Goal: Task Accomplishment & Management: Manage account settings

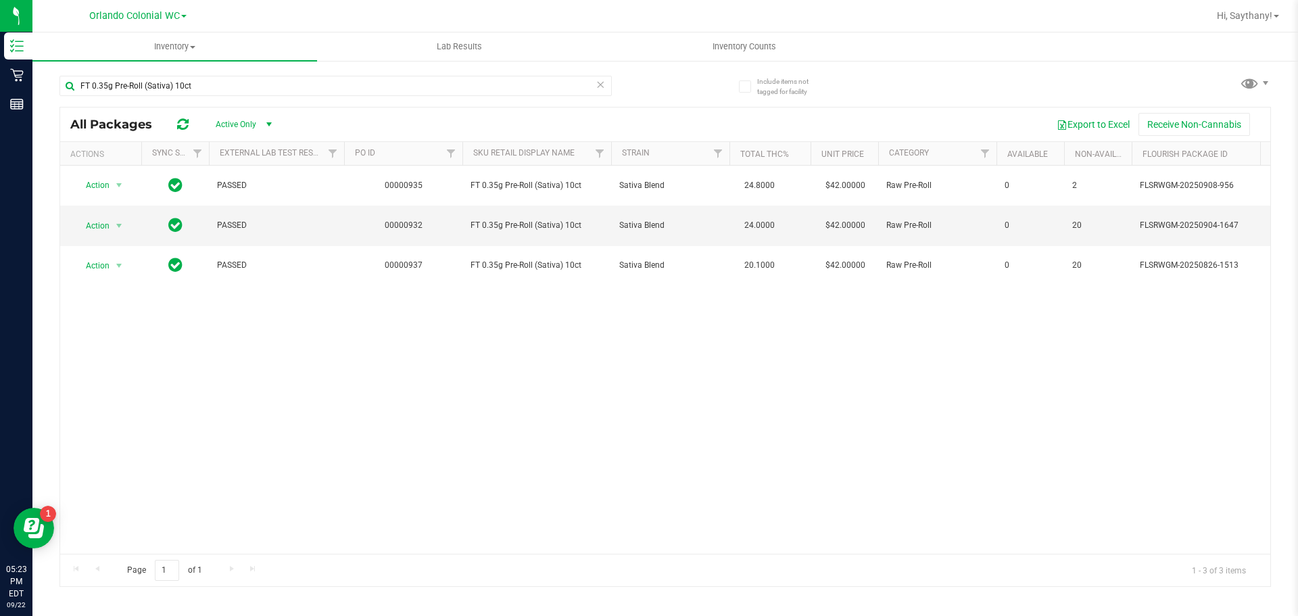
scroll to position [0, 255]
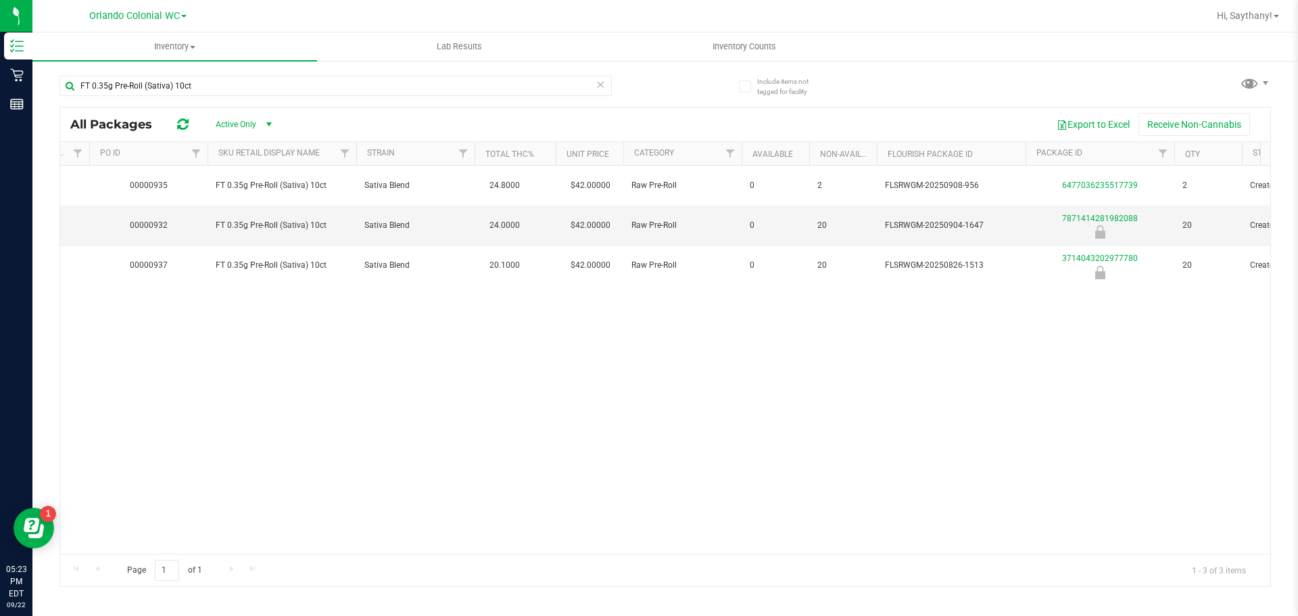
click at [604, 85] on icon at bounding box center [600, 84] width 9 height 16
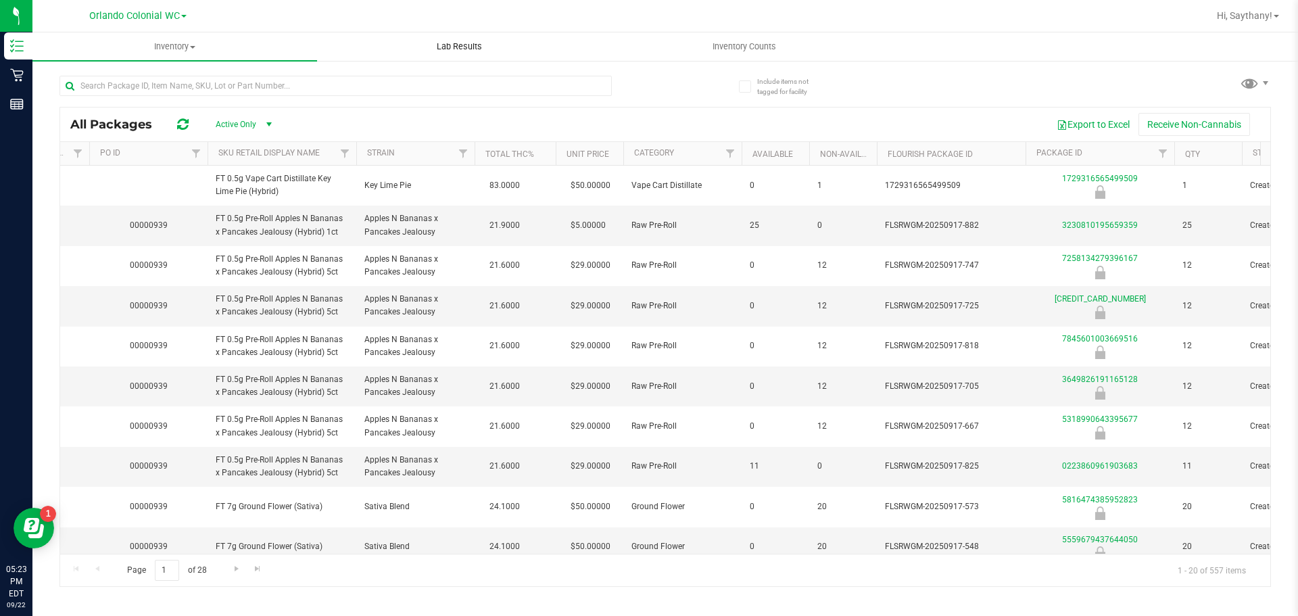
click at [425, 58] on uib-tab-heading "Lab Results" at bounding box center [459, 46] width 283 height 27
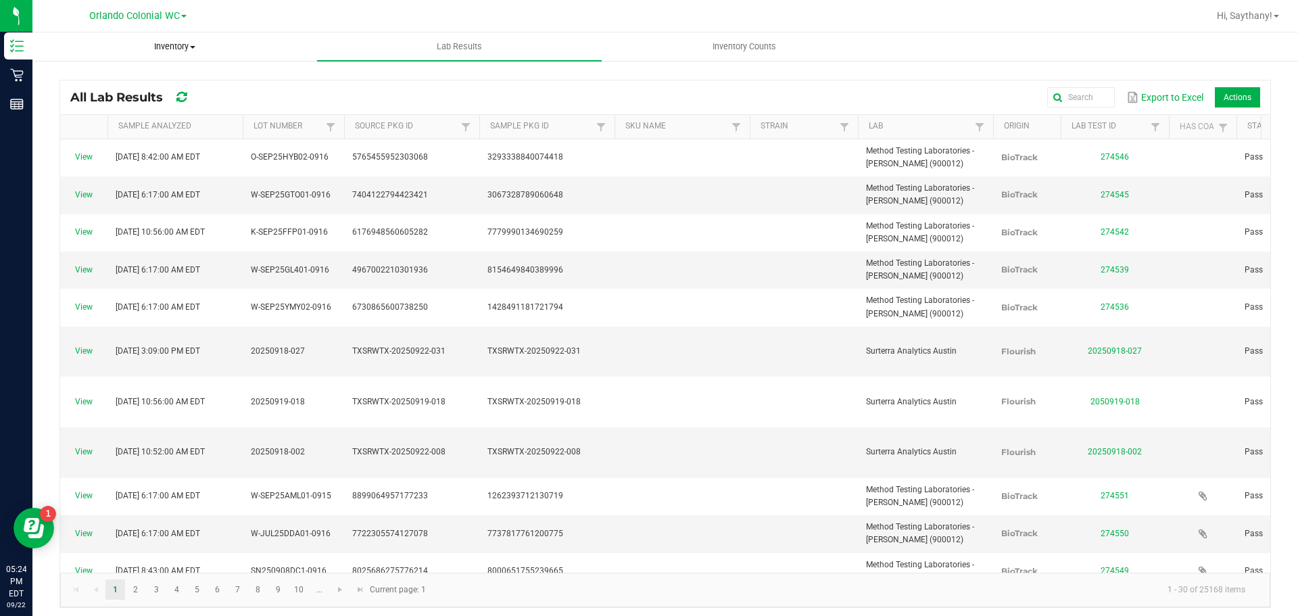
click at [183, 47] on span "Inventory" at bounding box center [174, 47] width 283 height 12
click at [565, 94] on div "Export to Excel Actions" at bounding box center [742, 97] width 1036 height 23
click at [158, 51] on span "Inventory" at bounding box center [174, 47] width 285 height 12
click at [164, 97] on li "All inventory" at bounding box center [174, 98] width 285 height 16
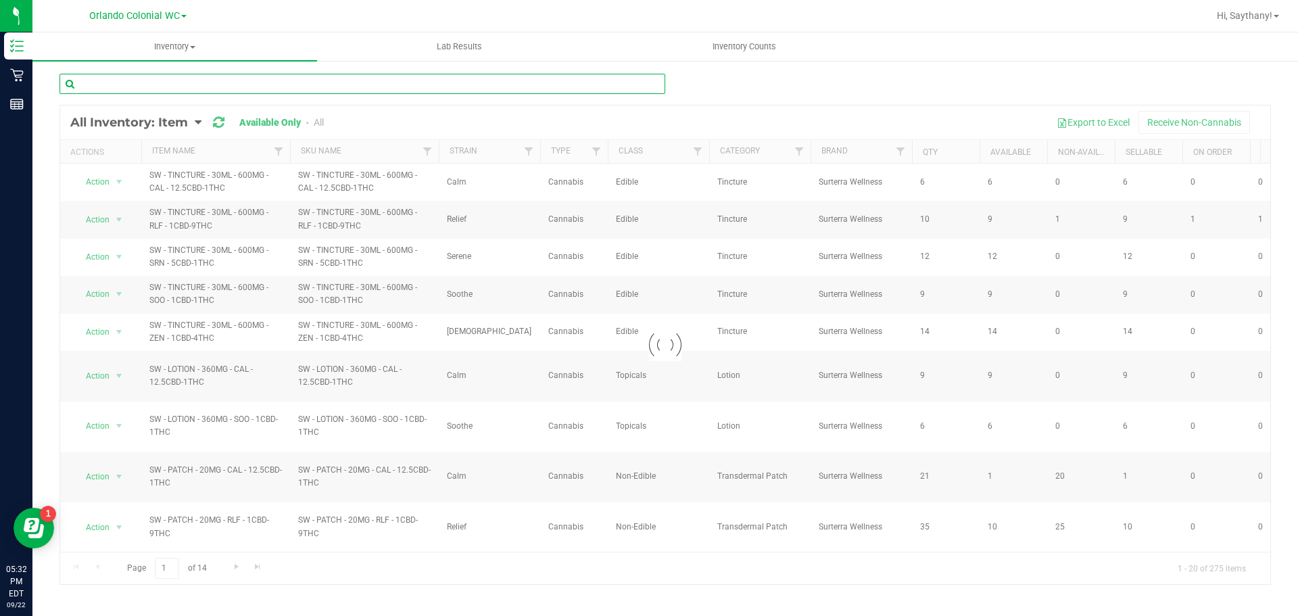
click at [272, 87] on input "text" at bounding box center [362, 84] width 606 height 20
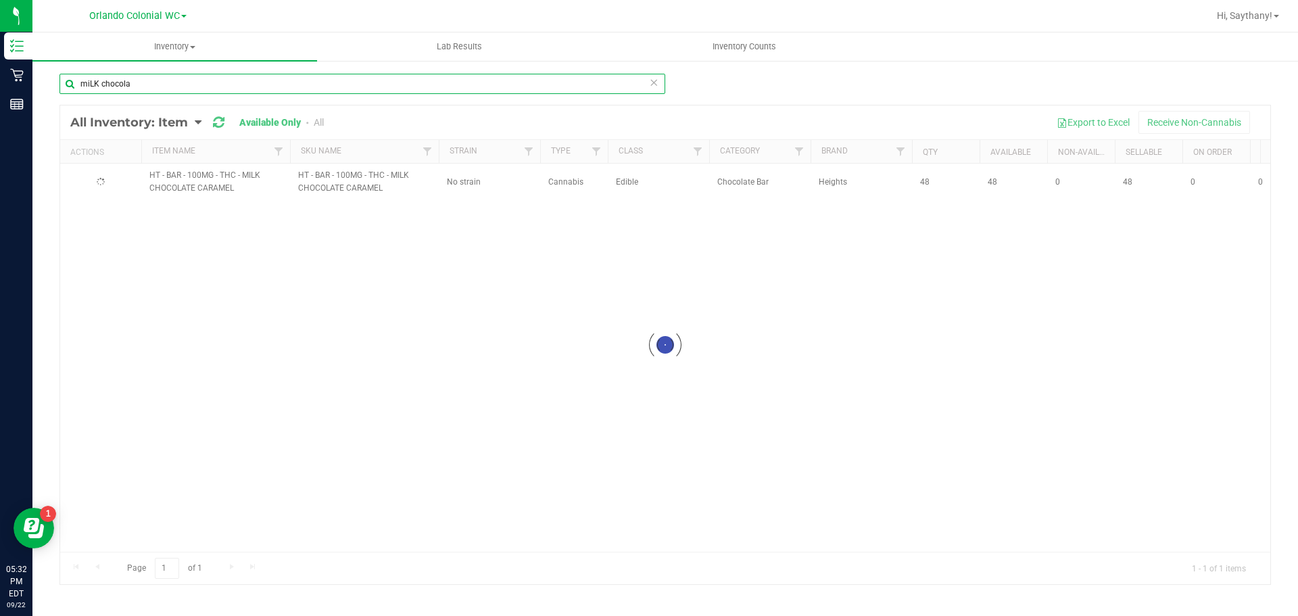
type input "miLK chocola"
click at [147, 86] on input "miLK chocola" at bounding box center [362, 84] width 606 height 20
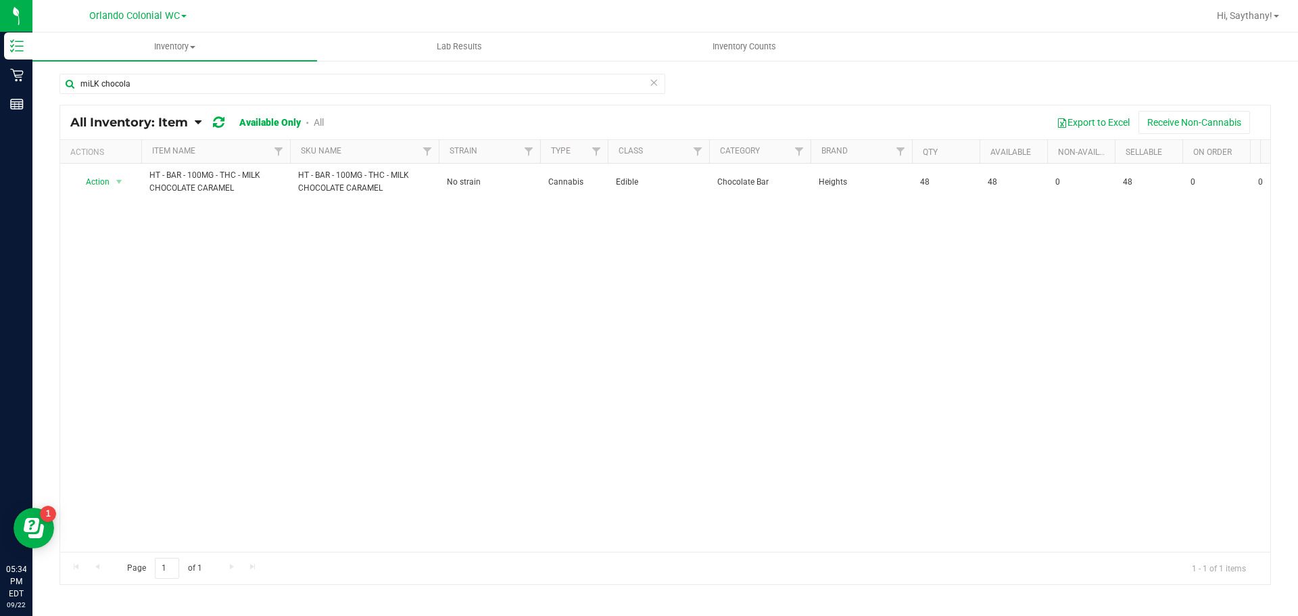
click at [333, 292] on div "Action Action Global inventory View packages HT - BAR - 100MG - THC - MILK CHOC…" at bounding box center [665, 358] width 1210 height 388
click at [170, 83] on input "miLK chocola" at bounding box center [362, 84] width 606 height 20
type input "m"
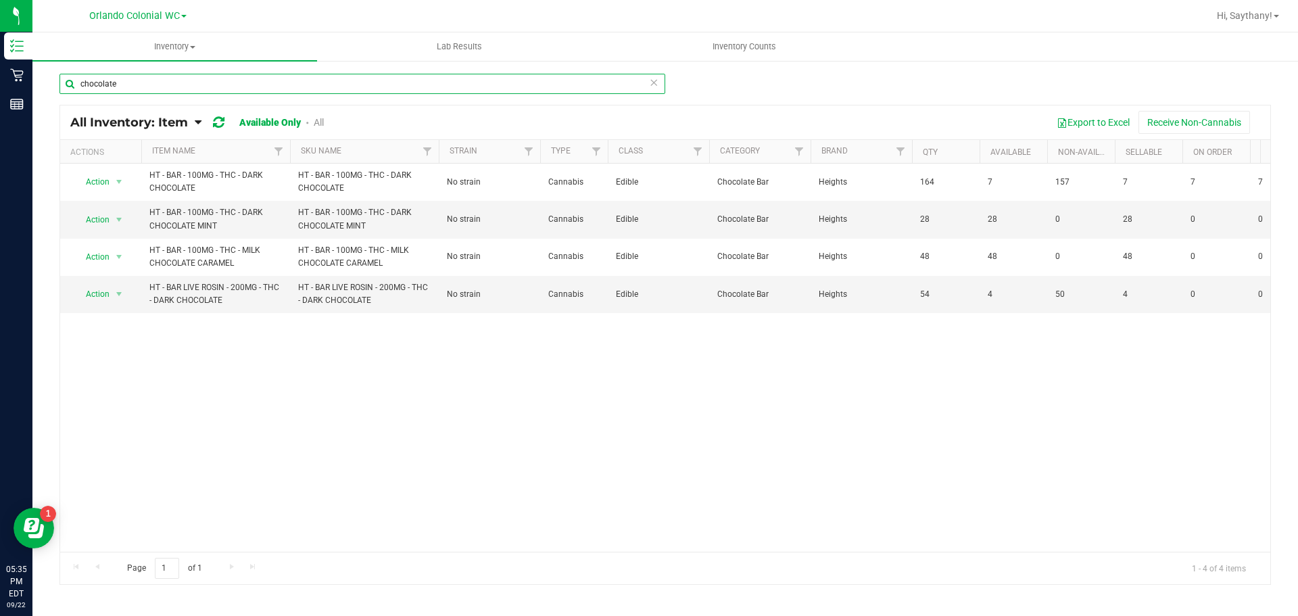
type input "chocolate"
click at [139, 80] on input "chocolate" at bounding box center [362, 84] width 606 height 20
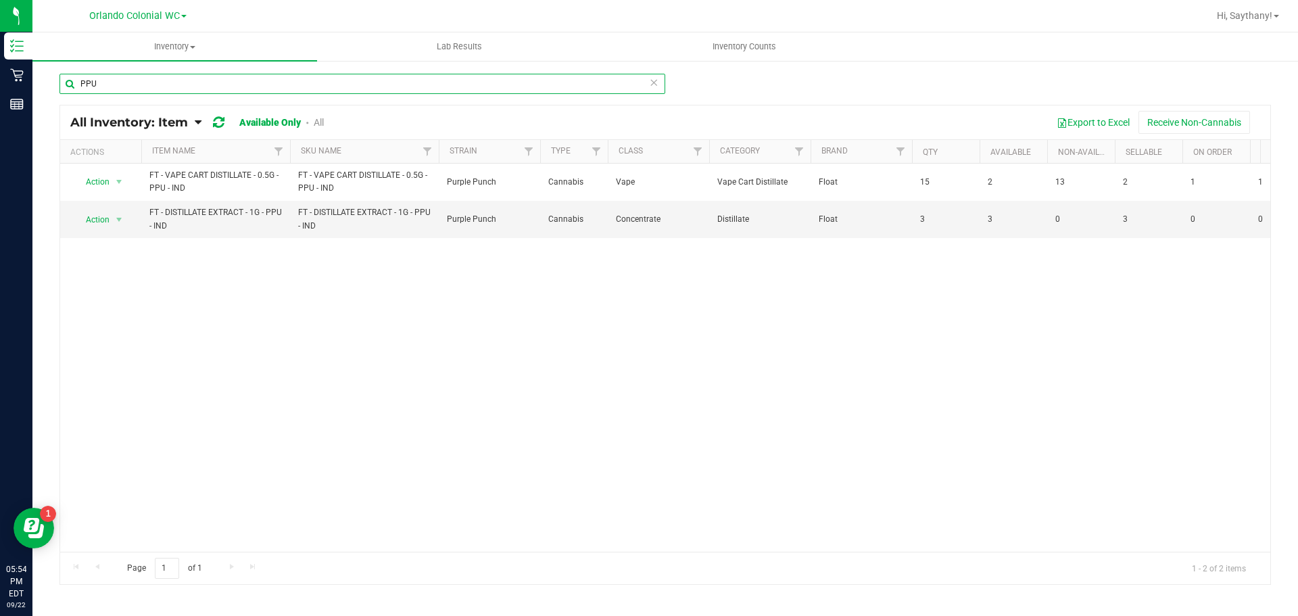
click at [648, 85] on input "PPU" at bounding box center [362, 84] width 606 height 20
type input "PPU"
click at [651, 83] on icon at bounding box center [653, 82] width 9 height 16
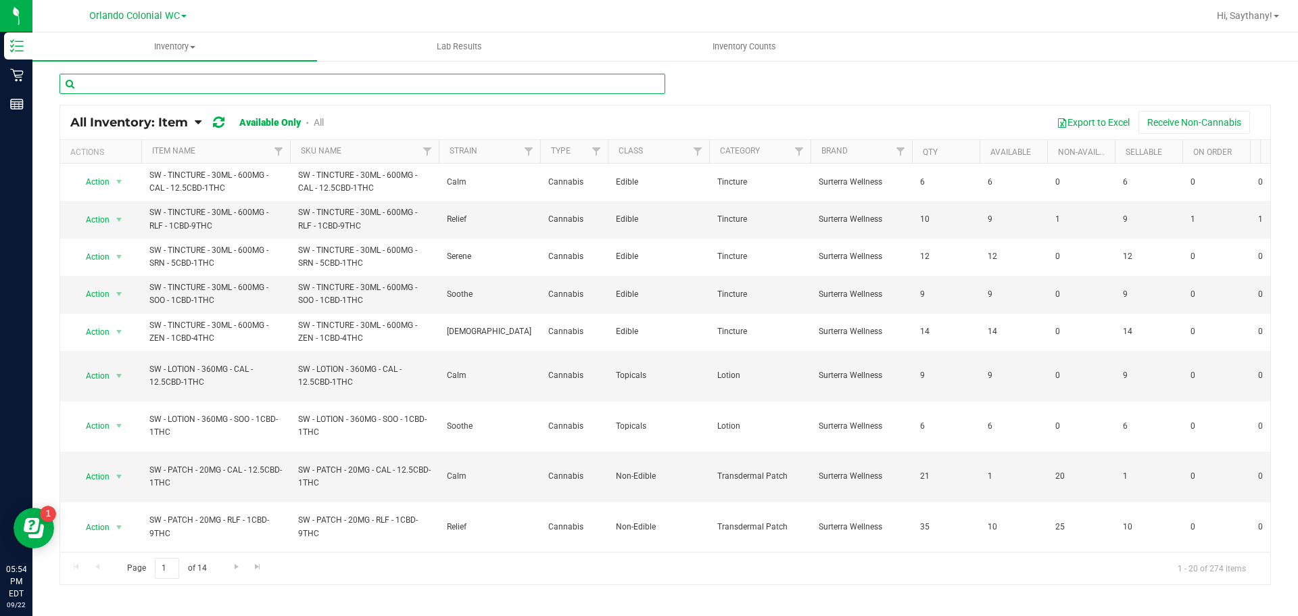
click at [537, 83] on input "text" at bounding box center [362, 84] width 606 height 20
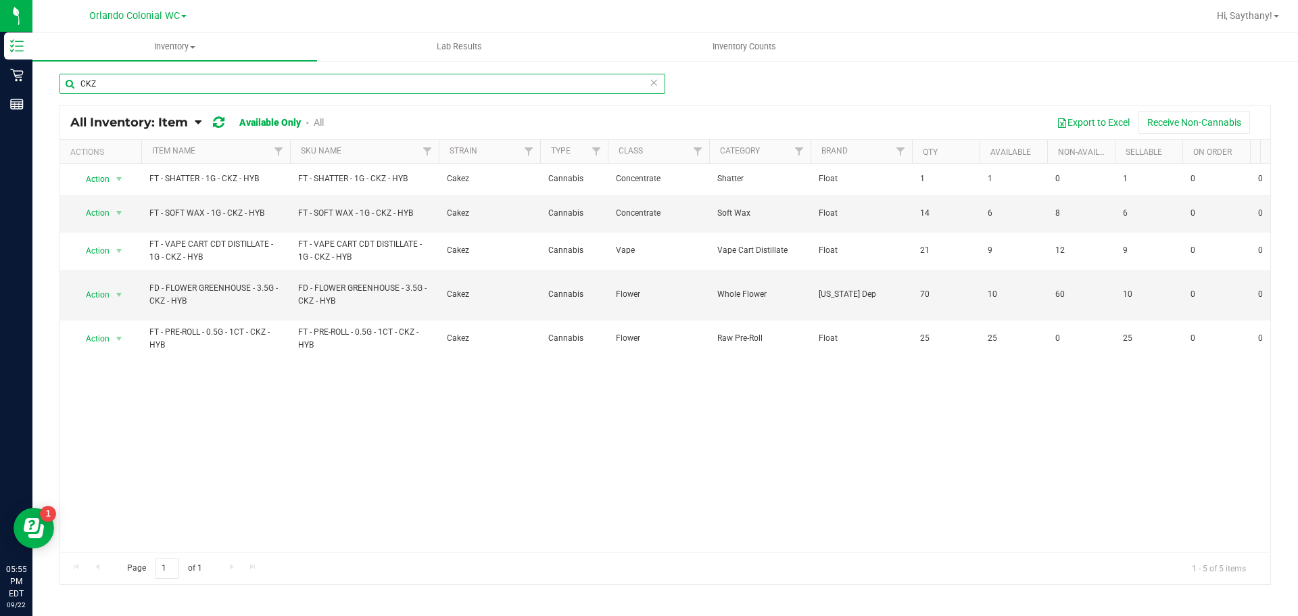
type input "CKZ"
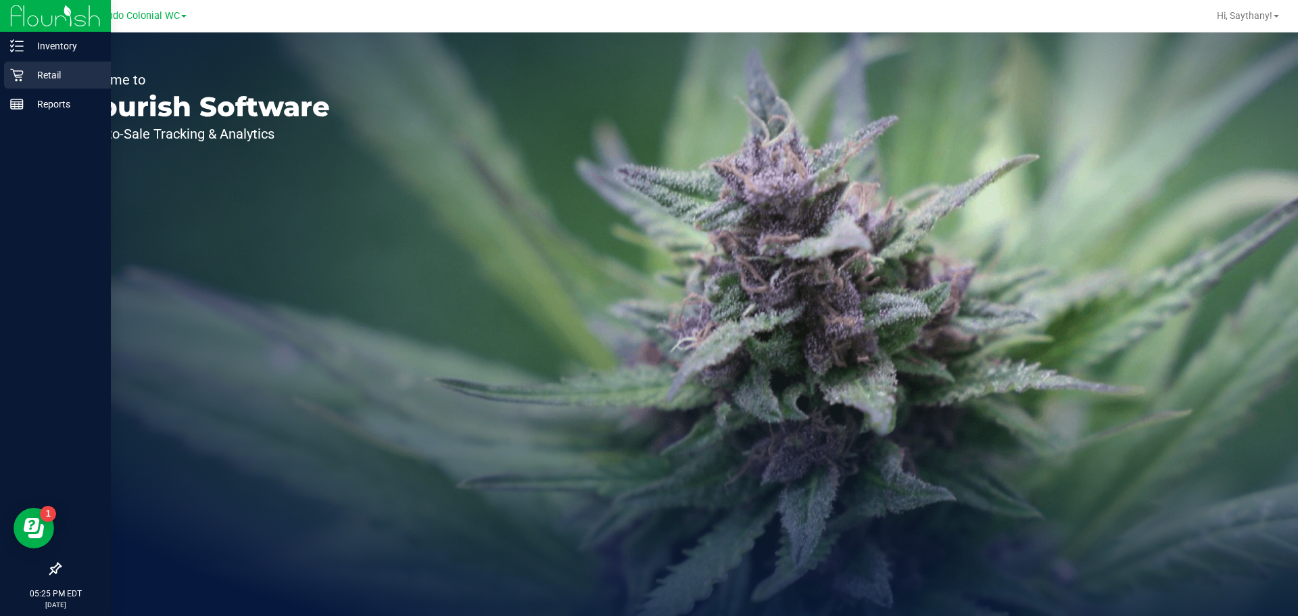
click at [11, 83] on div "Retail" at bounding box center [57, 75] width 107 height 27
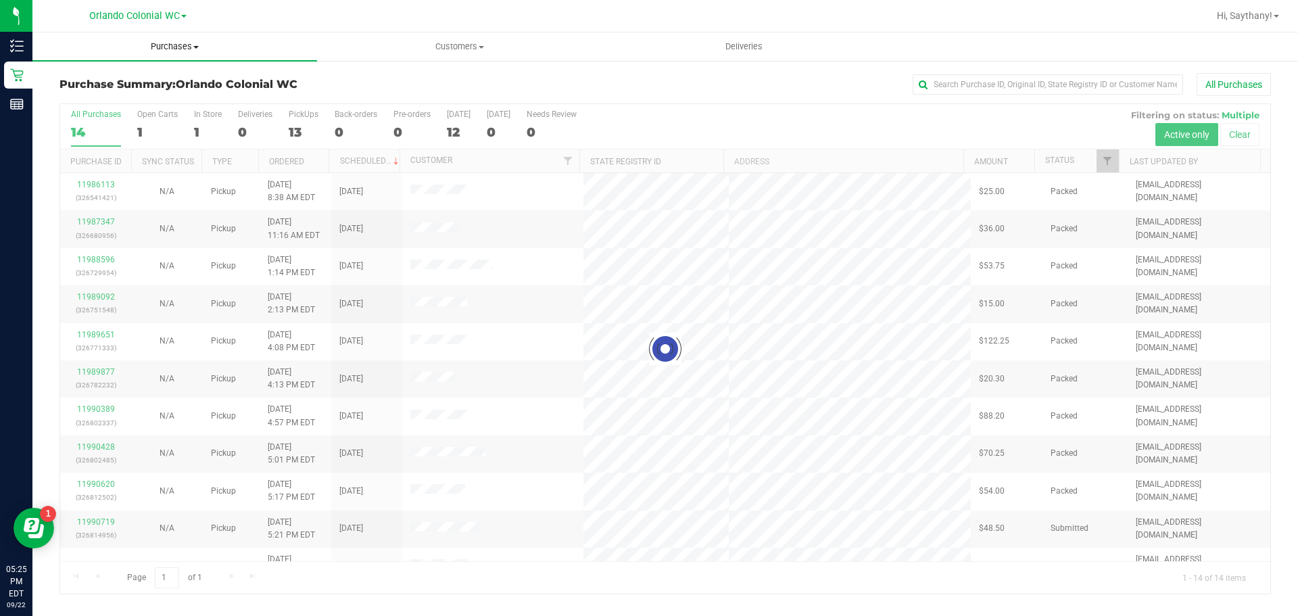
click at [174, 45] on span "Purchases" at bounding box center [174, 47] width 285 height 12
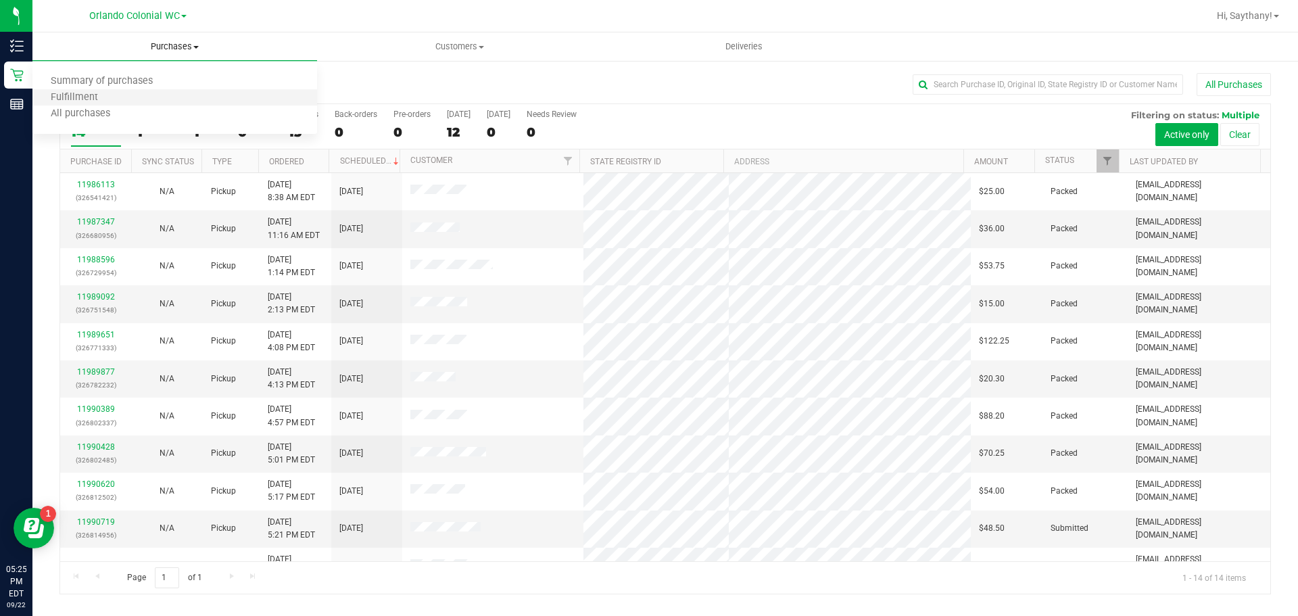
click at [181, 103] on li "Fulfillment" at bounding box center [174, 98] width 285 height 16
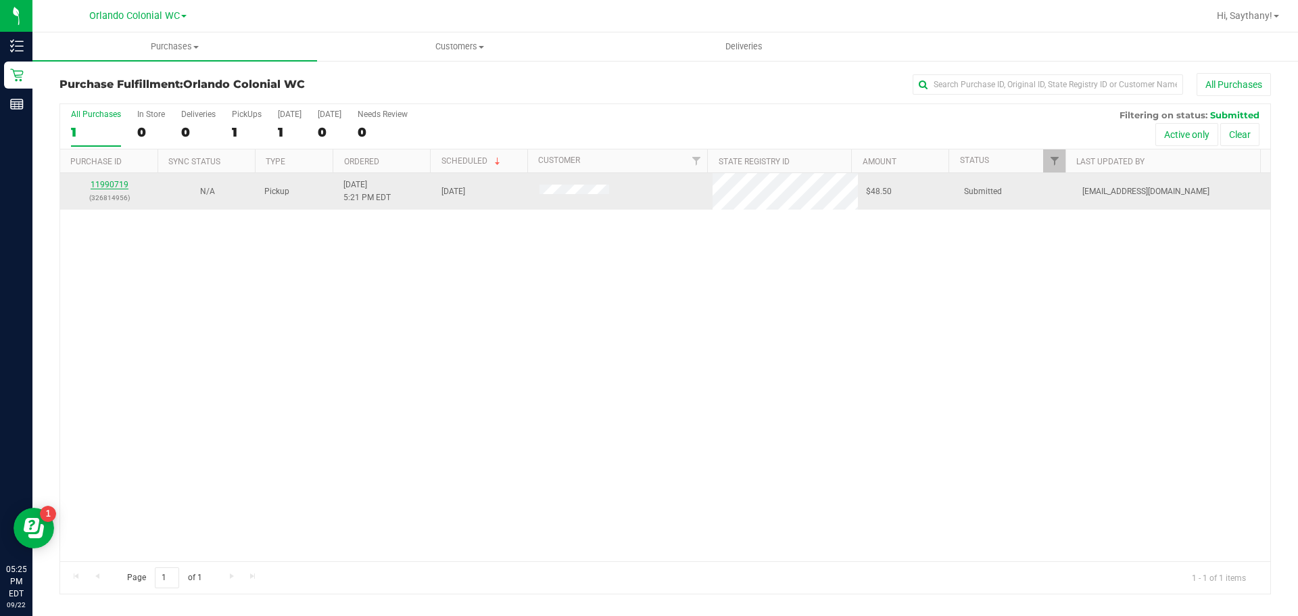
click at [103, 185] on link "11990719" at bounding box center [110, 184] width 38 height 9
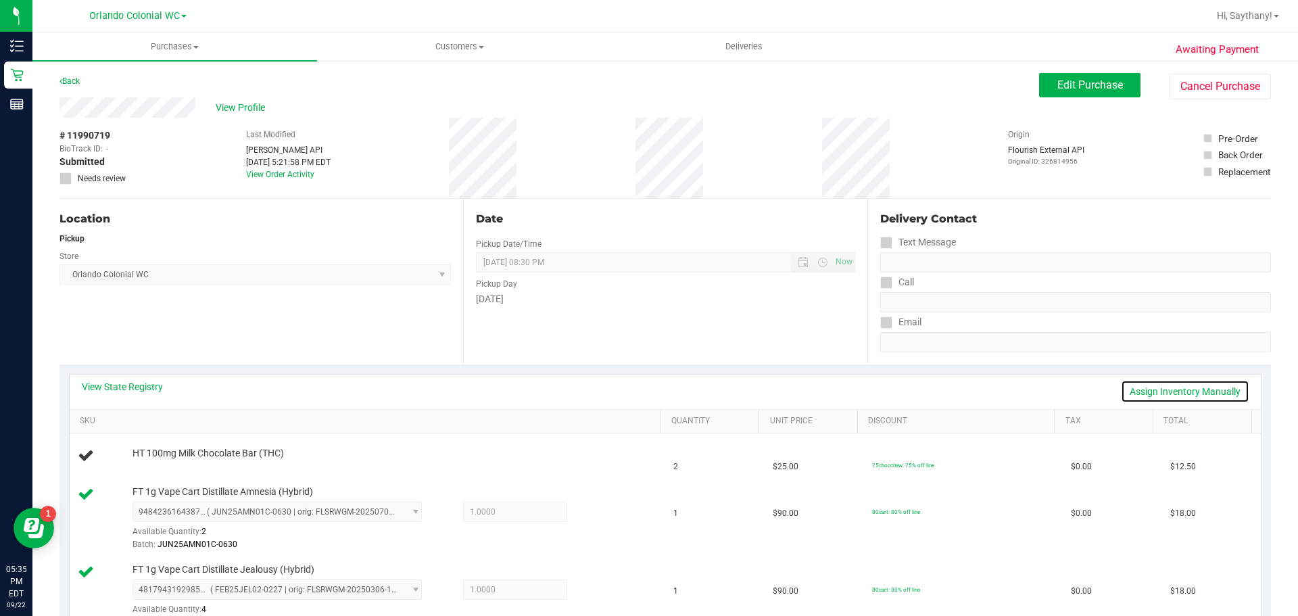
click at [1197, 395] on link "Assign Inventory Manually" at bounding box center [1185, 391] width 128 height 23
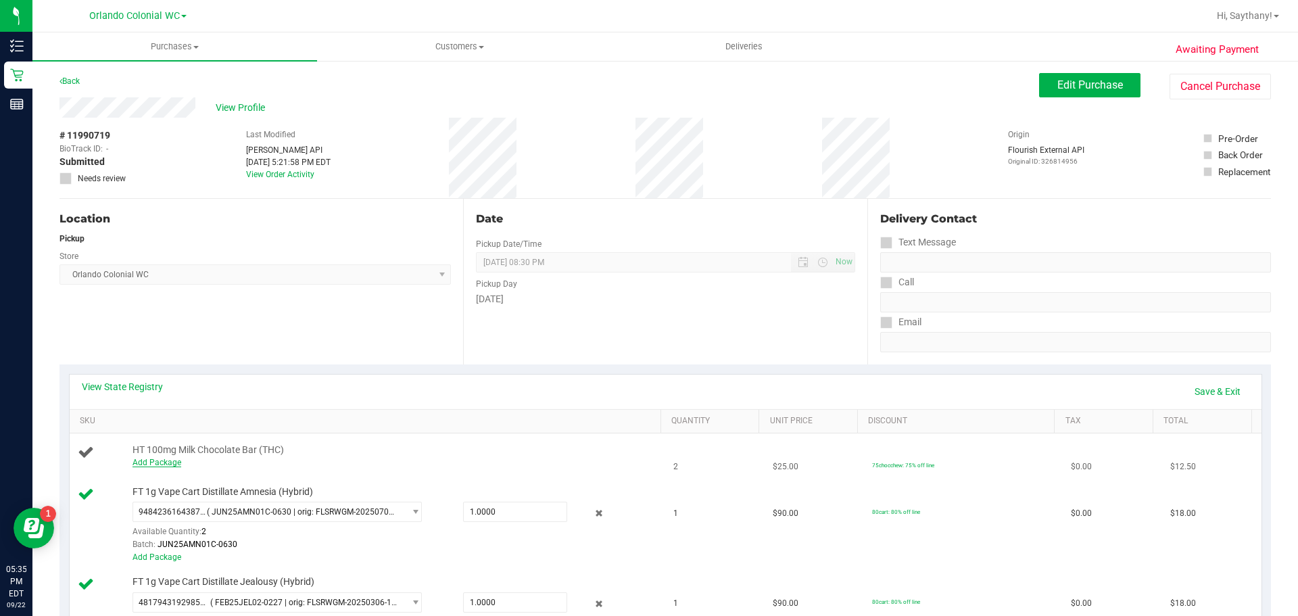
click at [148, 459] on link "Add Package" at bounding box center [157, 462] width 49 height 9
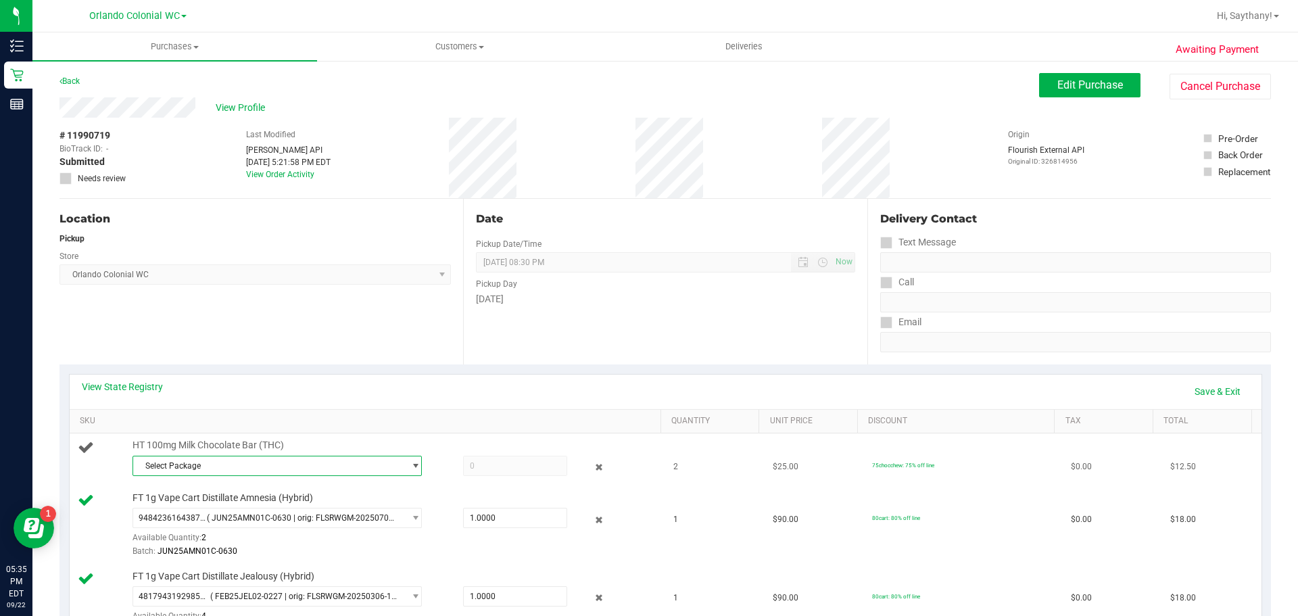
click at [227, 459] on span "Select Package" at bounding box center [268, 465] width 271 height 19
click at [302, 510] on span at bounding box center [274, 495] width 283 height 32
click at [302, 513] on li "7269657069734696 ( SN250728MC1-0731 | orig: FLSRWGM-20250806-335 )" at bounding box center [274, 521] width 283 height 19
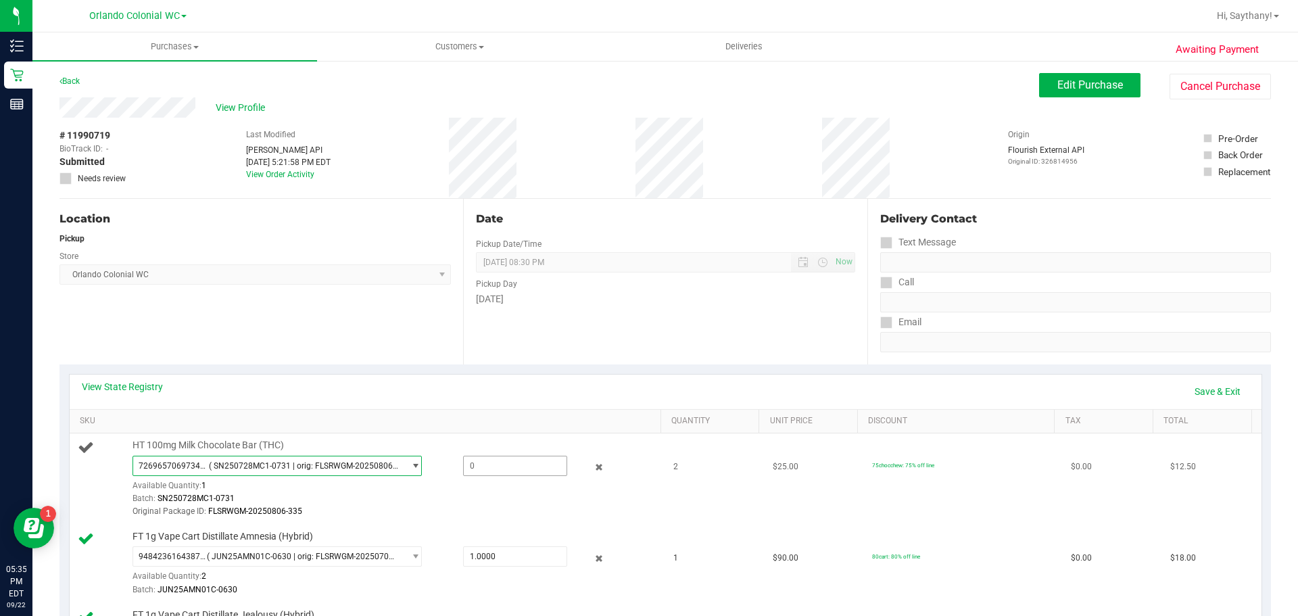
click at [508, 462] on span at bounding box center [515, 466] width 104 height 20
type input "1"
type input "1.0000"
click at [431, 368] on div "View State Registry Save & Exit SKU Quantity Unit Price Discount Tax Total HT 1…" at bounding box center [665, 526] width 1212 height 325
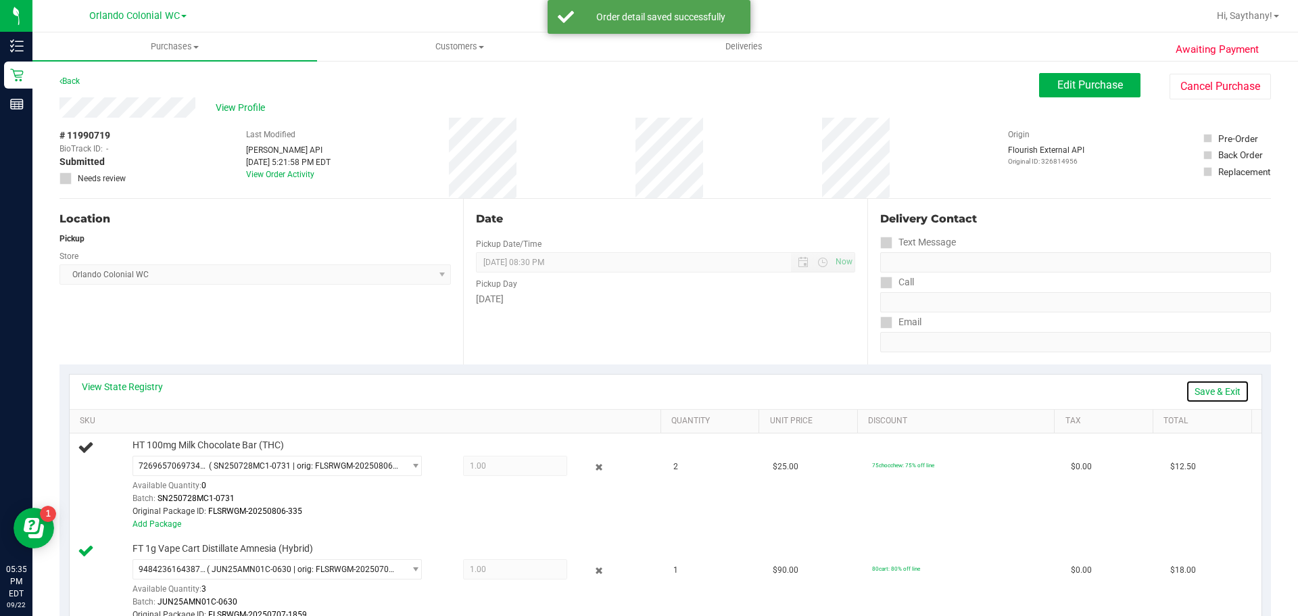
click at [1213, 392] on link "Save & Exit" at bounding box center [1218, 391] width 64 height 23
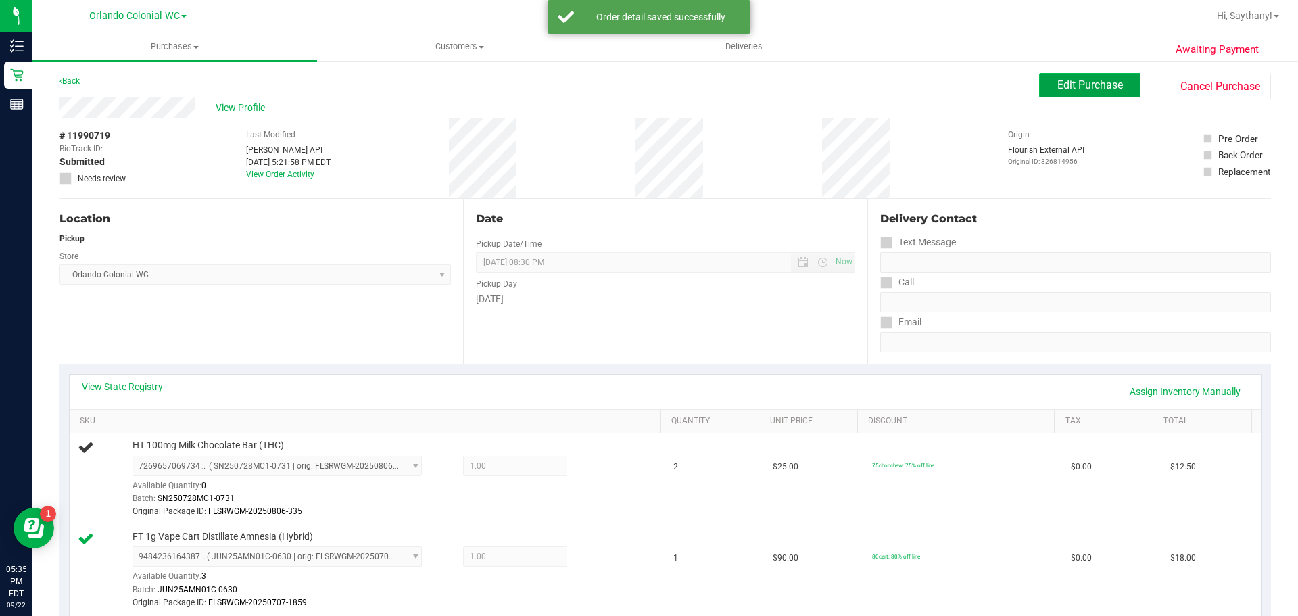
click at [1097, 85] on span "Edit Purchase" at bounding box center [1090, 84] width 66 height 13
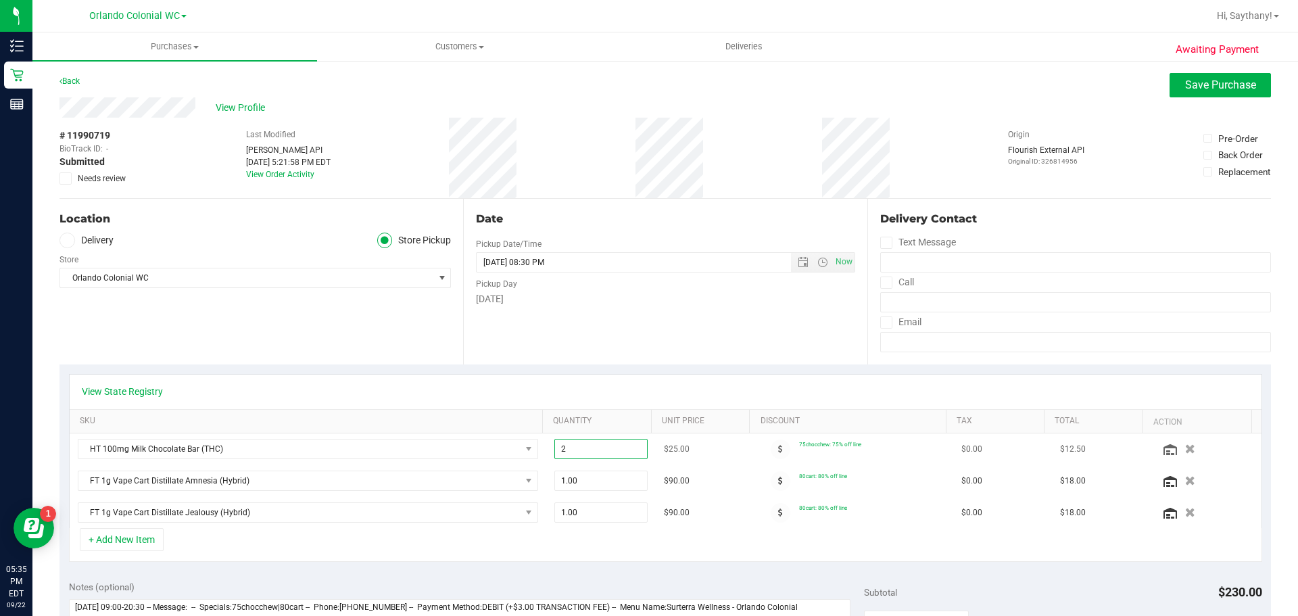
click at [622, 444] on span "2.00 2" at bounding box center [601, 449] width 94 height 20
type input "1"
type input "1.00"
click at [622, 398] on div "View State Registry" at bounding box center [666, 392] width 1192 height 34
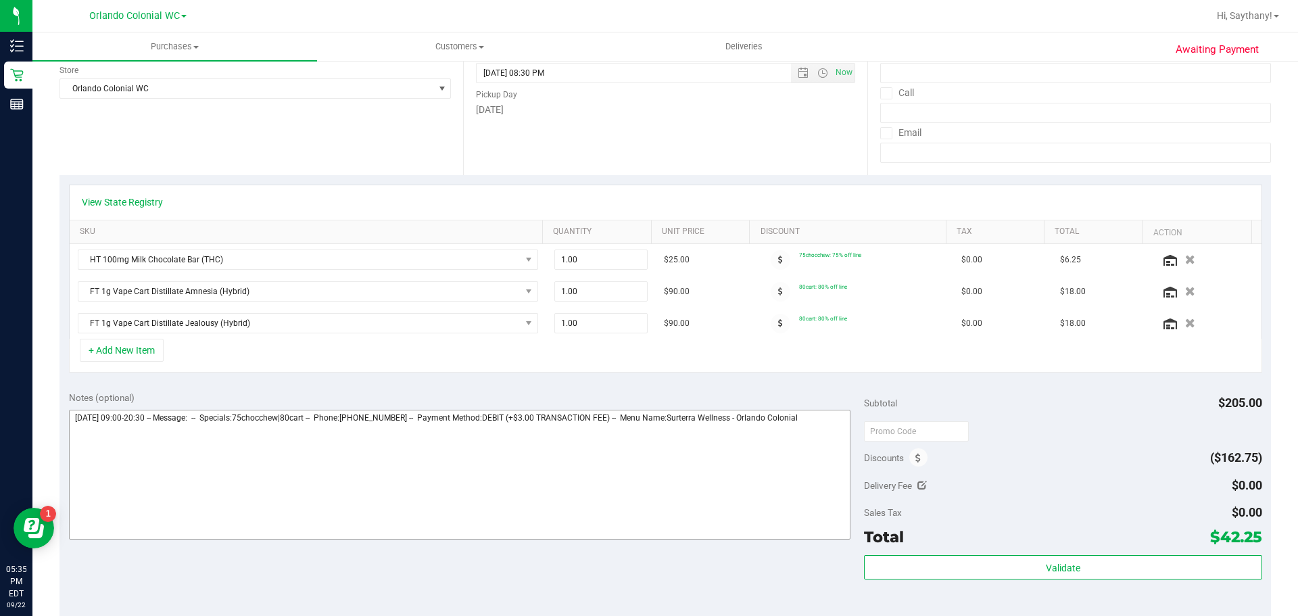
scroll to position [203, 0]
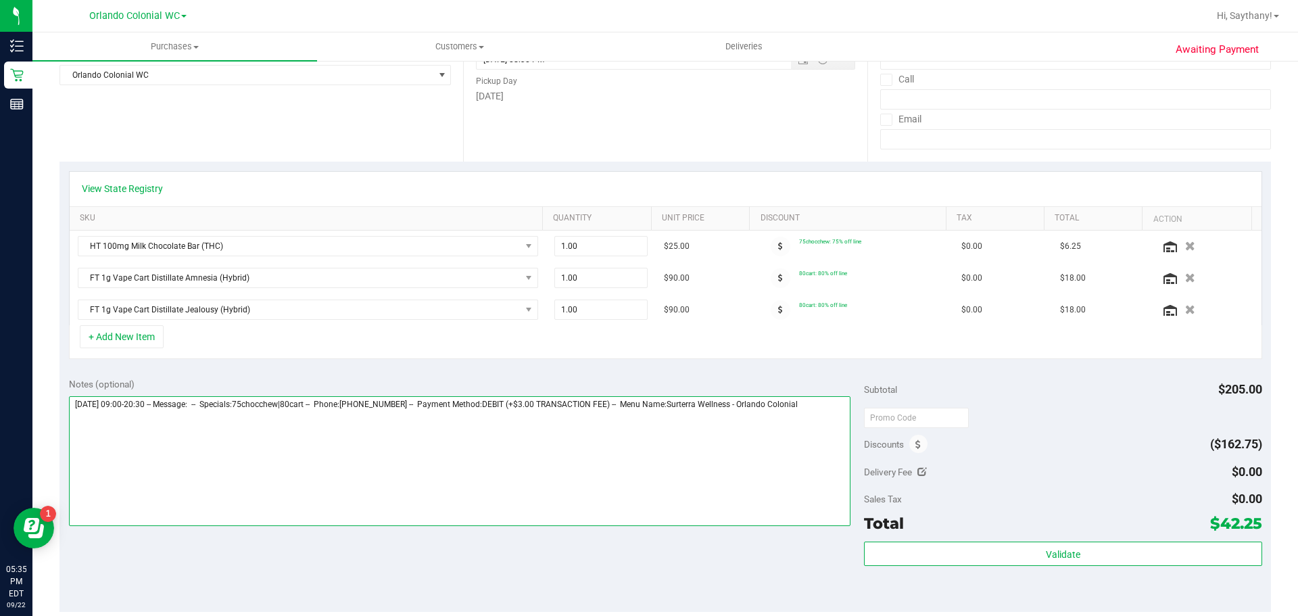
click at [823, 450] on textarea at bounding box center [460, 461] width 782 height 130
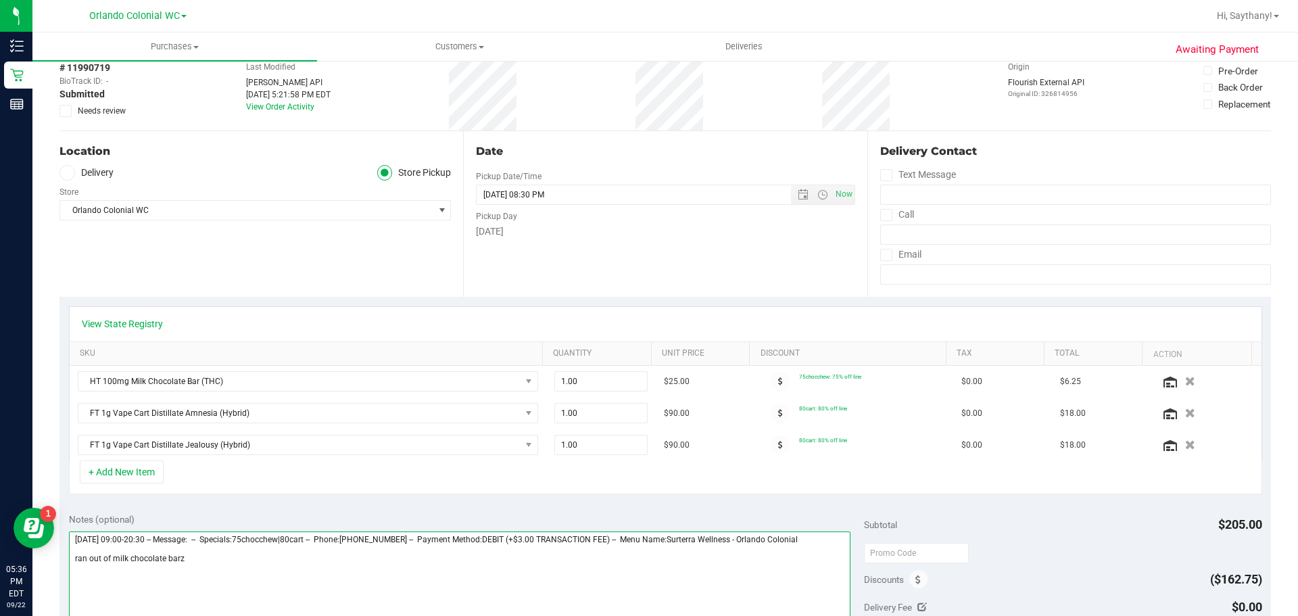
scroll to position [0, 0]
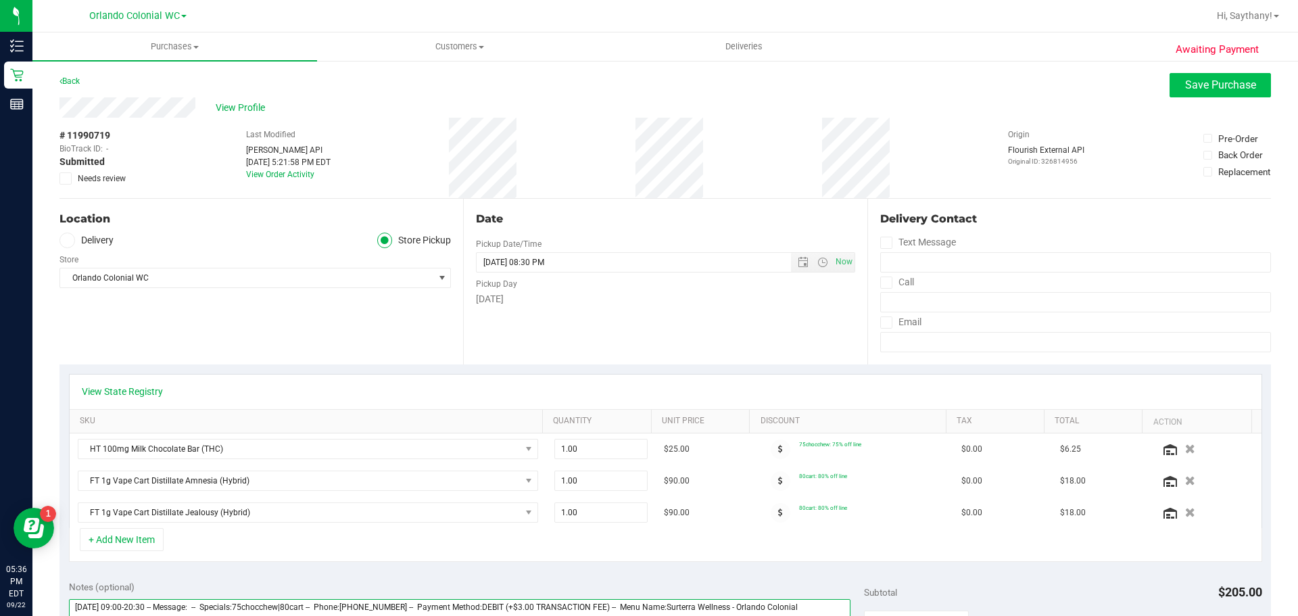
type textarea "Monday 09/22/2025 09:00-20:30 -- Message: -- Specials:75chocchew|80cart -- Phon…"
click at [1185, 89] on span "Save Purchase" at bounding box center [1220, 84] width 71 height 13
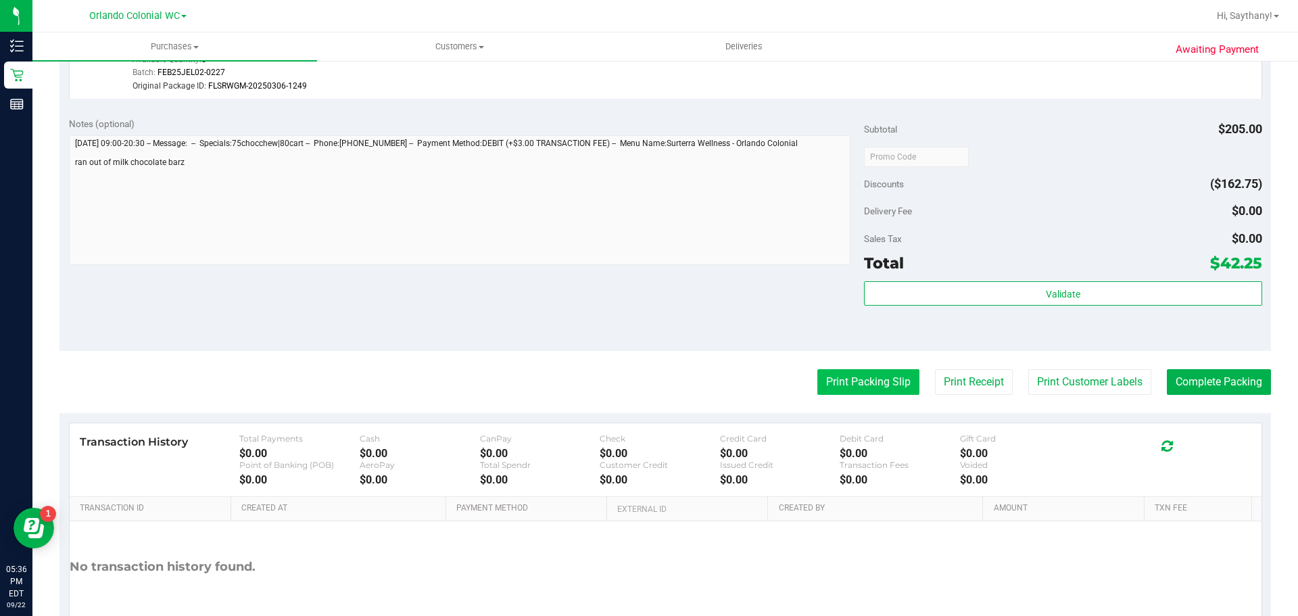
scroll to position [608, 0]
click at [868, 383] on button "Print Packing Slip" at bounding box center [868, 381] width 102 height 26
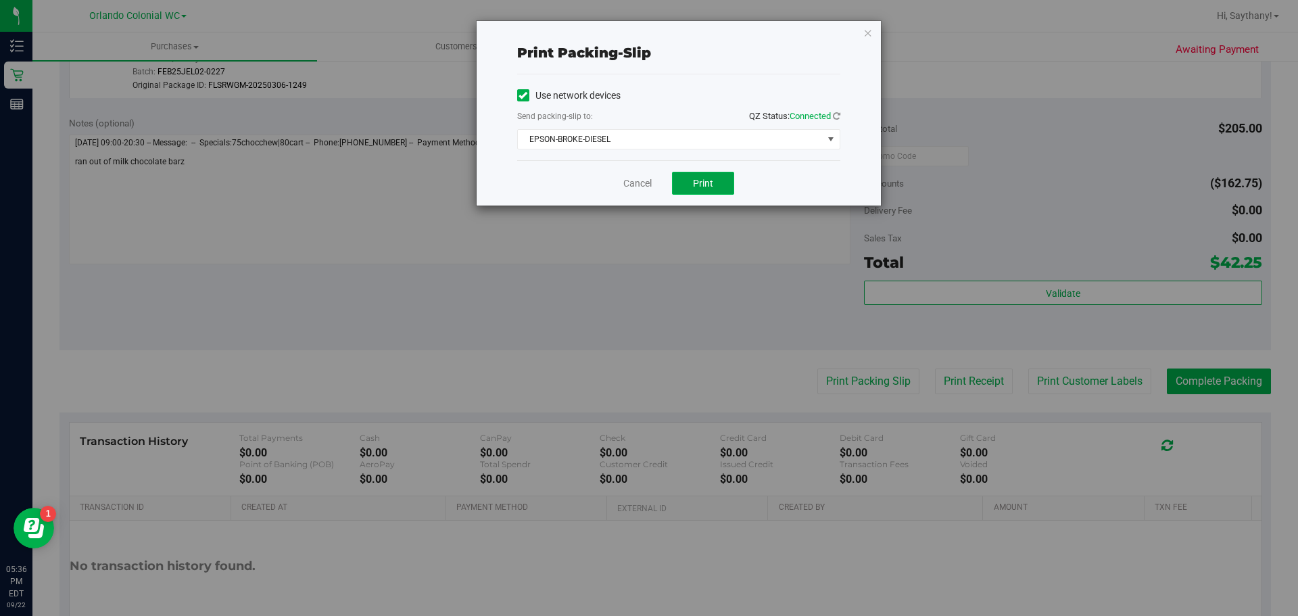
click at [721, 191] on button "Print" at bounding box center [703, 183] width 62 height 23
click at [884, 3] on div "Print packing-slip Use network devices Send packing-slip to: QZ Status: Connect…" at bounding box center [654, 308] width 1308 height 616
click at [864, 32] on icon "button" at bounding box center [867, 32] width 9 height 16
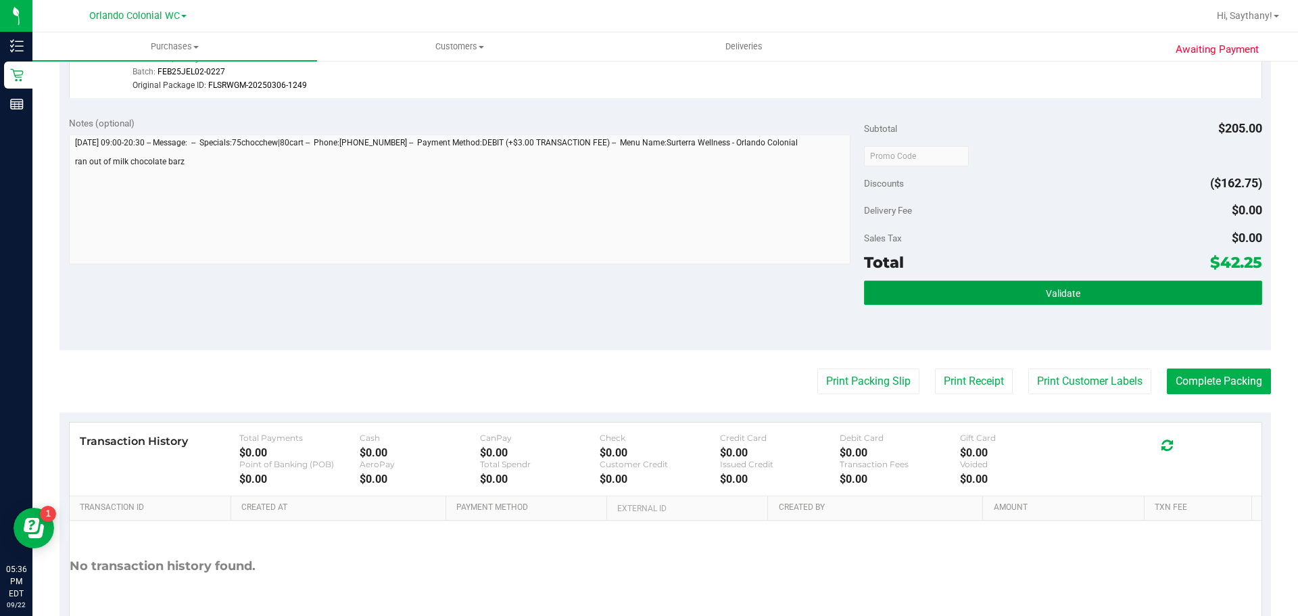
click at [1144, 300] on button "Validate" at bounding box center [1063, 293] width 398 height 24
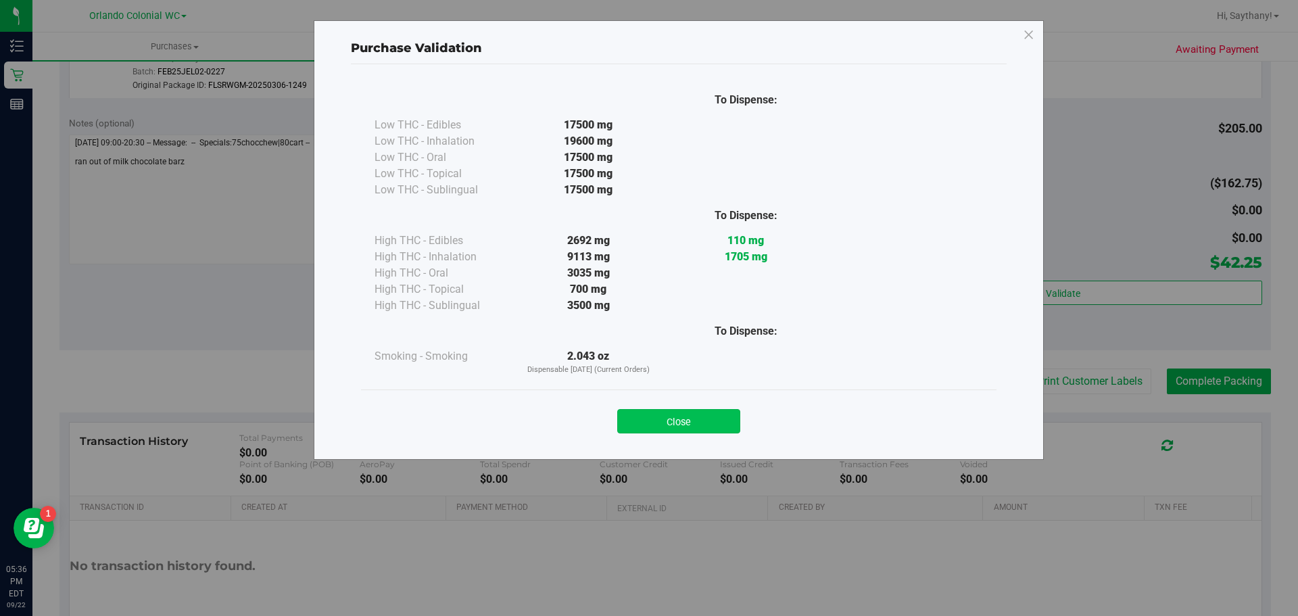
click at [687, 429] on button "Close" at bounding box center [678, 421] width 123 height 24
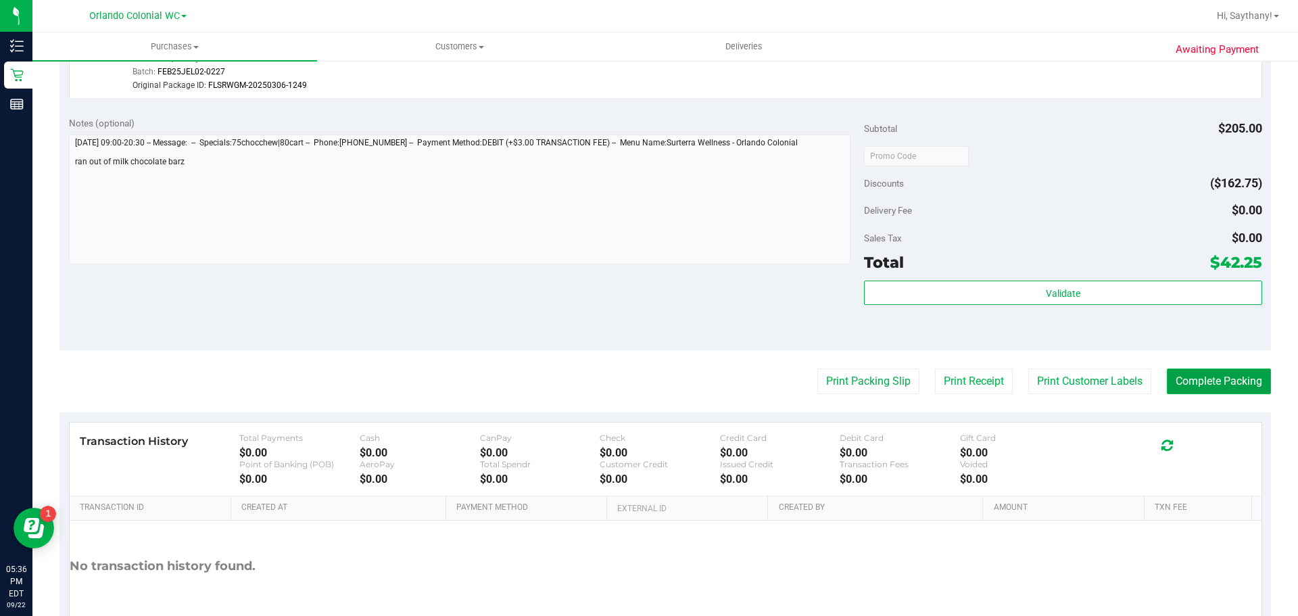
click at [1247, 391] on button "Complete Packing" at bounding box center [1219, 381] width 104 height 26
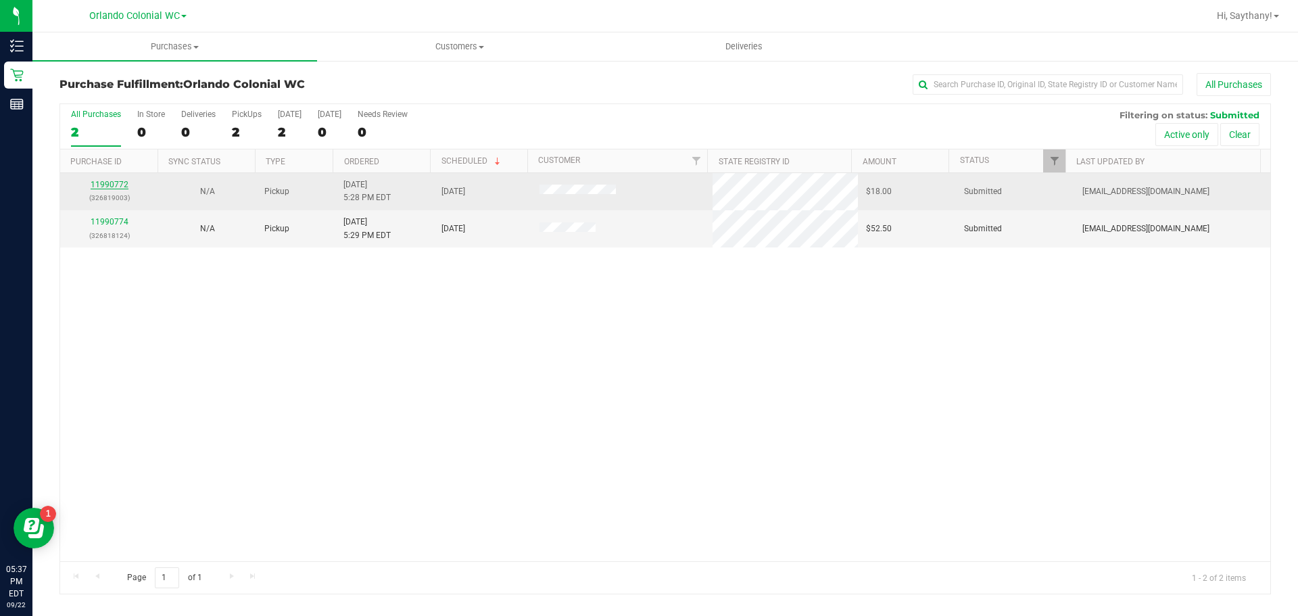
click at [107, 187] on link "11990772" at bounding box center [110, 184] width 38 height 9
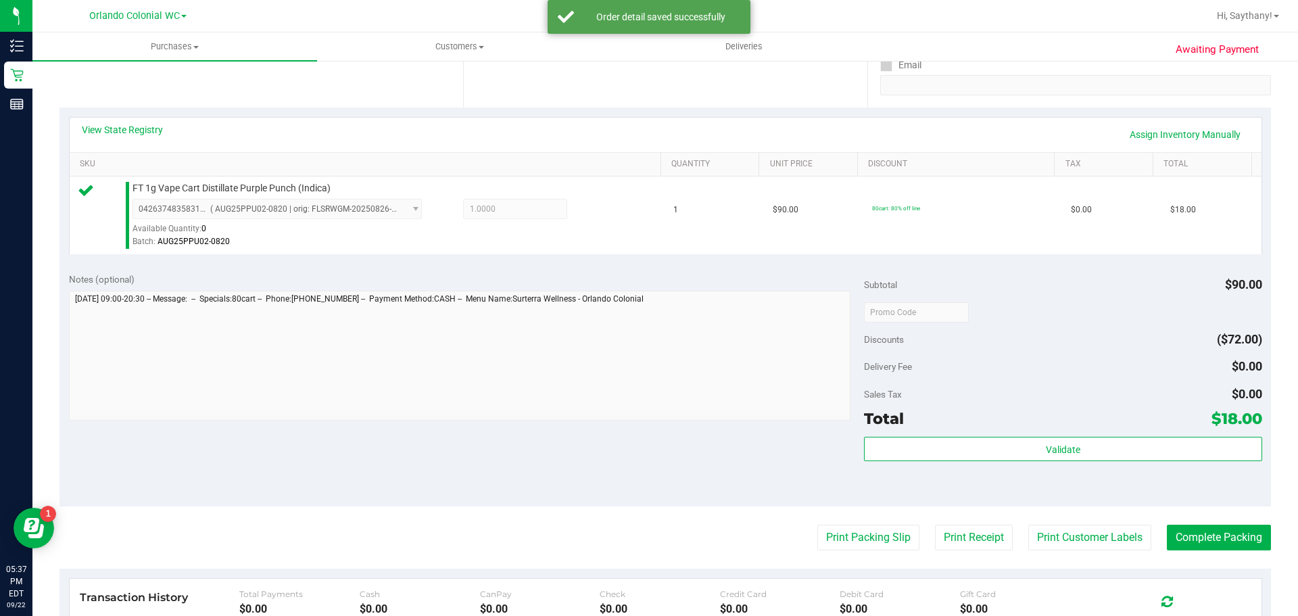
scroll to position [324, 0]
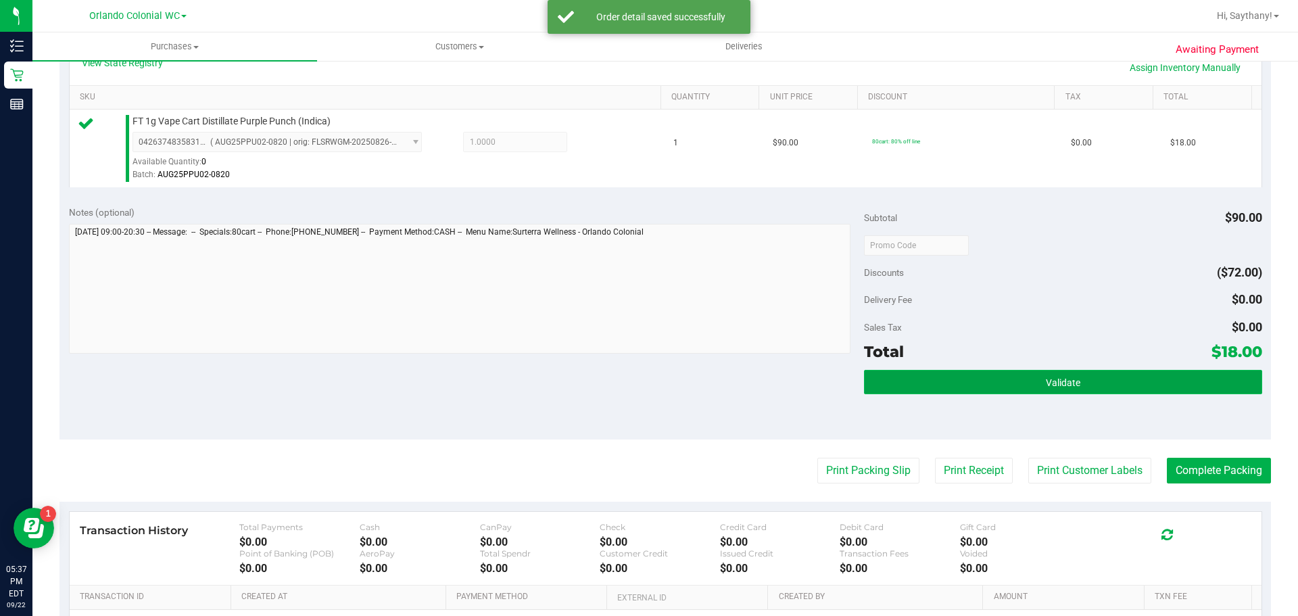
click at [1174, 384] on button "Validate" at bounding box center [1063, 382] width 398 height 24
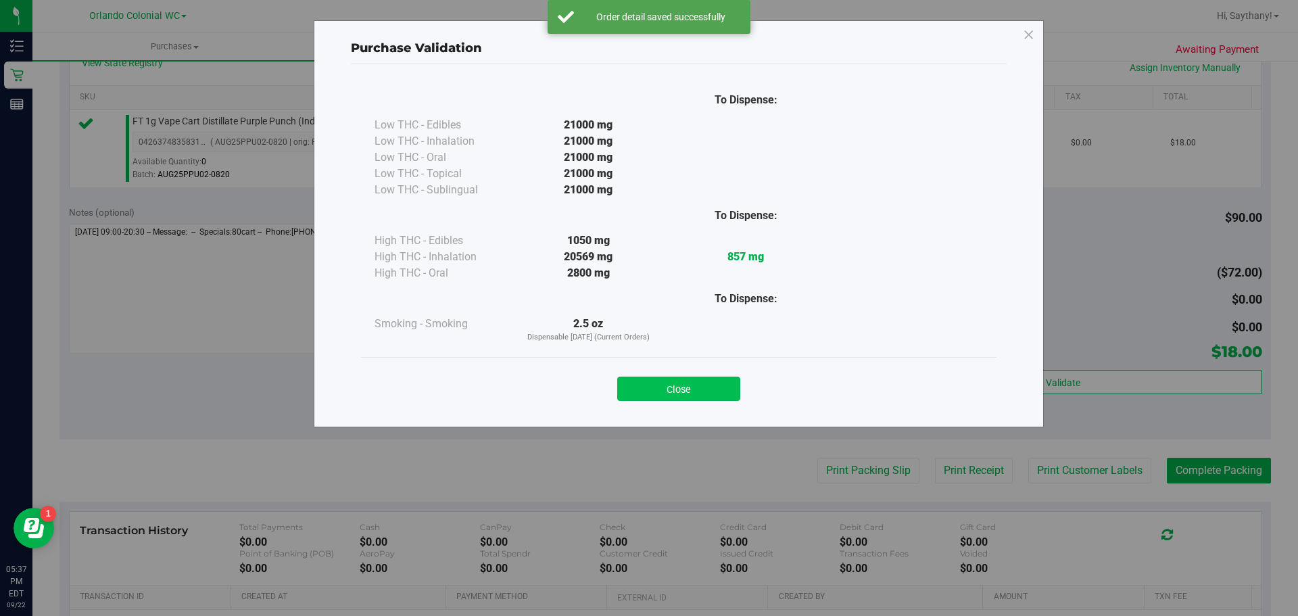
click at [658, 397] on button "Close" at bounding box center [678, 389] width 123 height 24
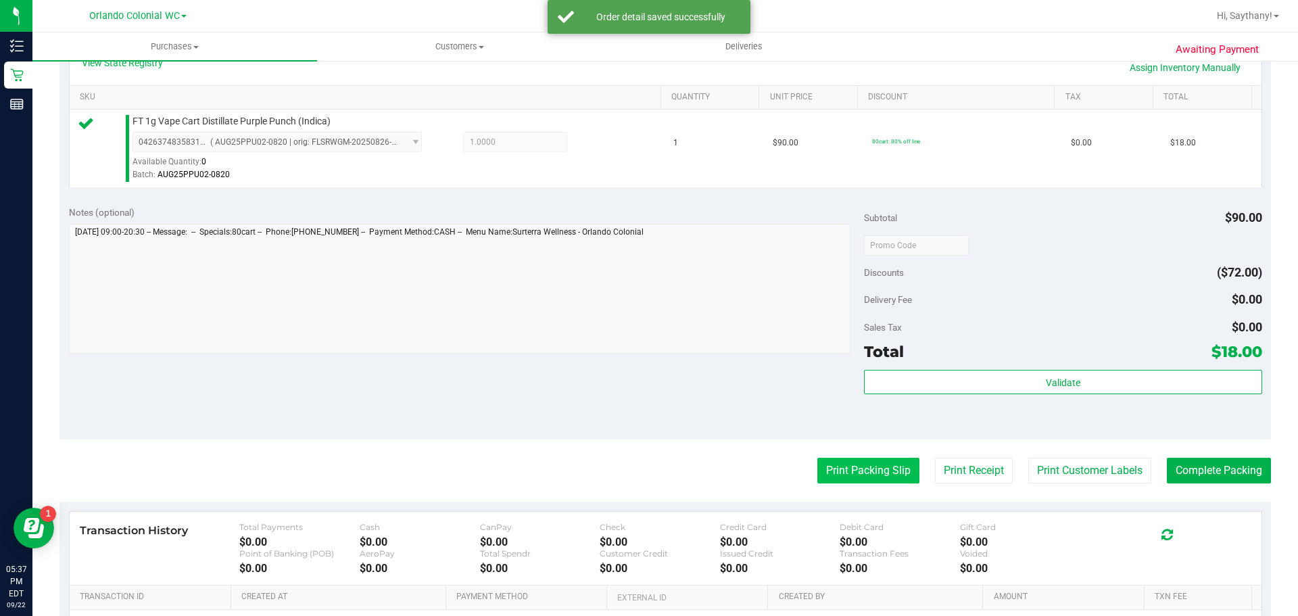
click at [846, 479] on button "Print Packing Slip" at bounding box center [868, 471] width 102 height 26
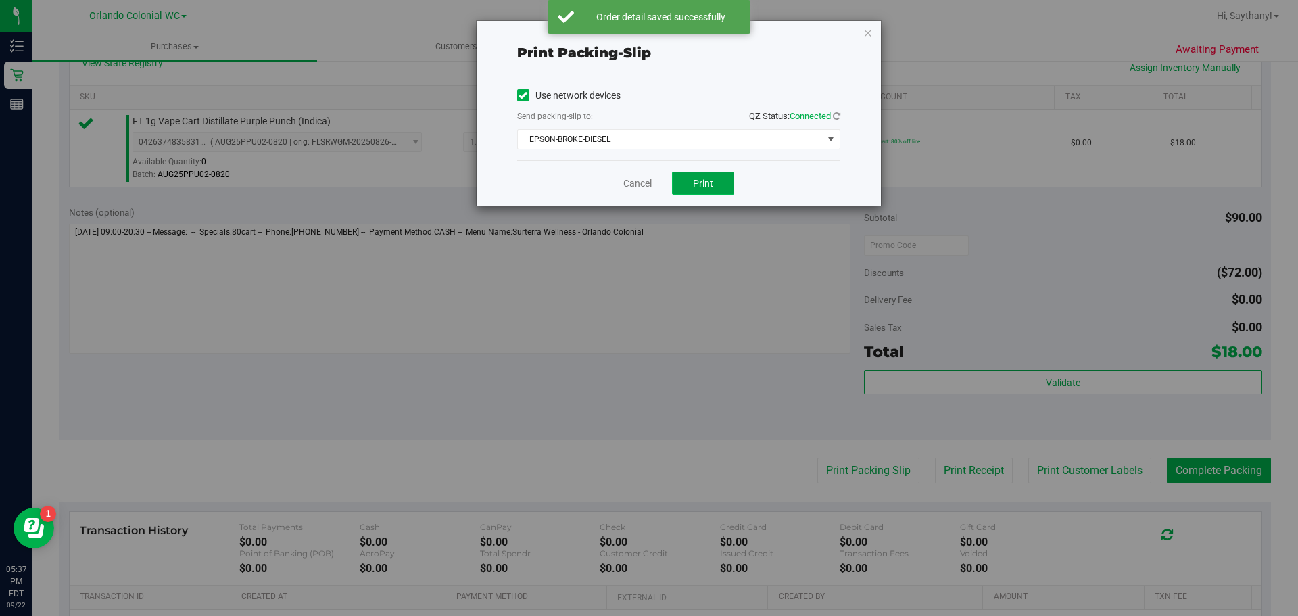
click at [703, 172] on button "Print" at bounding box center [703, 183] width 62 height 23
click at [889, 28] on div "Print packing-slip Use network devices Send packing-slip to: QZ Status: Connect…" at bounding box center [654, 308] width 1308 height 616
click at [867, 35] on icon "button" at bounding box center [867, 32] width 9 height 16
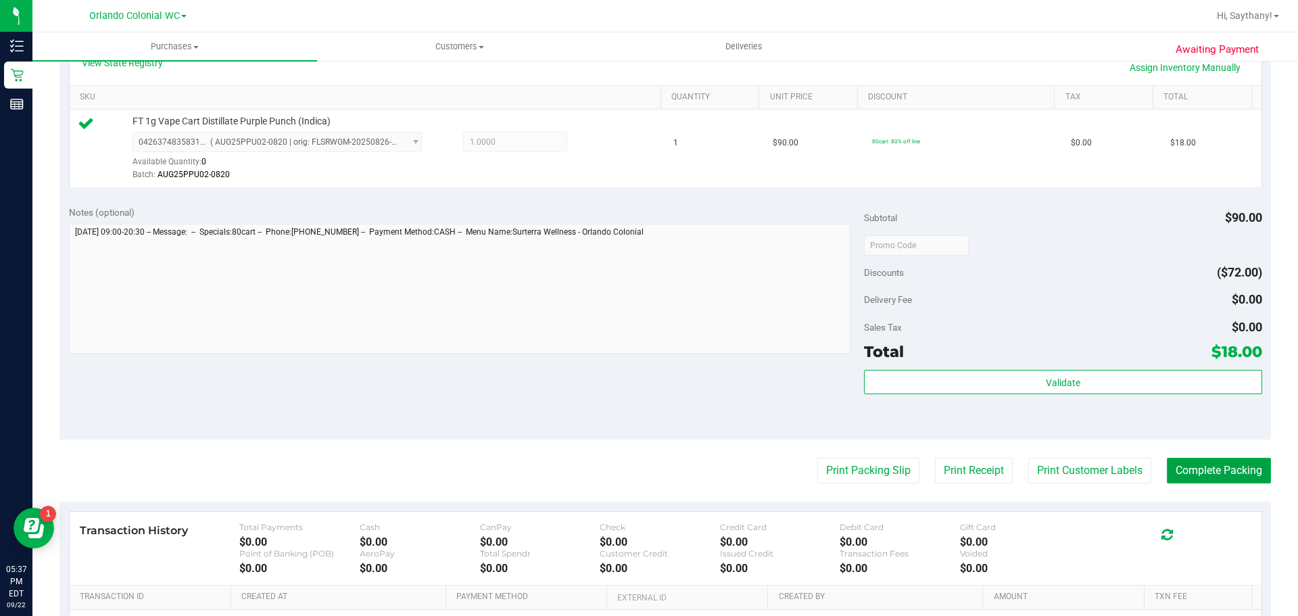
click at [1228, 478] on button "Complete Packing" at bounding box center [1219, 471] width 104 height 26
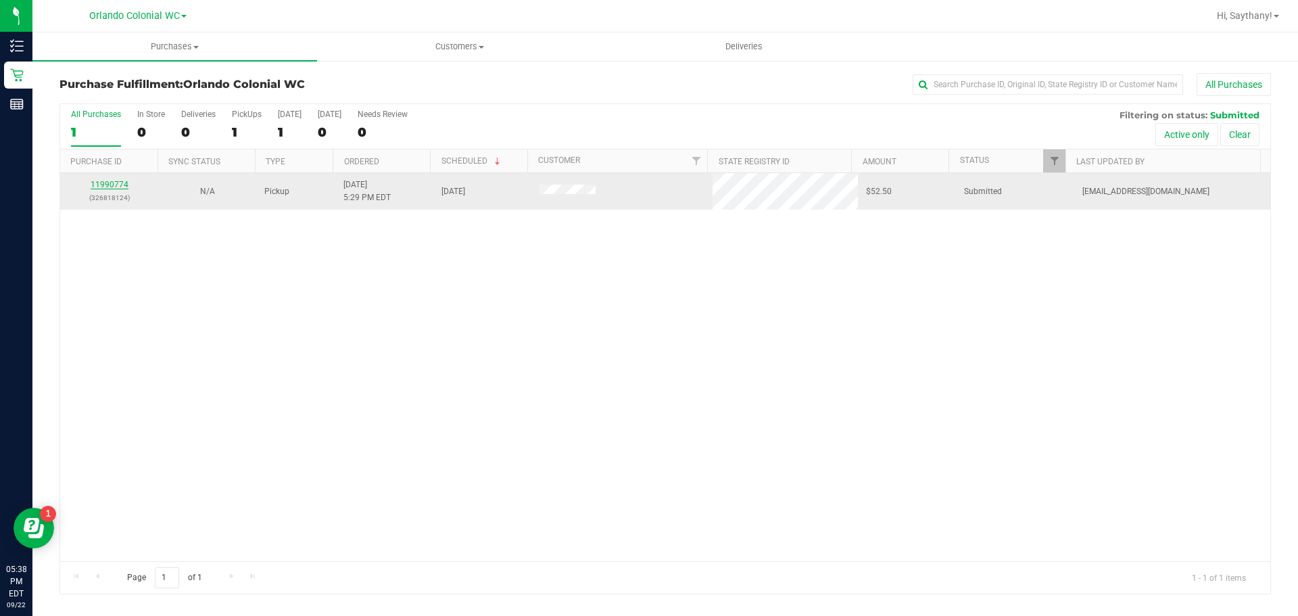
click at [105, 185] on link "11990774" at bounding box center [110, 184] width 38 height 9
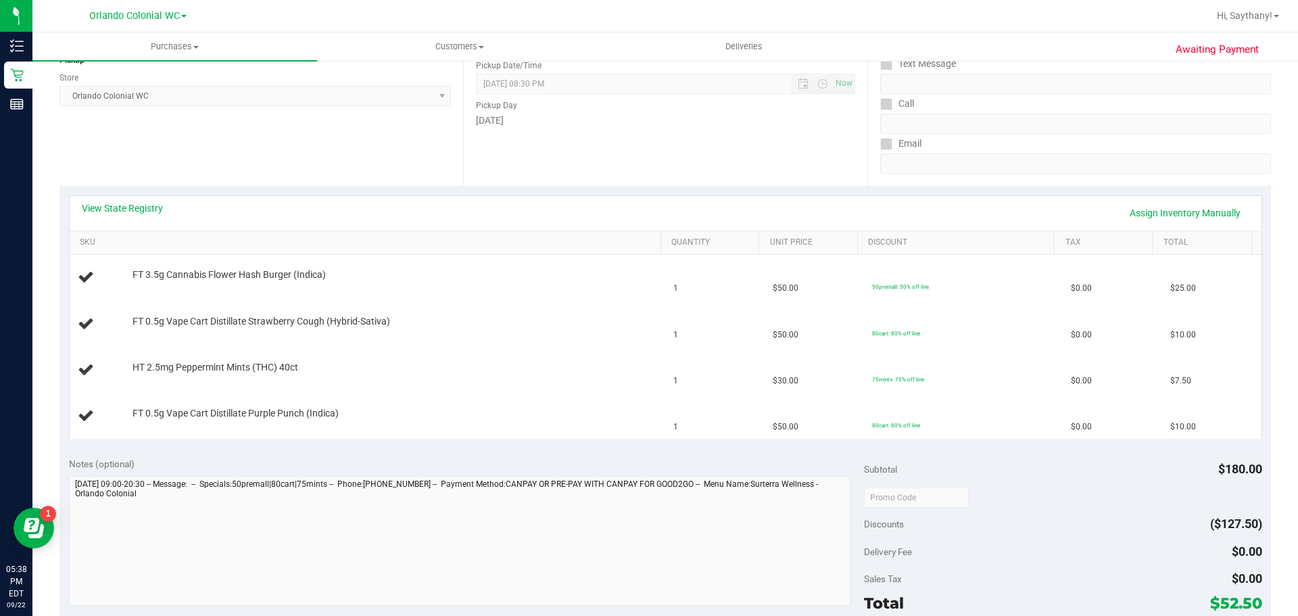
scroll to position [326, 0]
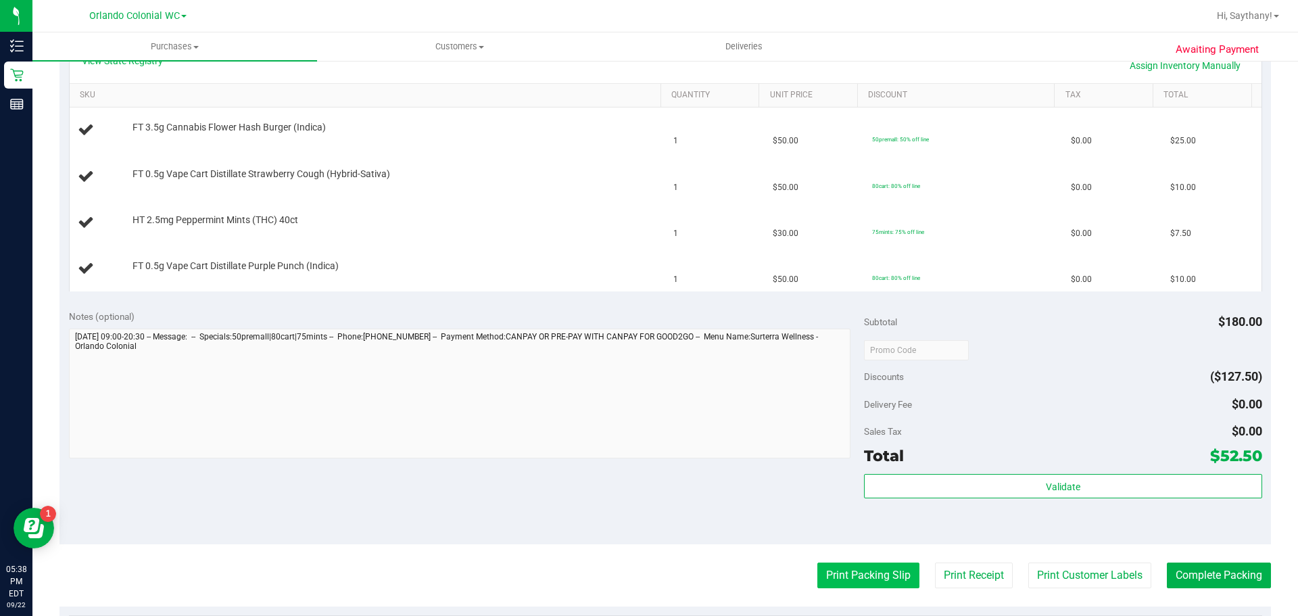
click at [855, 577] on button "Print Packing Slip" at bounding box center [868, 575] width 102 height 26
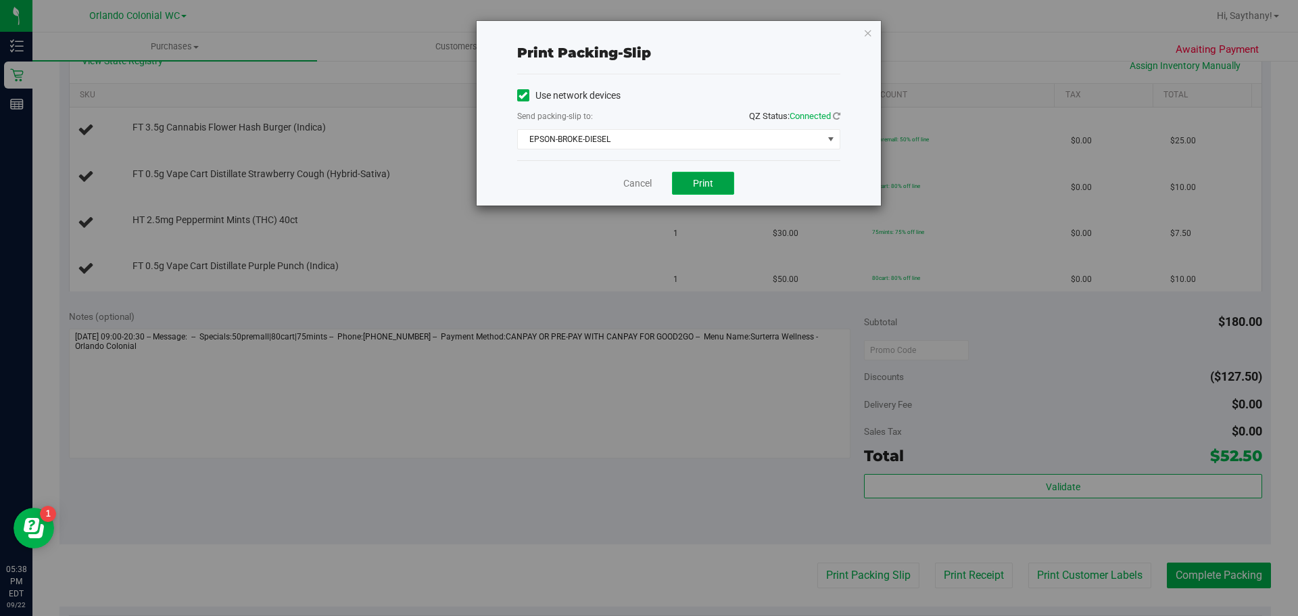
click at [721, 191] on button "Print" at bounding box center [703, 183] width 62 height 23
click at [867, 37] on icon "button" at bounding box center [867, 32] width 9 height 16
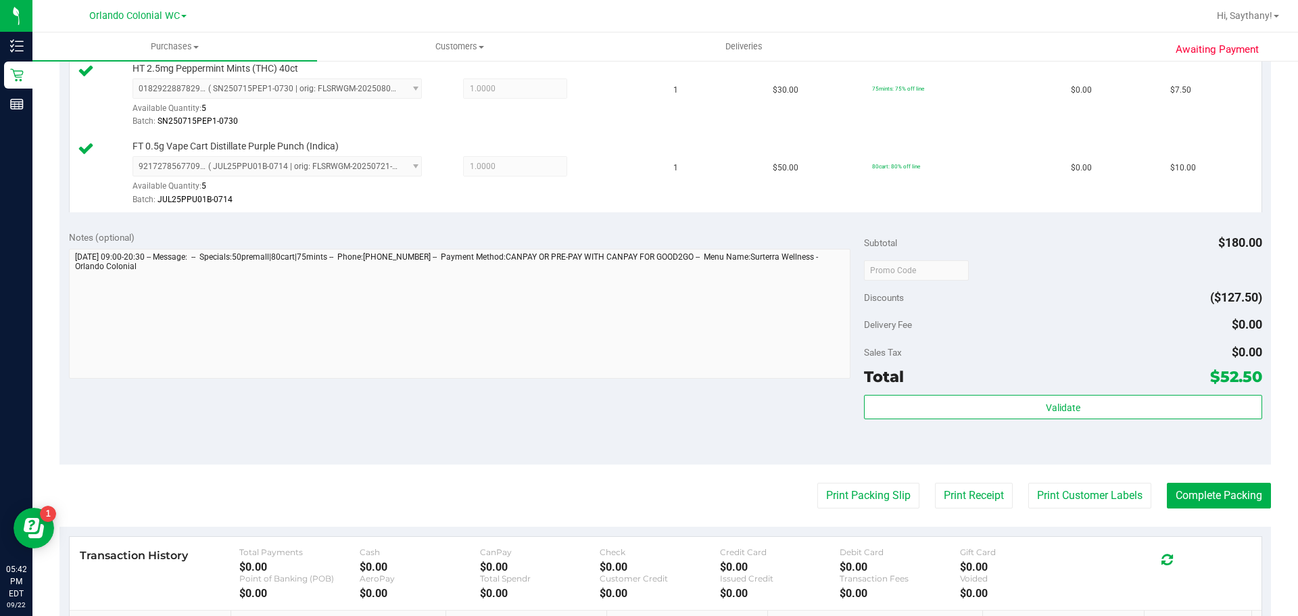
scroll to position [539, 0]
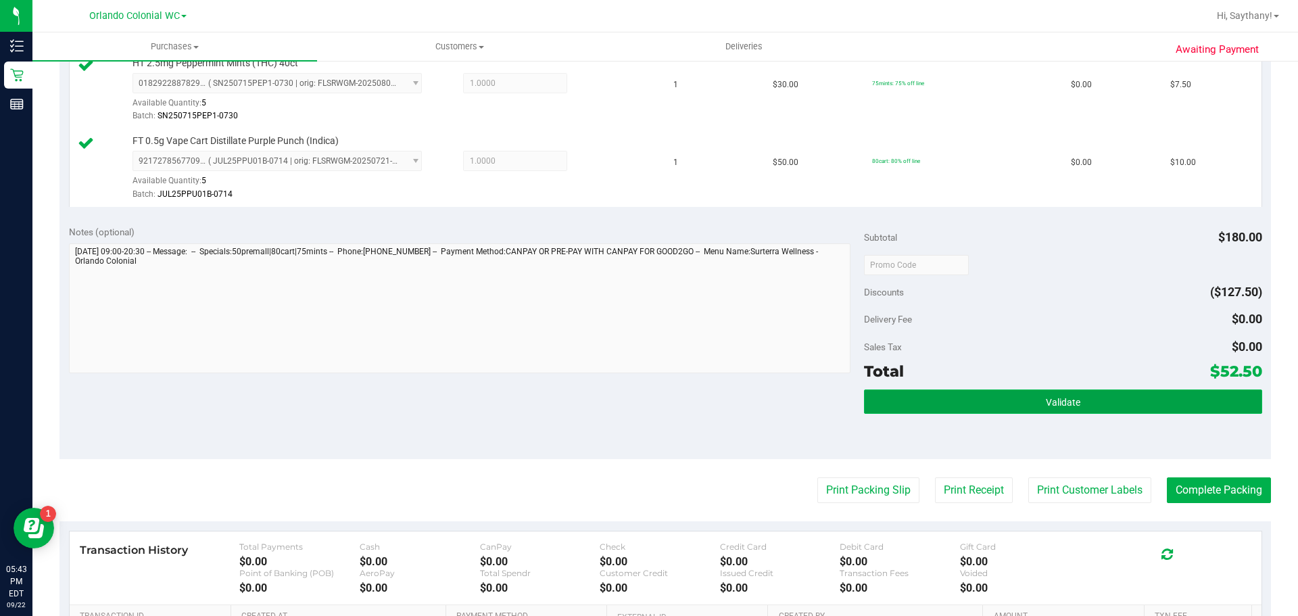
click at [1138, 413] on button "Validate" at bounding box center [1063, 401] width 398 height 24
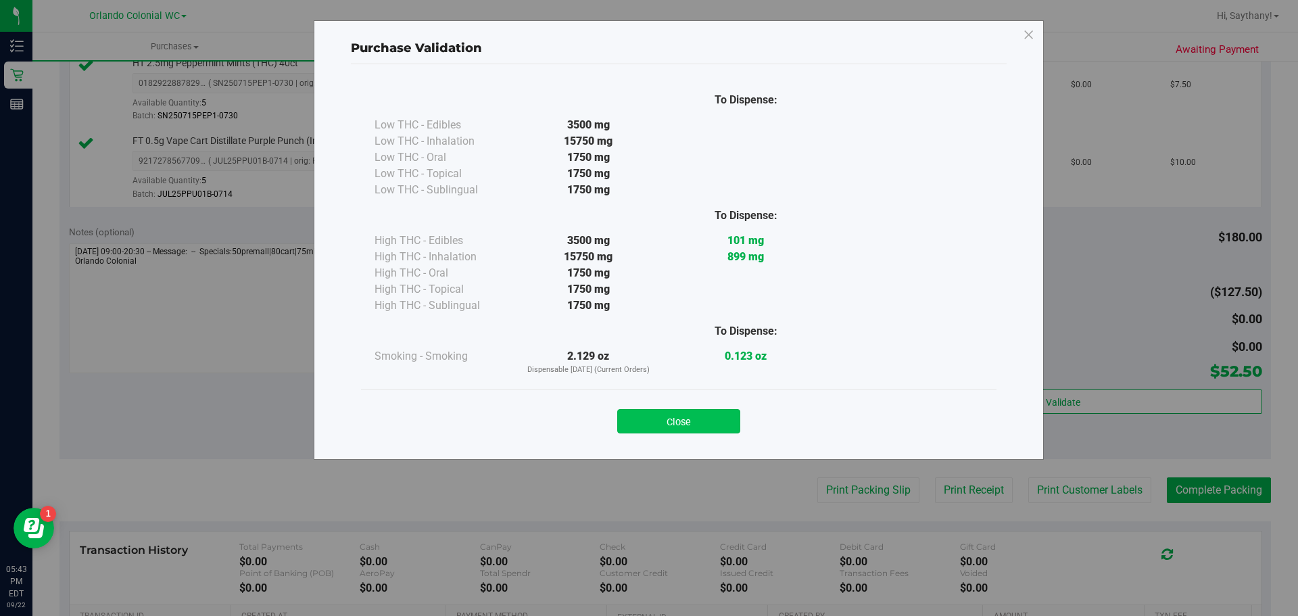
click at [680, 413] on button "Close" at bounding box center [678, 421] width 123 height 24
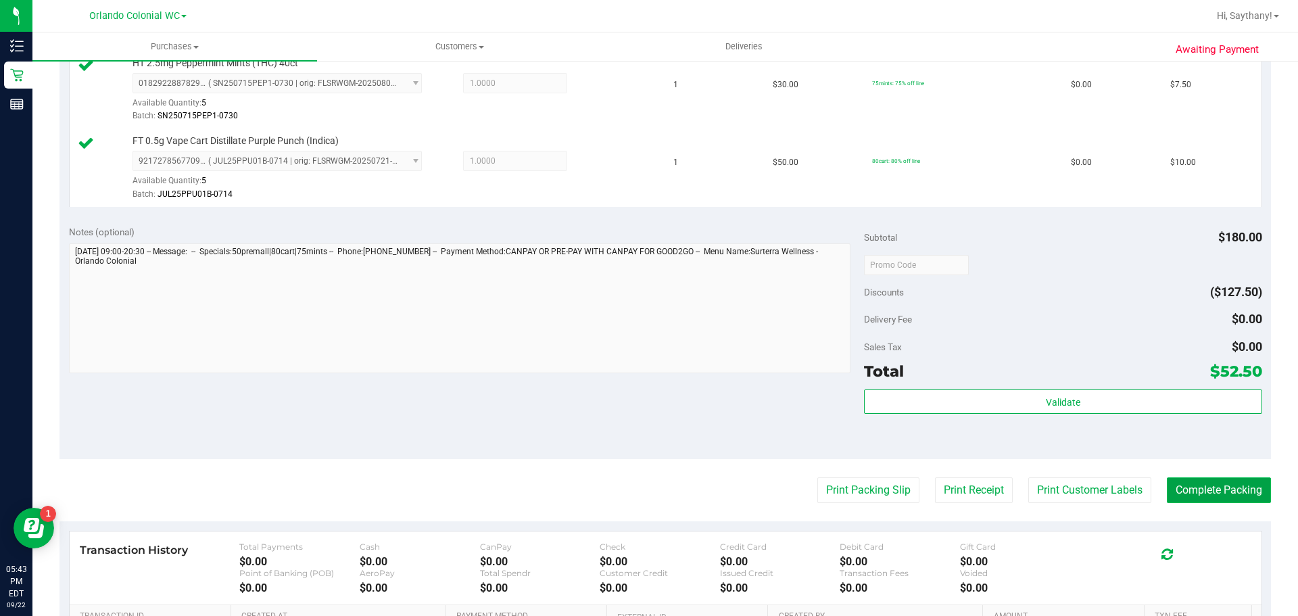
click at [1212, 489] on button "Complete Packing" at bounding box center [1219, 490] width 104 height 26
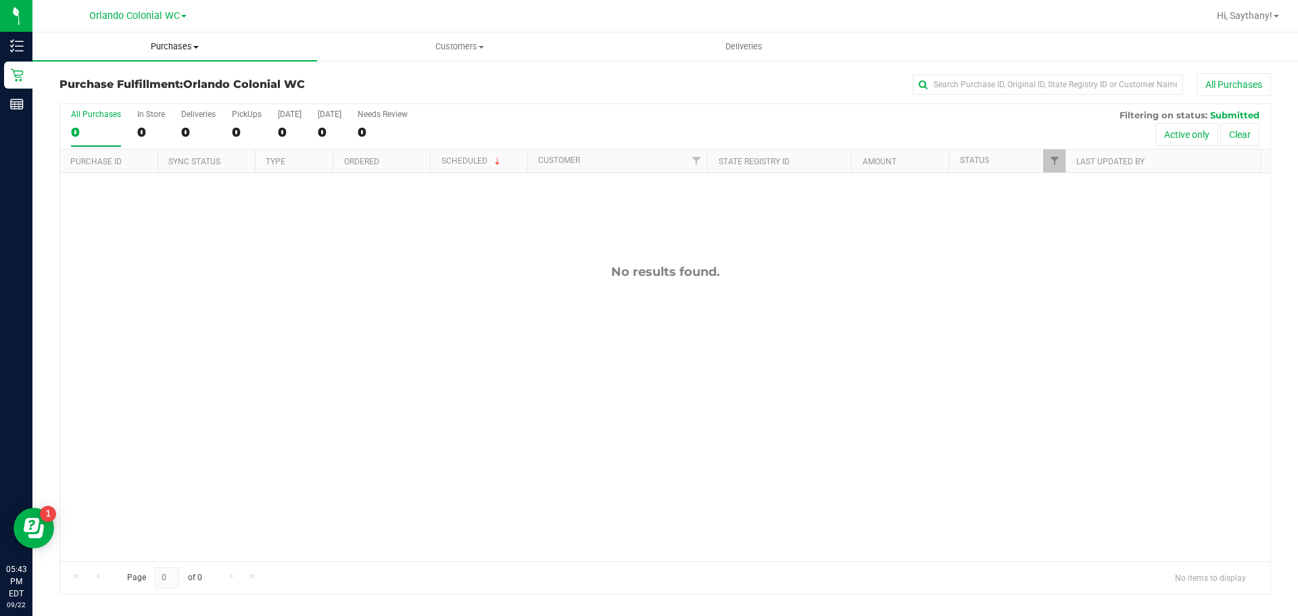
click at [191, 43] on span "Purchases" at bounding box center [174, 47] width 285 height 12
click at [114, 84] on span "Summary of purchases" at bounding box center [101, 81] width 139 height 11
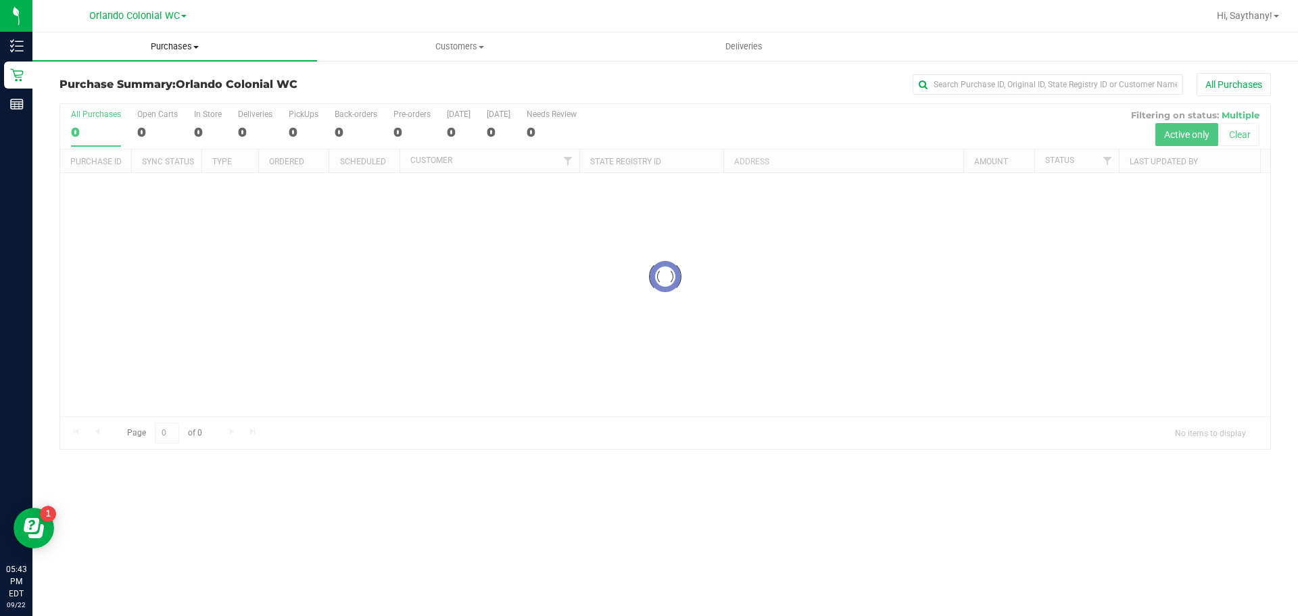
click at [179, 43] on span "Purchases" at bounding box center [174, 47] width 285 height 12
click at [87, 101] on span "Fulfillment" at bounding box center [74, 97] width 84 height 11
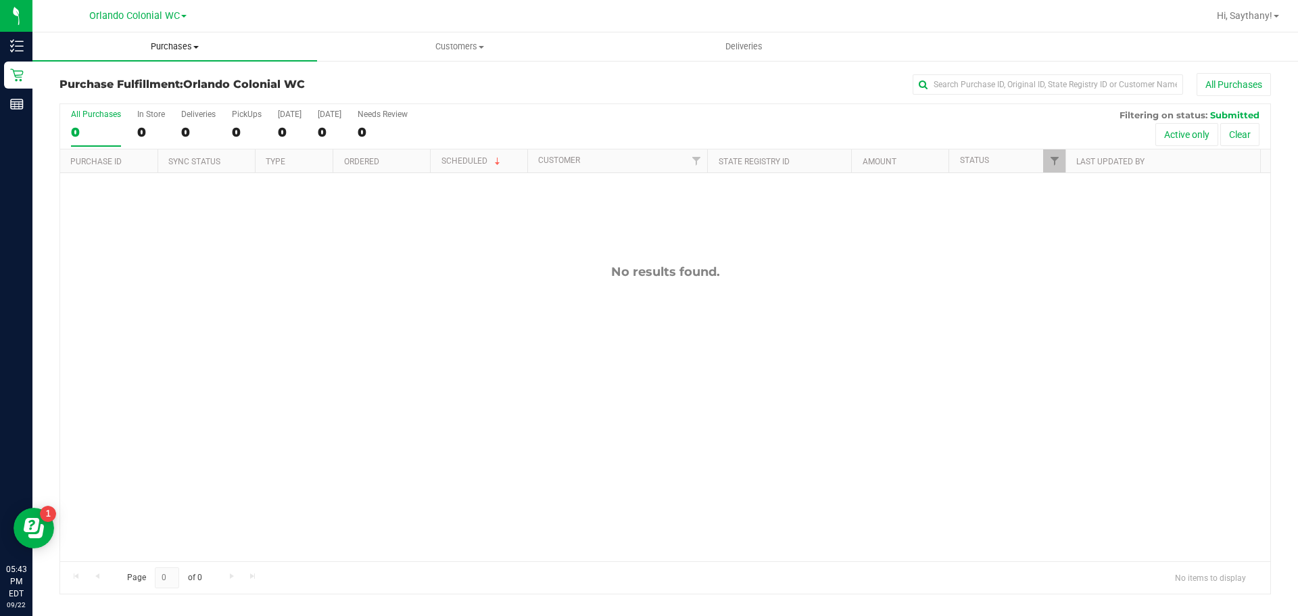
click at [178, 41] on span "Purchases" at bounding box center [174, 47] width 285 height 12
click at [78, 98] on span "Fulfillment" at bounding box center [74, 97] width 84 height 11
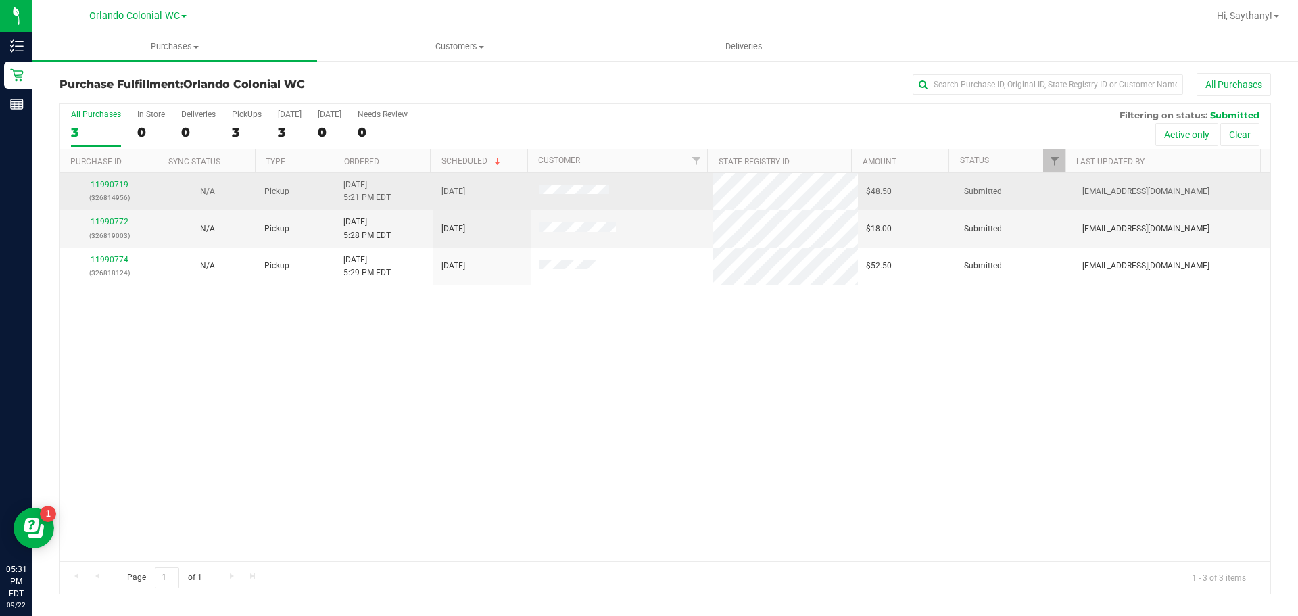
click at [111, 183] on link "11990719" at bounding box center [110, 184] width 38 height 9
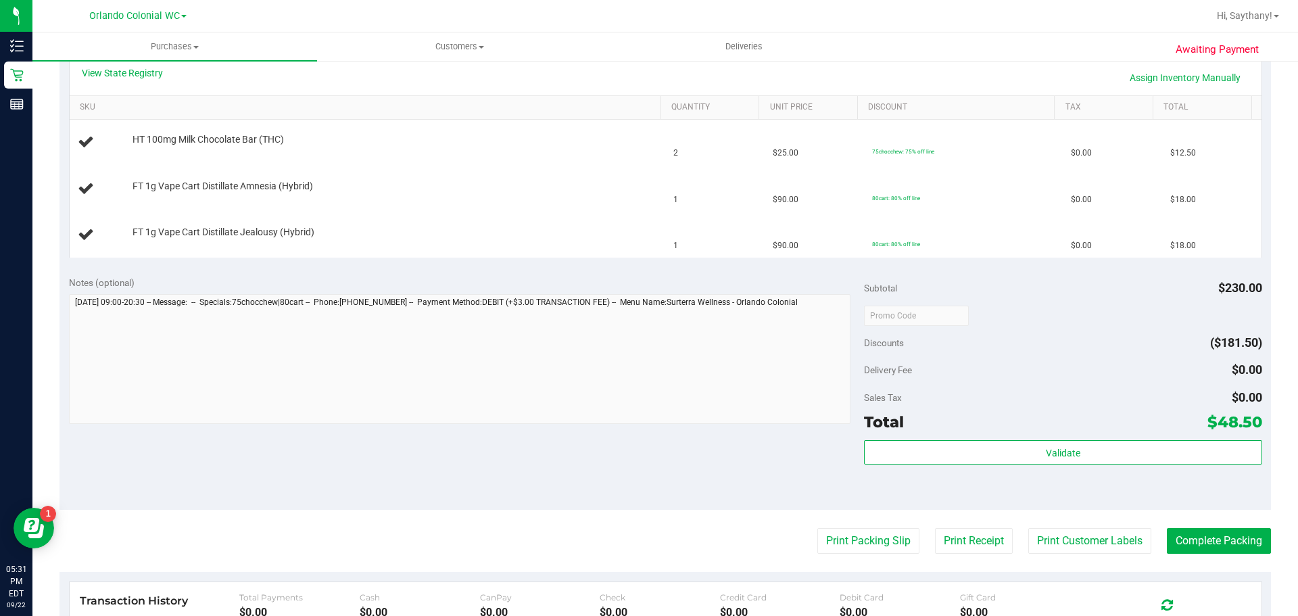
scroll to position [338, 0]
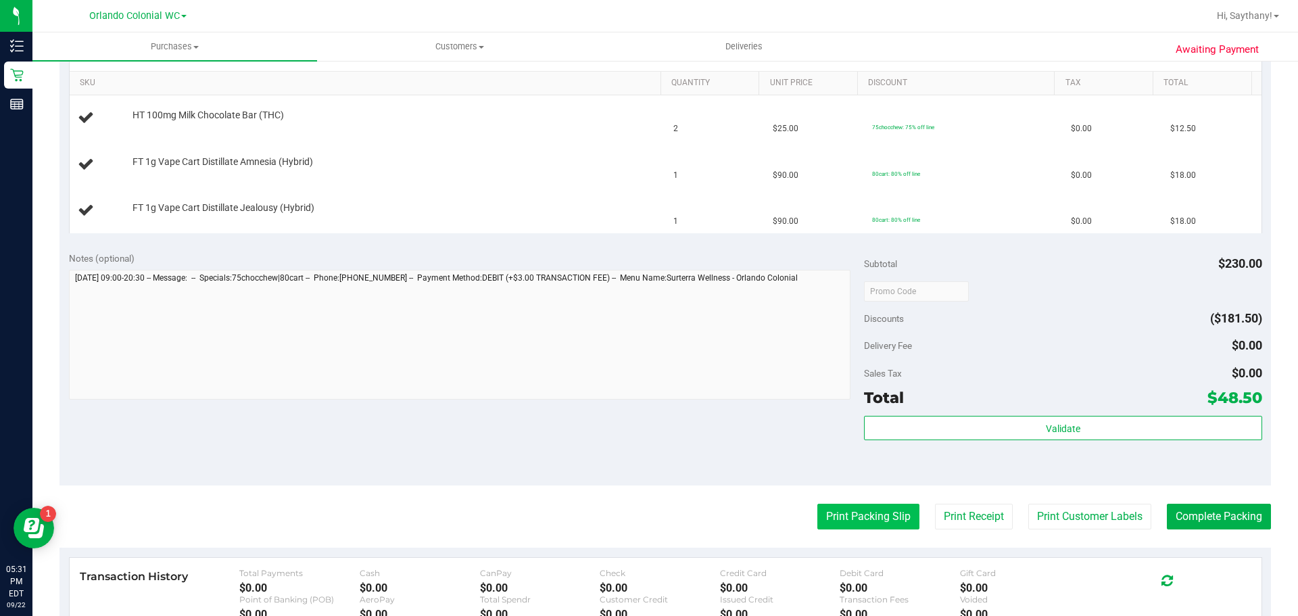
click at [846, 520] on button "Print Packing Slip" at bounding box center [868, 517] width 102 height 26
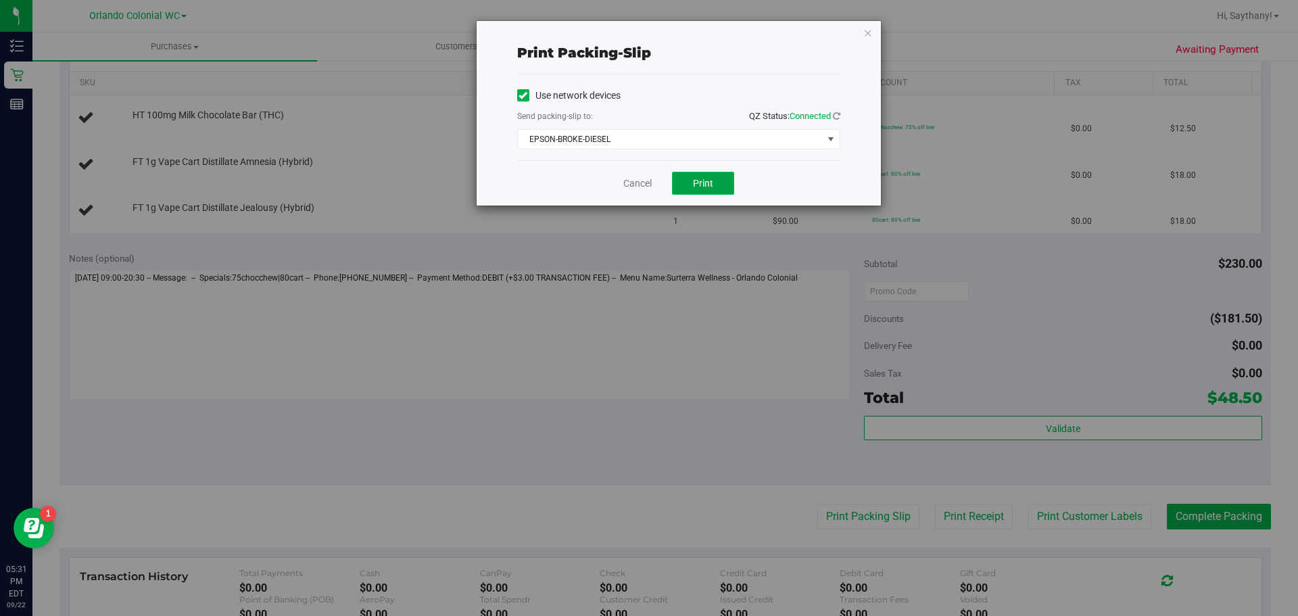
click at [680, 174] on button "Print" at bounding box center [703, 183] width 62 height 23
click at [867, 32] on icon "button" at bounding box center [867, 32] width 9 height 16
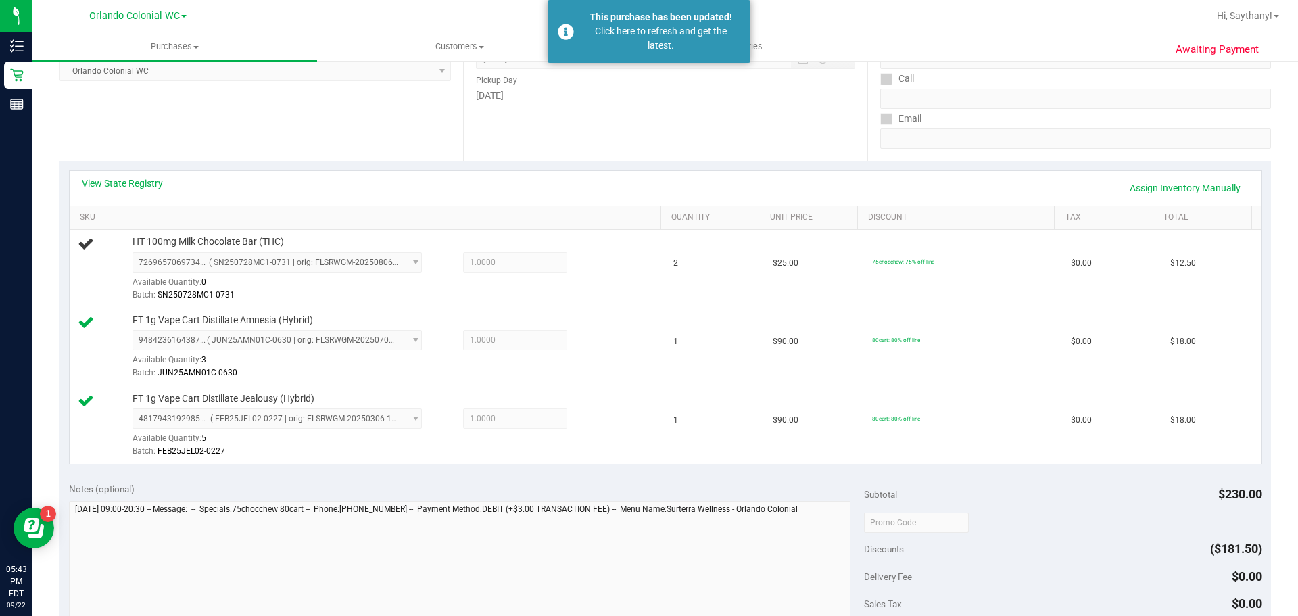
scroll to position [0, 0]
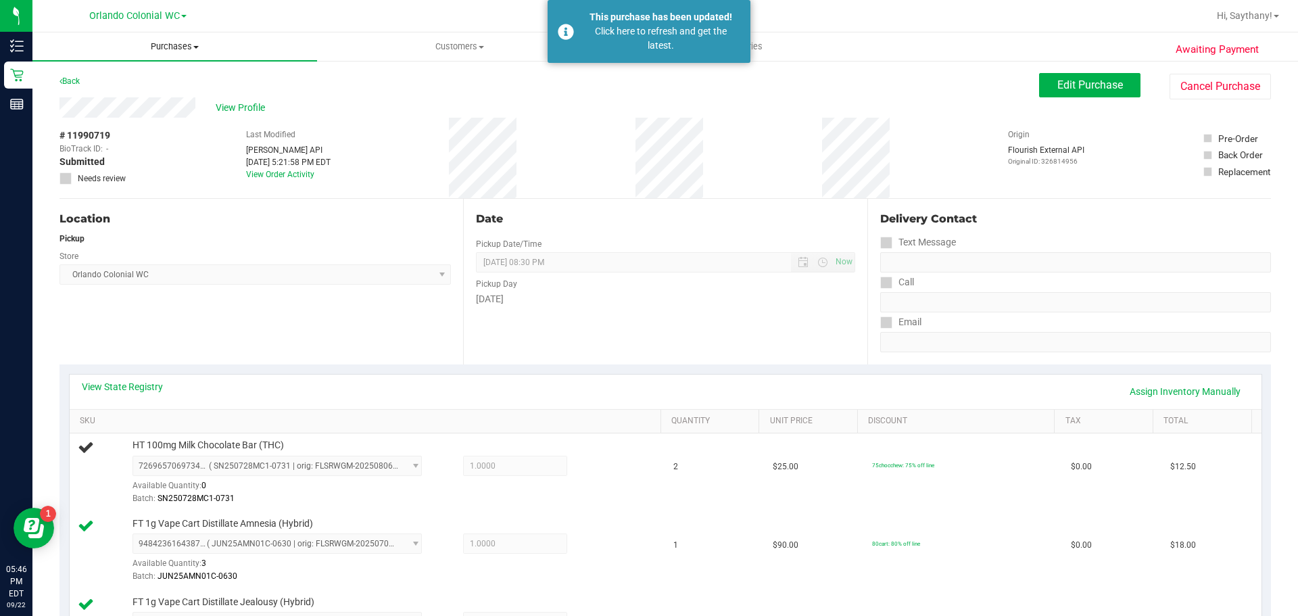
click at [184, 44] on span "Purchases" at bounding box center [174, 47] width 285 height 12
click at [174, 103] on li "Fulfillment" at bounding box center [174, 98] width 285 height 16
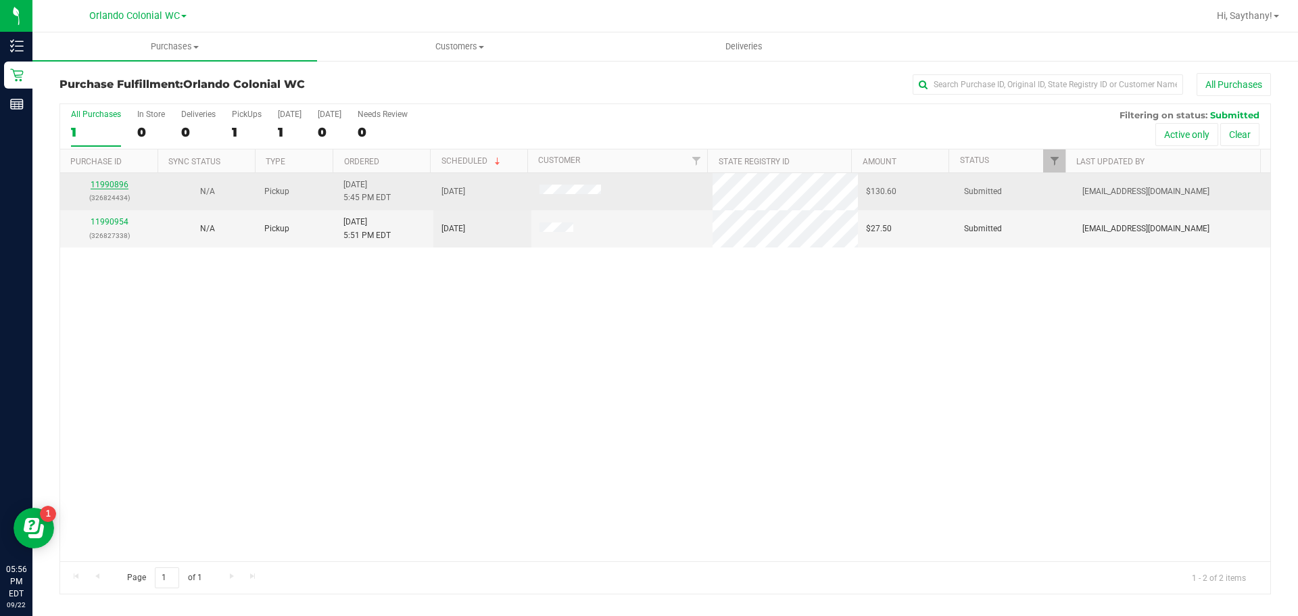
click at [110, 185] on link "11990896" at bounding box center [110, 184] width 38 height 9
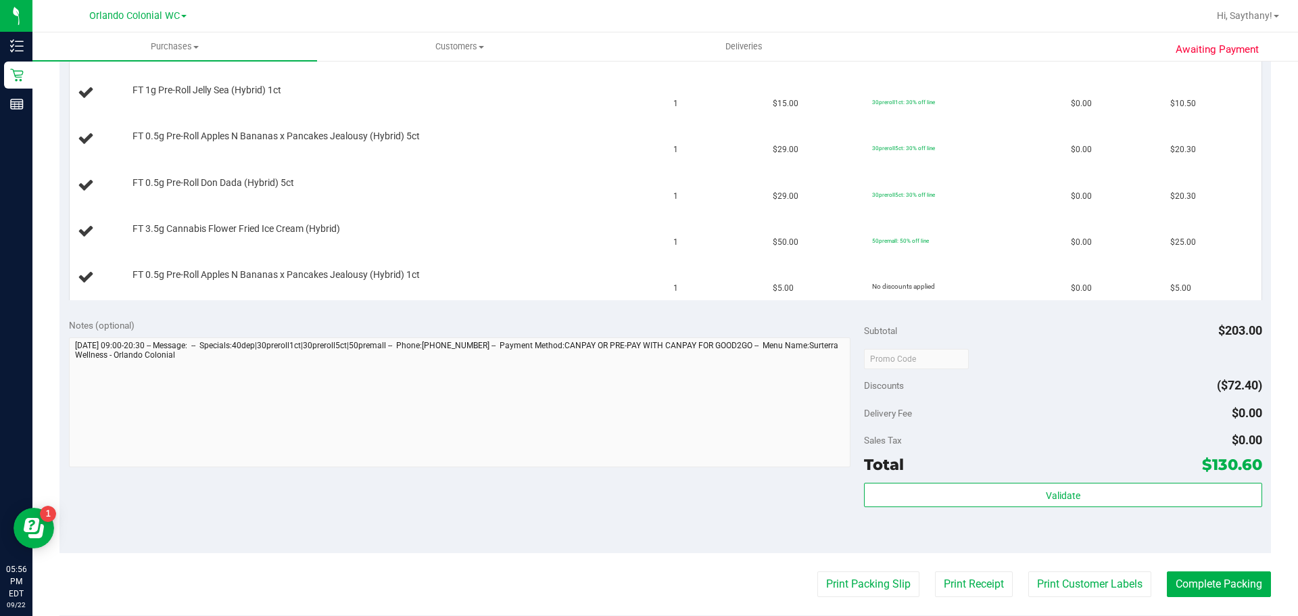
scroll to position [550, 0]
click at [837, 575] on button "Print Packing Slip" at bounding box center [868, 582] width 102 height 26
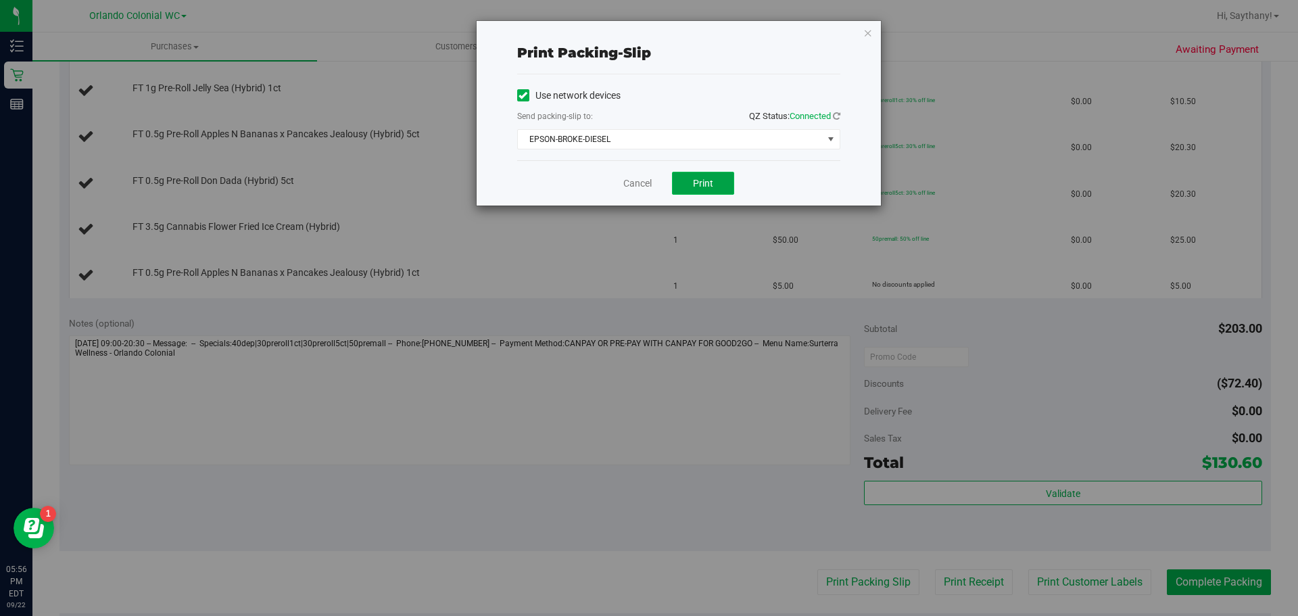
click at [718, 178] on button "Print" at bounding box center [703, 183] width 62 height 23
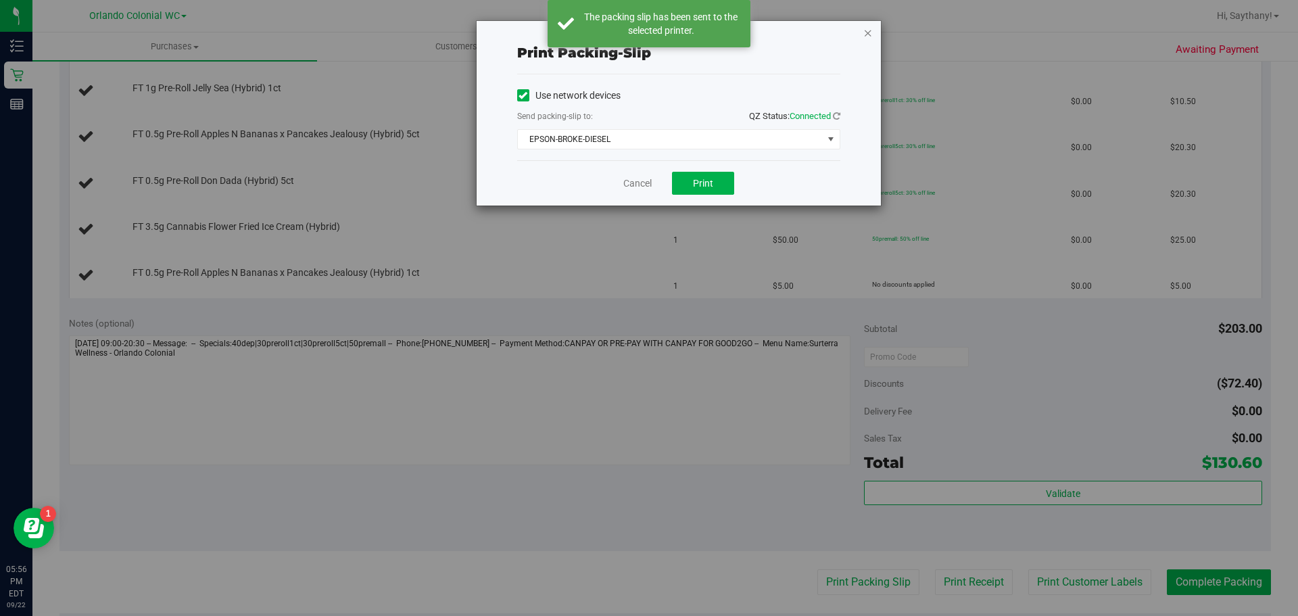
click at [871, 37] on icon "button" at bounding box center [867, 32] width 9 height 16
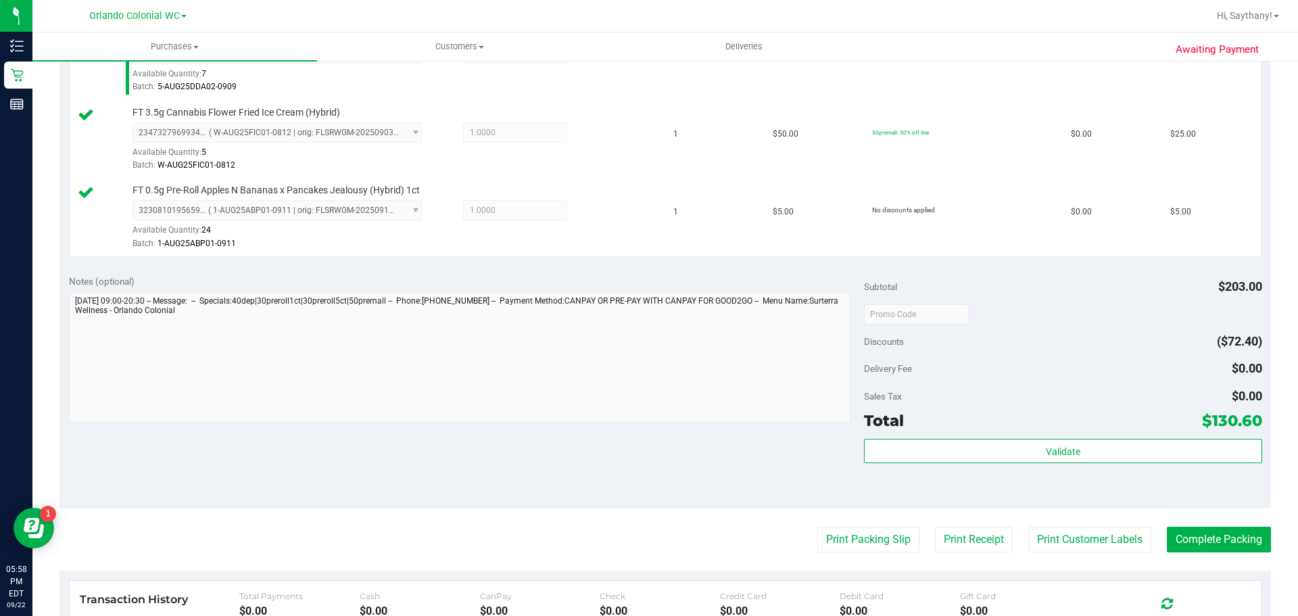
scroll to position [889, 0]
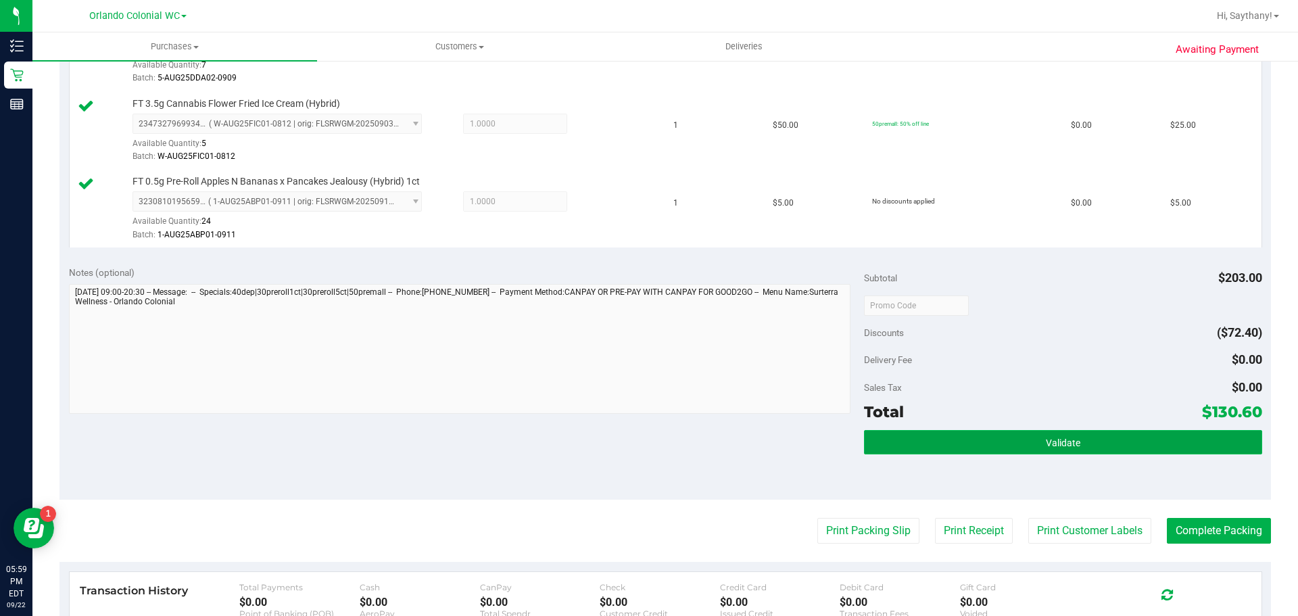
click at [1171, 437] on button "Validate" at bounding box center [1063, 442] width 398 height 24
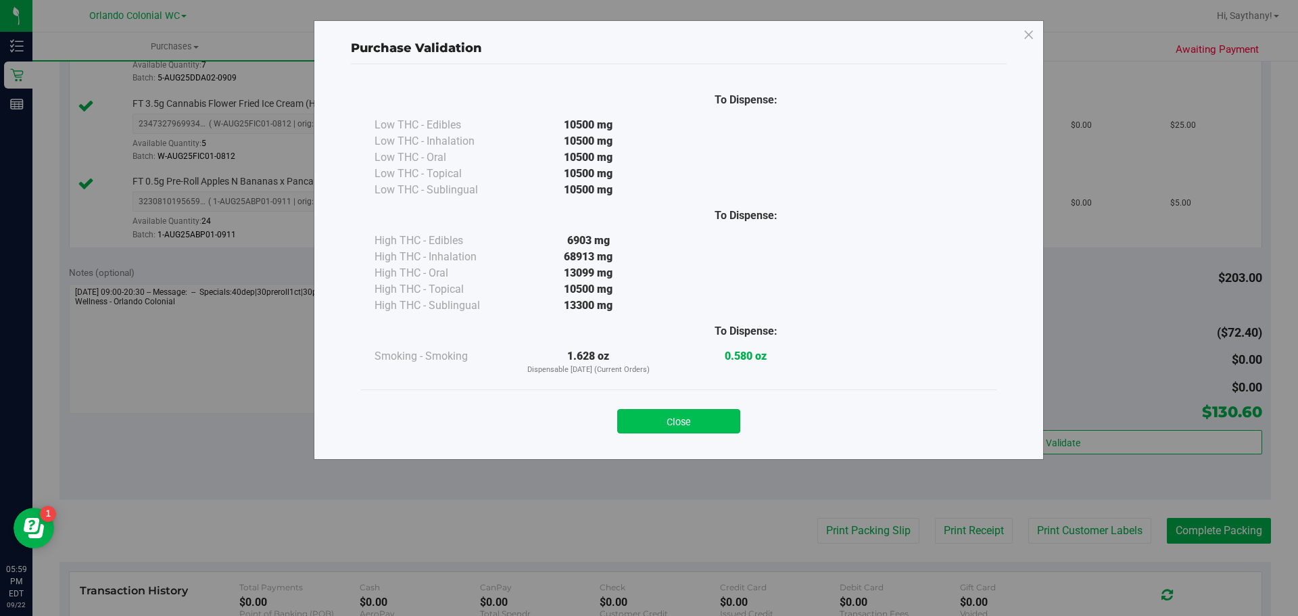
click at [694, 413] on button "Close" at bounding box center [678, 421] width 123 height 24
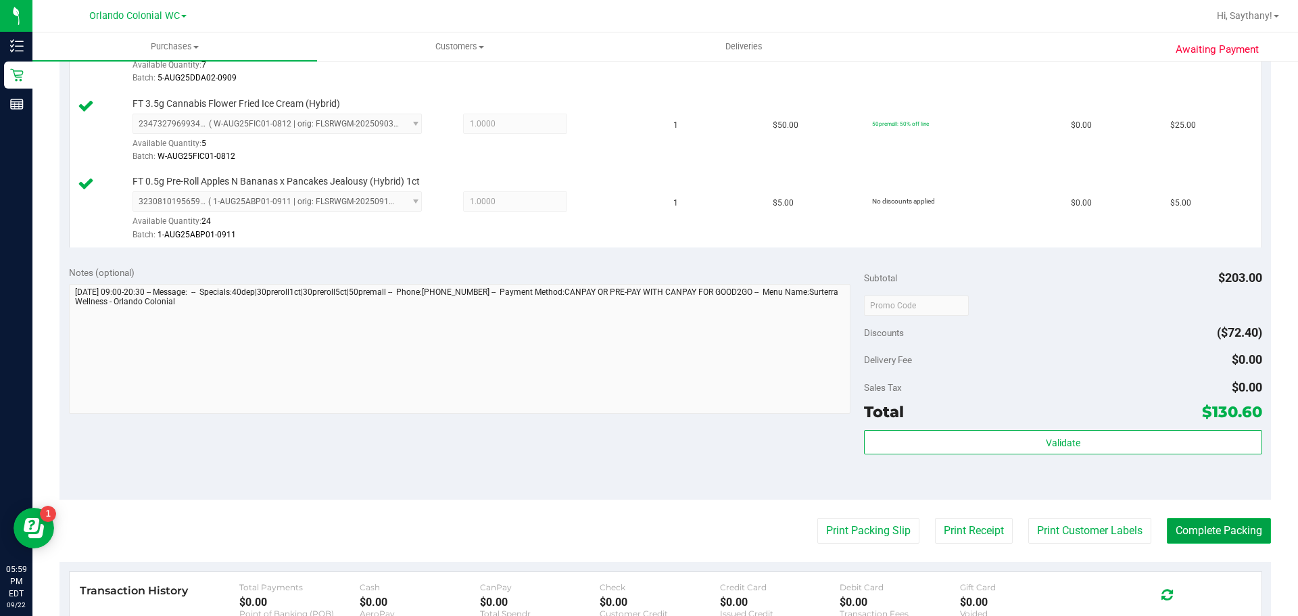
click at [1201, 539] on button "Complete Packing" at bounding box center [1219, 531] width 104 height 26
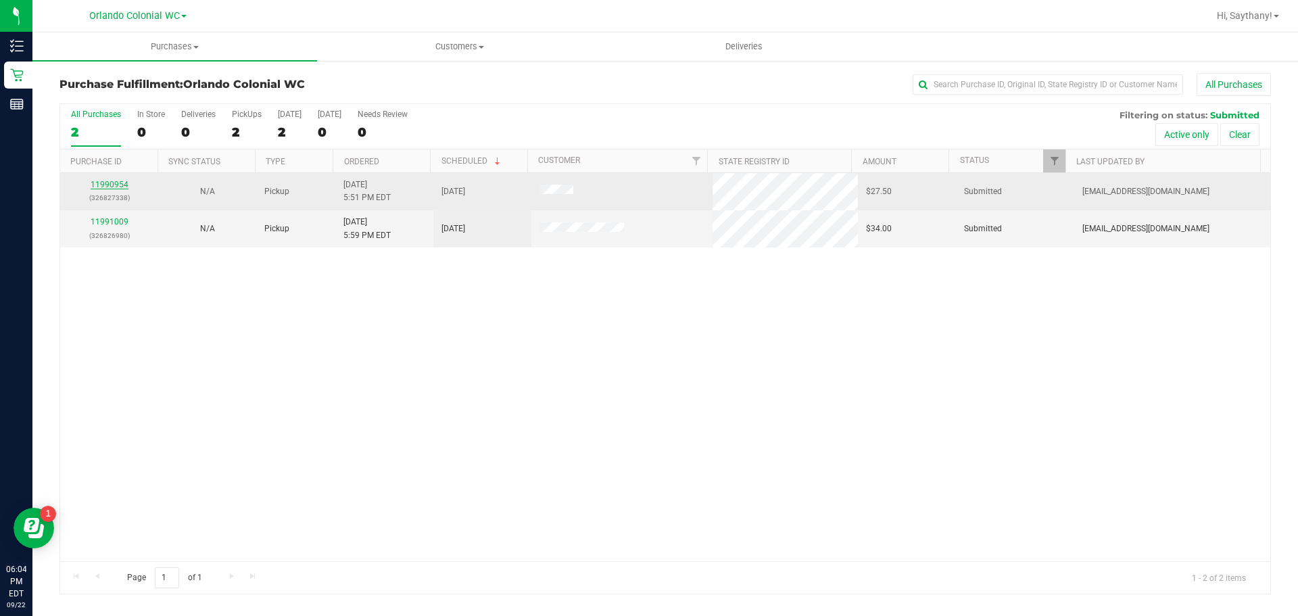
click at [110, 186] on link "11990954" at bounding box center [110, 184] width 38 height 9
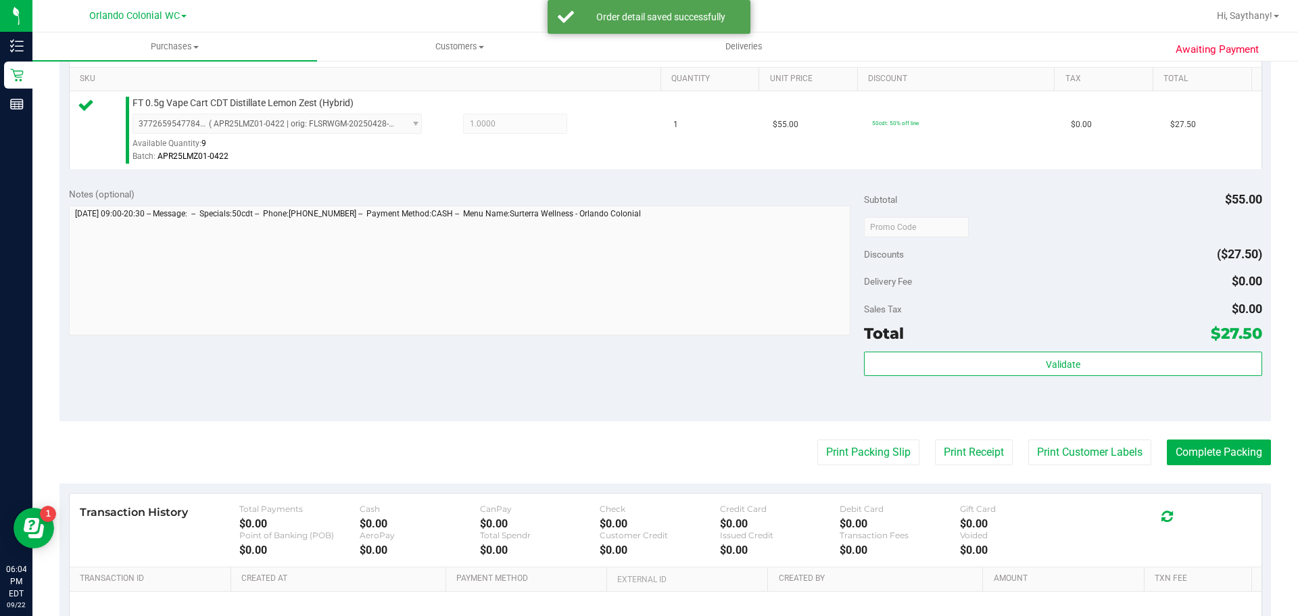
scroll to position [343, 0]
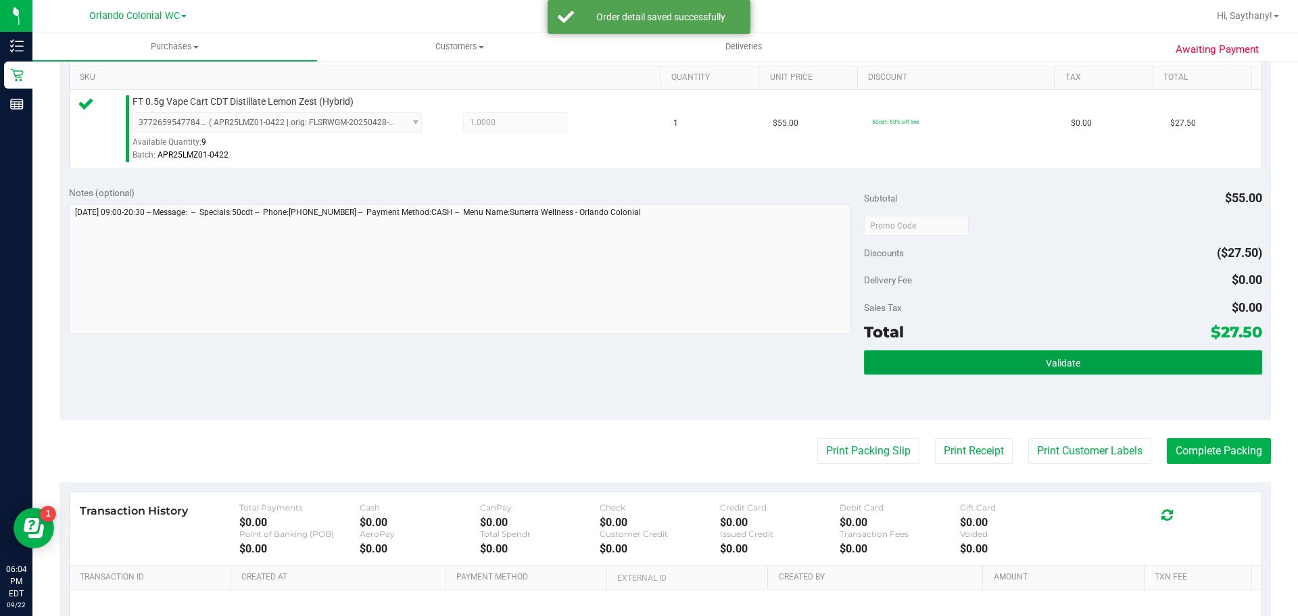
click at [1209, 368] on button "Validate" at bounding box center [1063, 362] width 398 height 24
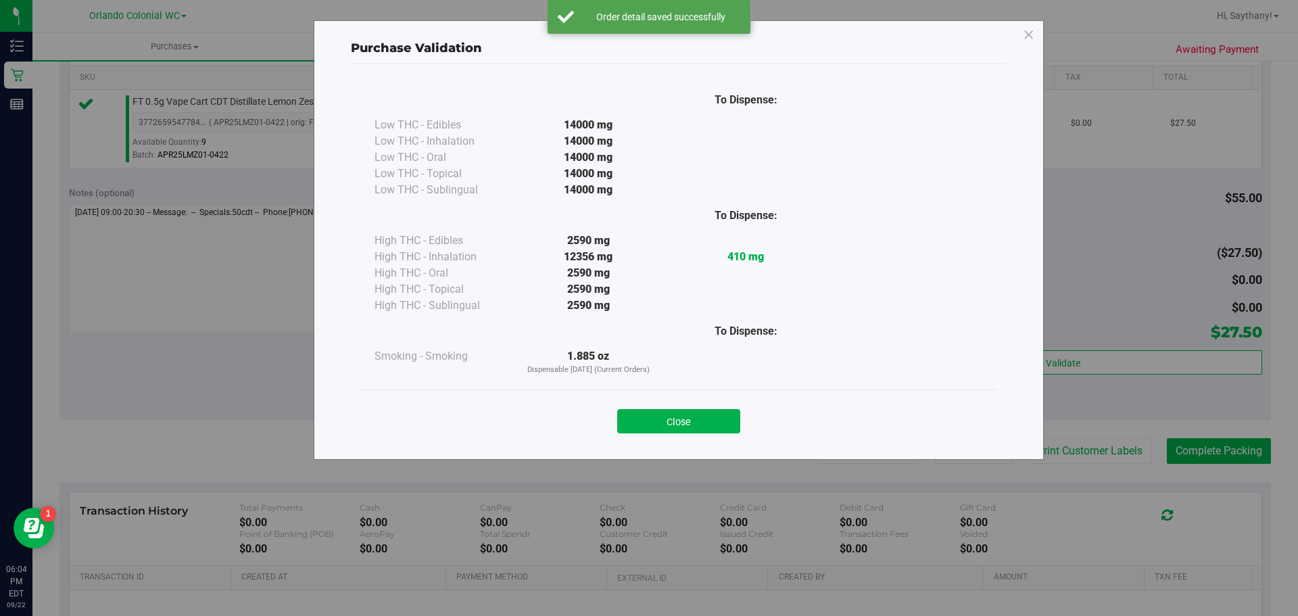
click at [664, 396] on div "Close" at bounding box center [679, 416] width 636 height 55
click at [663, 423] on button "Close" at bounding box center [678, 421] width 123 height 24
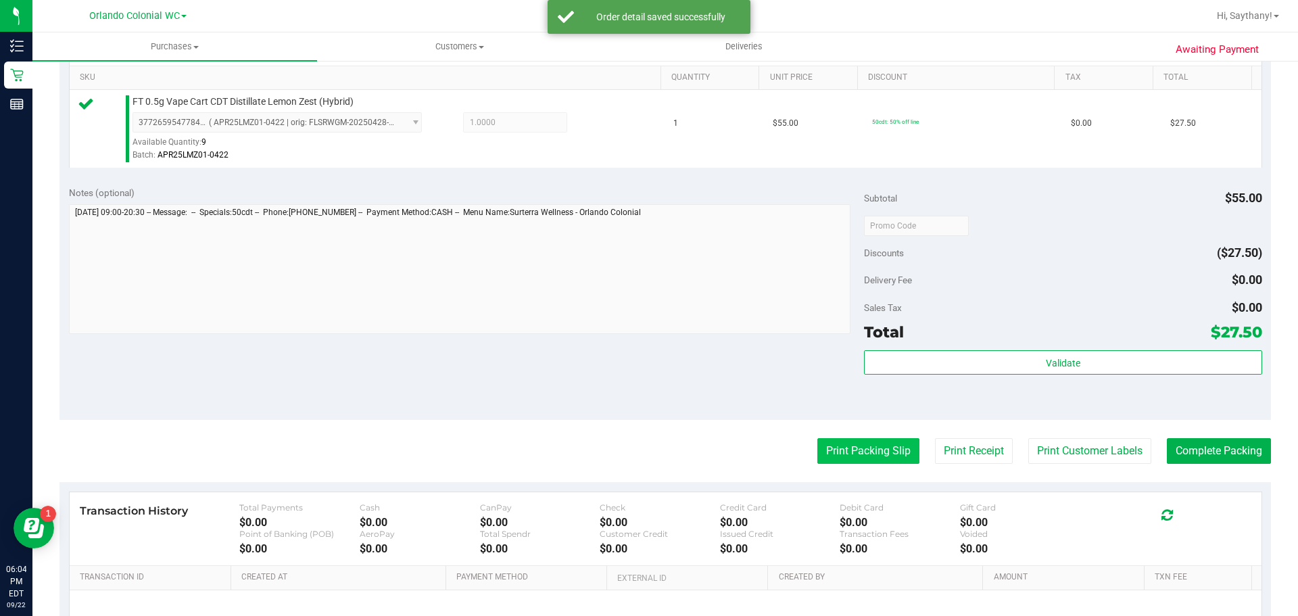
click at [882, 463] on button "Print Packing Slip" at bounding box center [868, 451] width 102 height 26
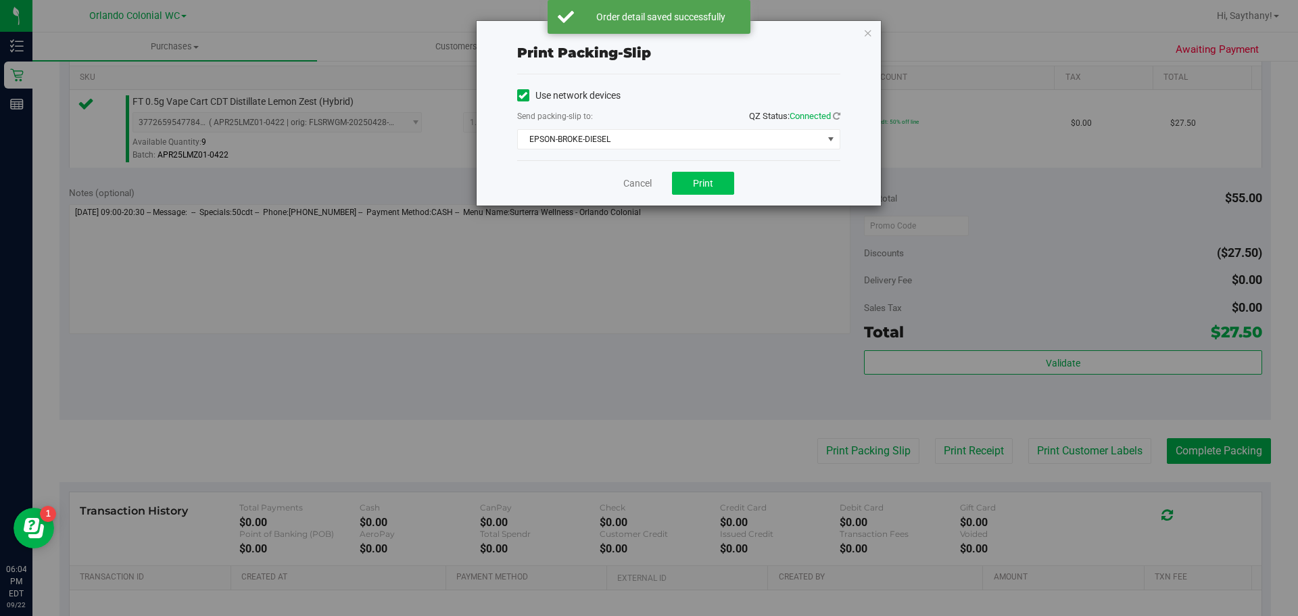
click at [721, 181] on button "Print" at bounding box center [703, 183] width 62 height 23
click at [867, 32] on icon "button" at bounding box center [867, 32] width 9 height 16
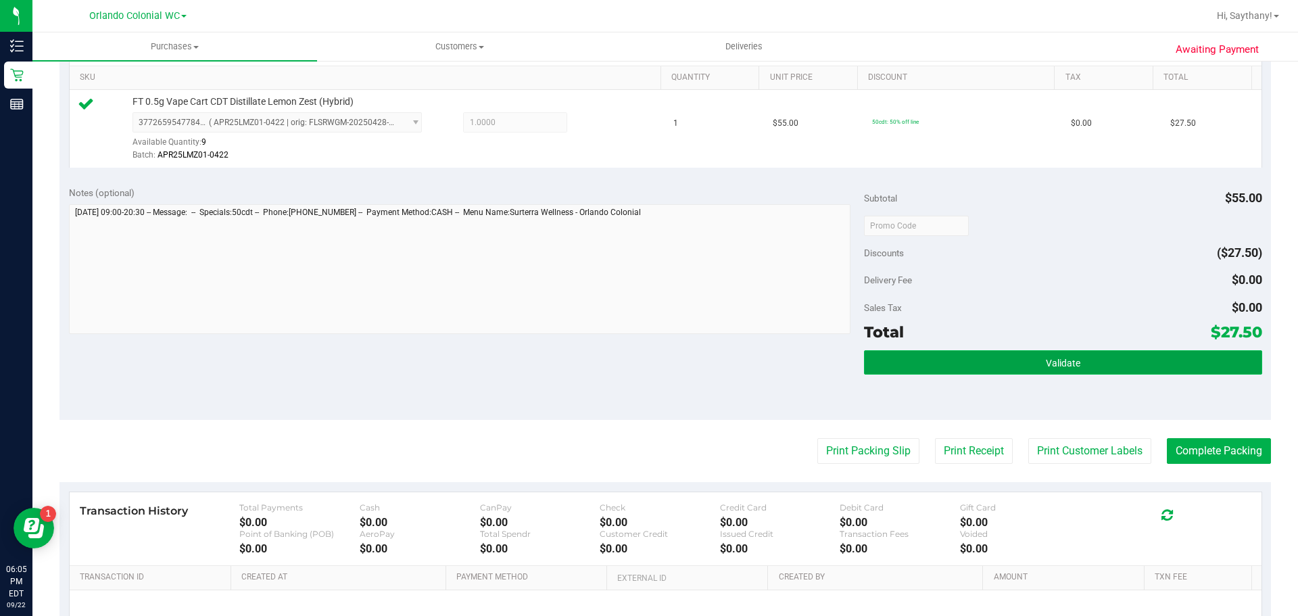
click at [1157, 354] on button "Validate" at bounding box center [1063, 362] width 398 height 24
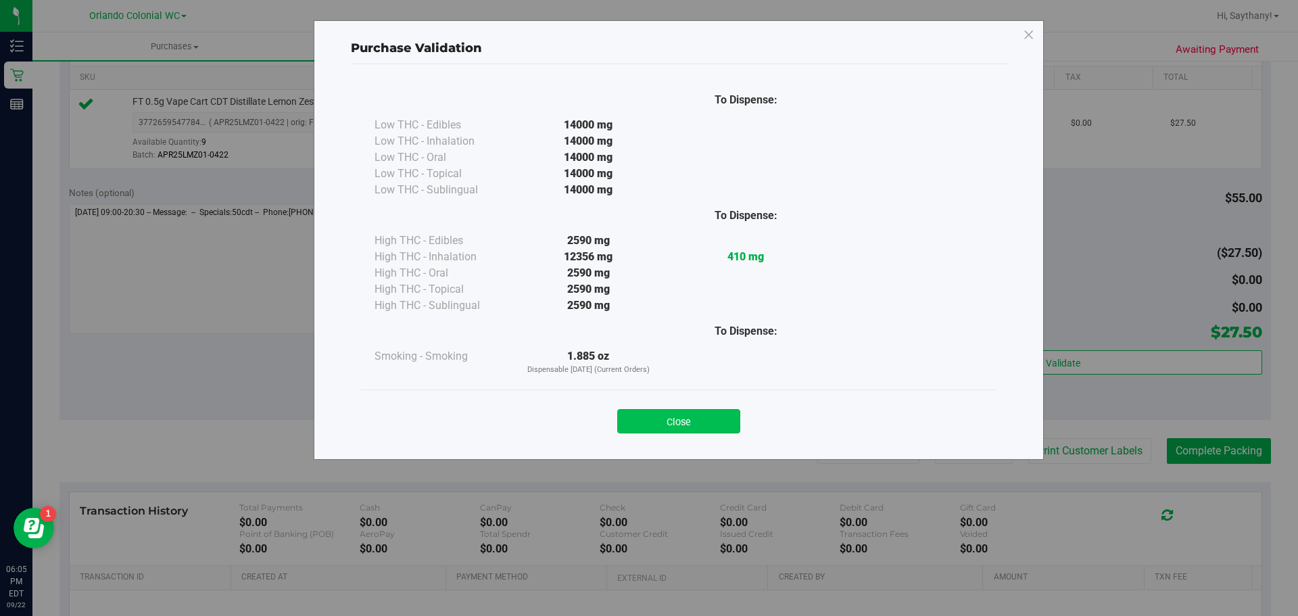
click at [679, 411] on button "Close" at bounding box center [678, 421] width 123 height 24
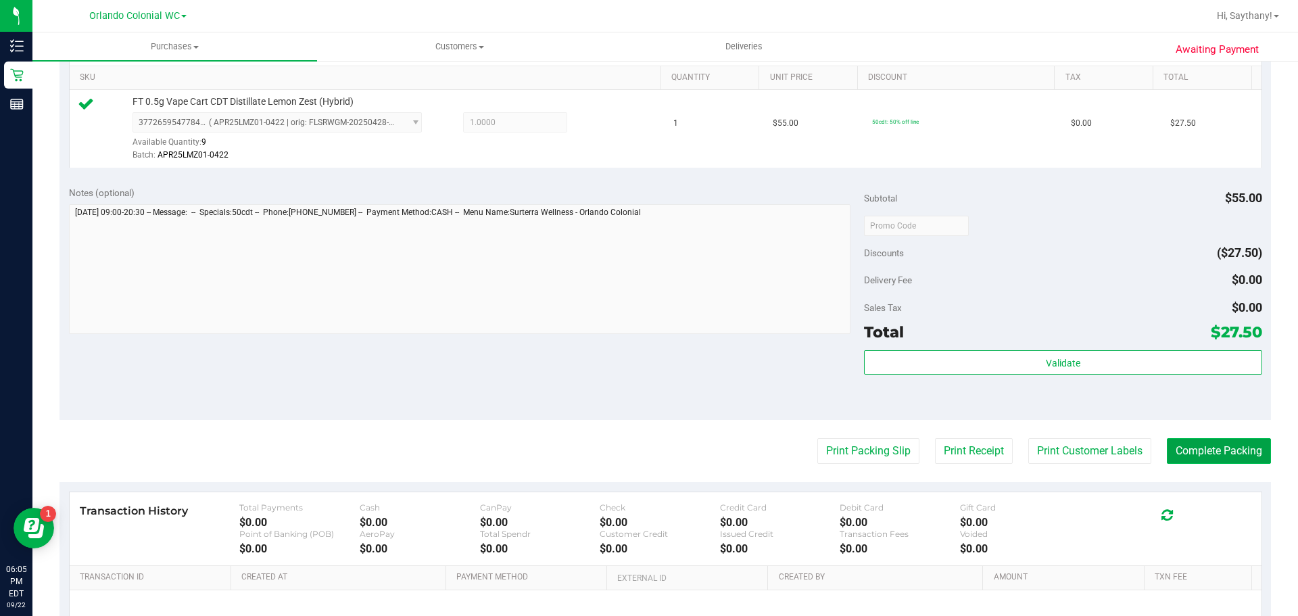
click at [1214, 449] on button "Complete Packing" at bounding box center [1219, 451] width 104 height 26
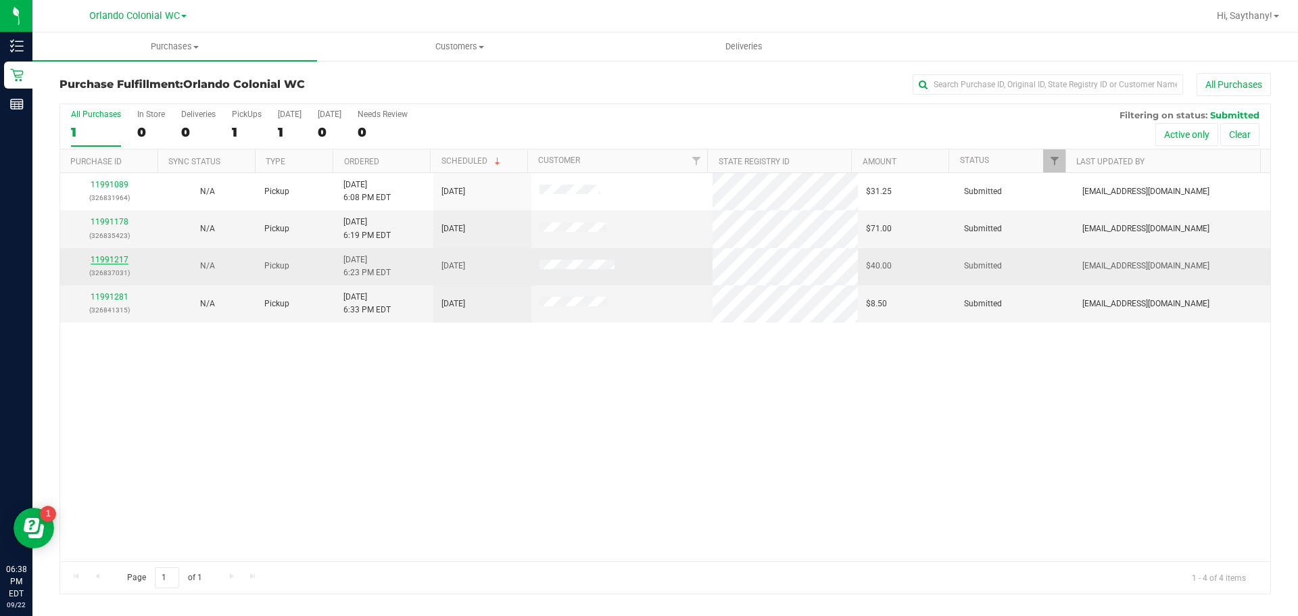
click at [110, 261] on link "11991217" at bounding box center [110, 259] width 38 height 9
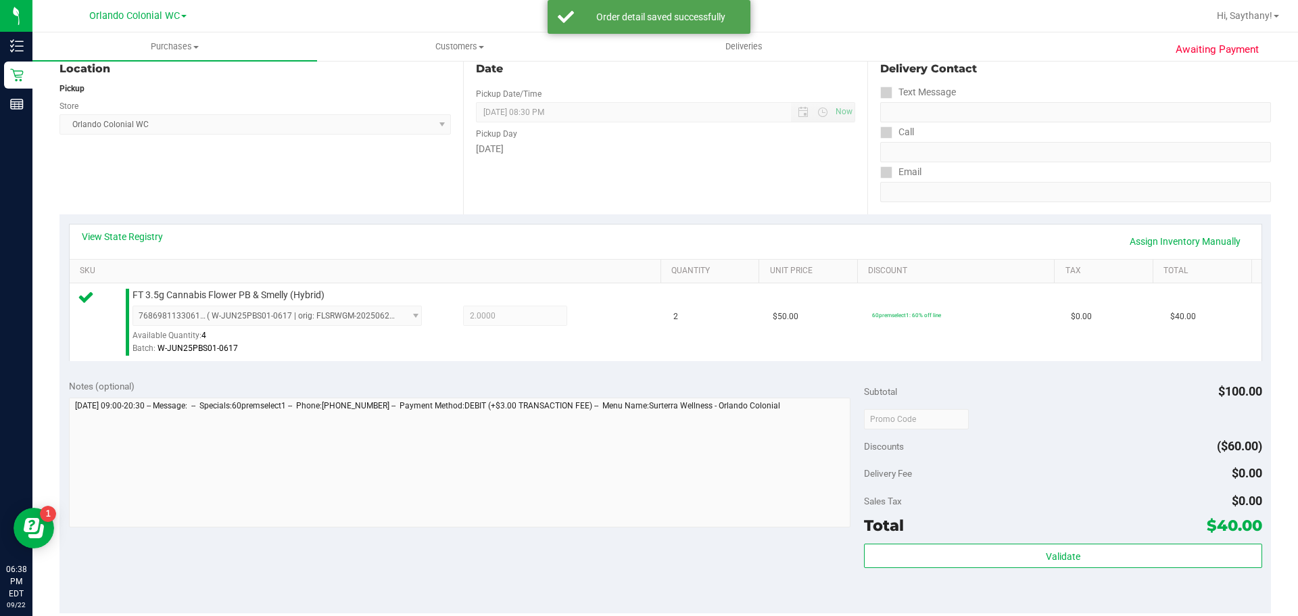
scroll to position [206, 0]
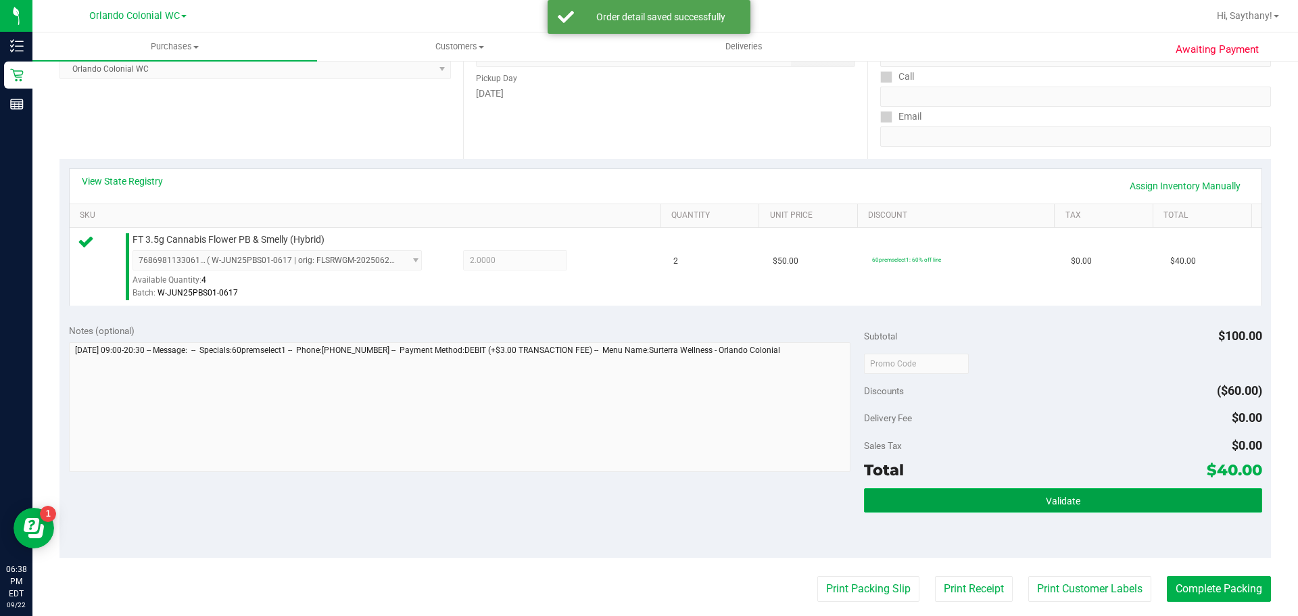
click at [1159, 491] on button "Validate" at bounding box center [1063, 500] width 398 height 24
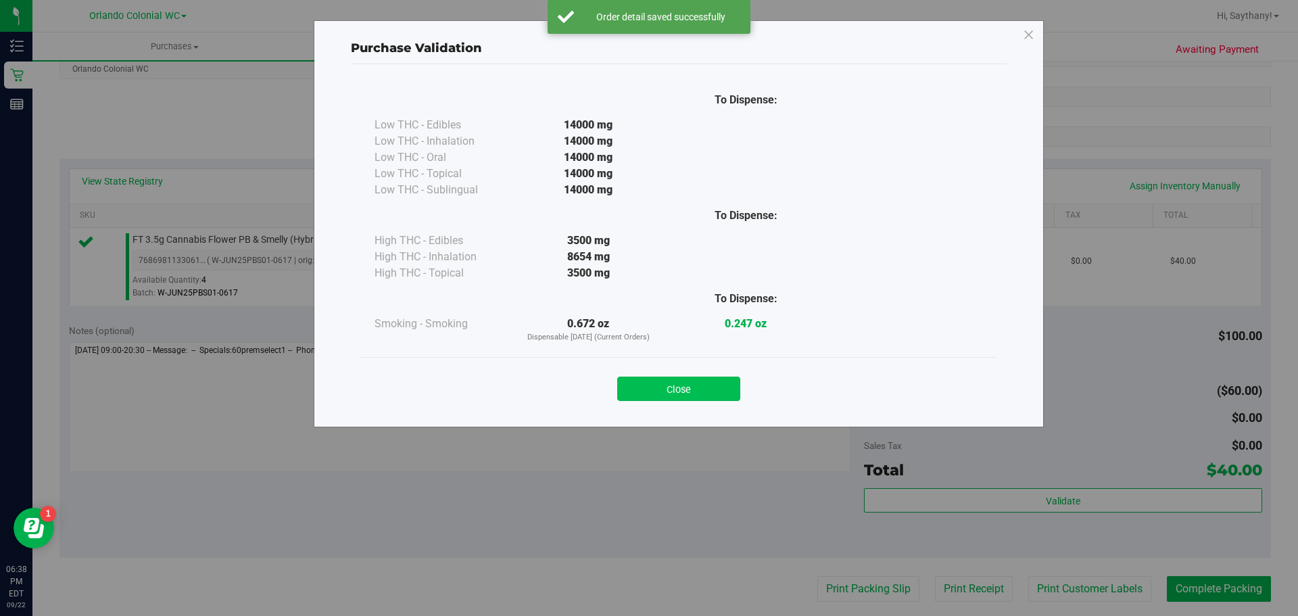
click at [663, 393] on button "Close" at bounding box center [678, 389] width 123 height 24
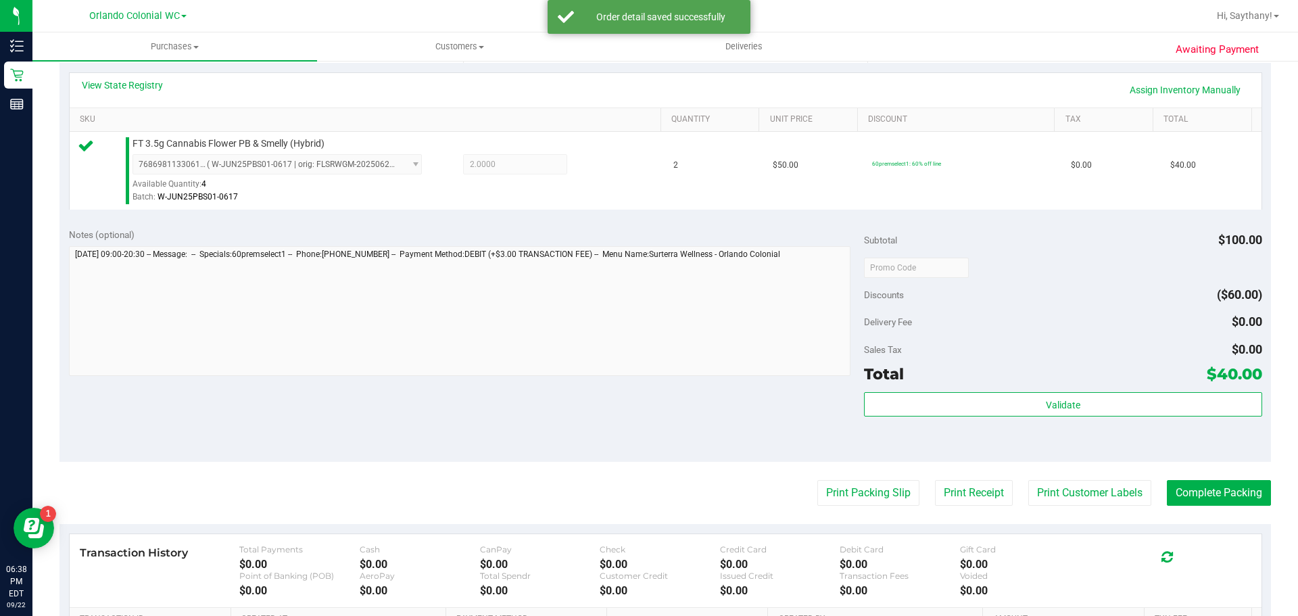
scroll to position [306, 0]
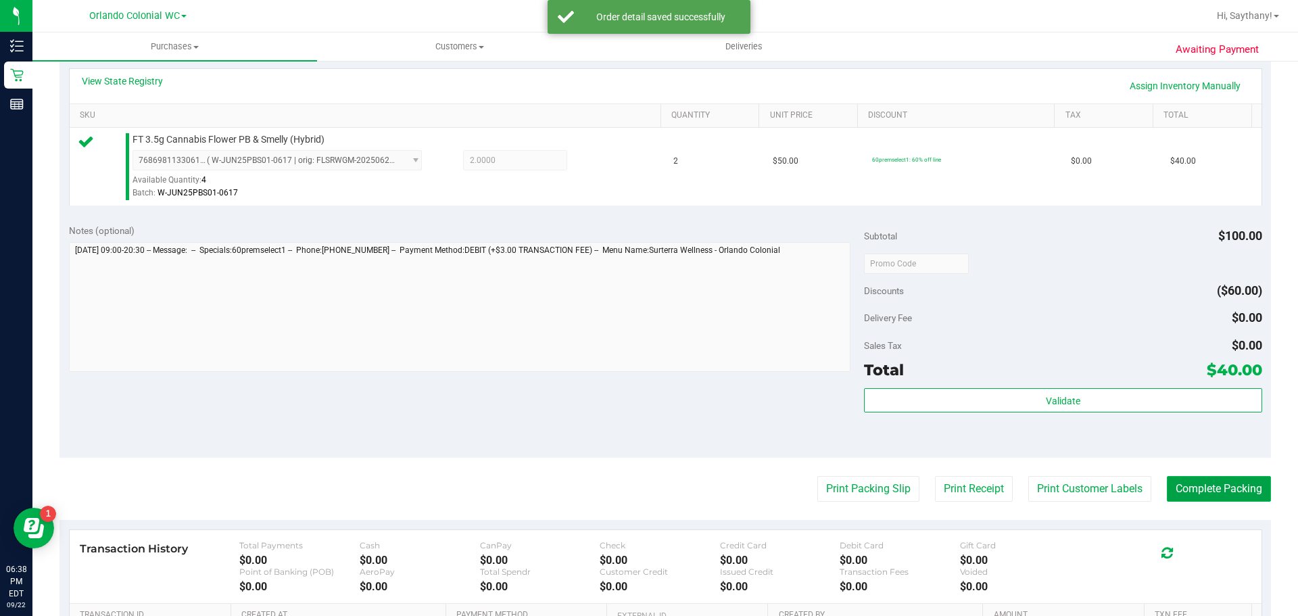
click at [1247, 491] on button "Complete Packing" at bounding box center [1219, 489] width 104 height 26
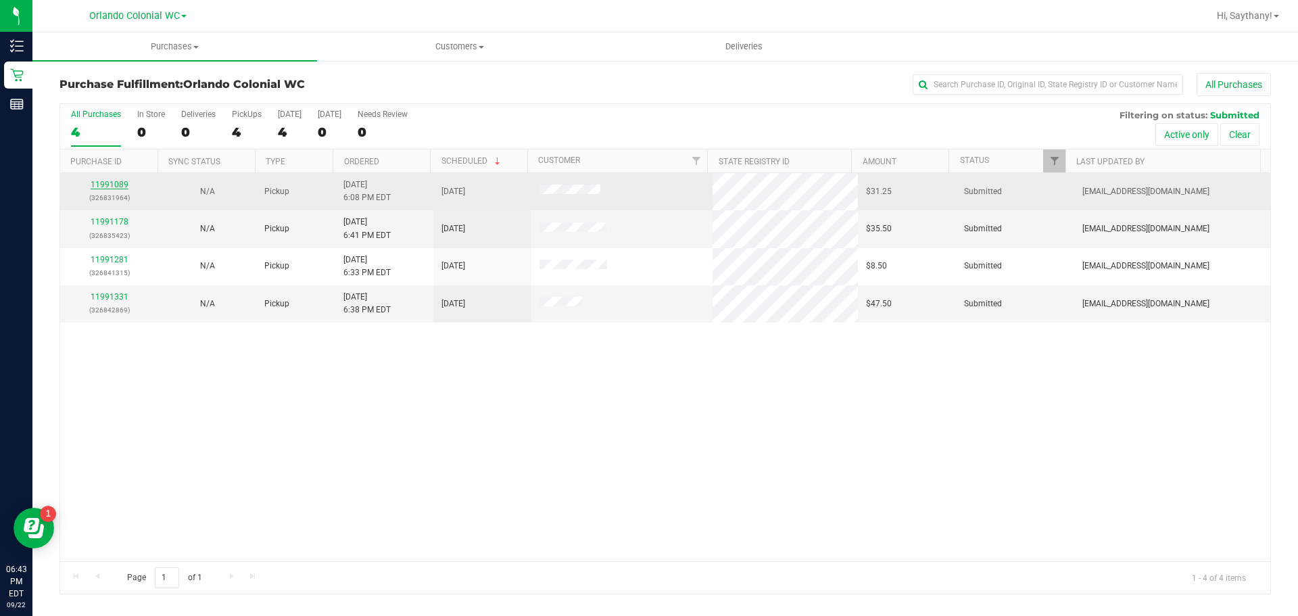
click at [96, 183] on link "11991089" at bounding box center [110, 184] width 38 height 9
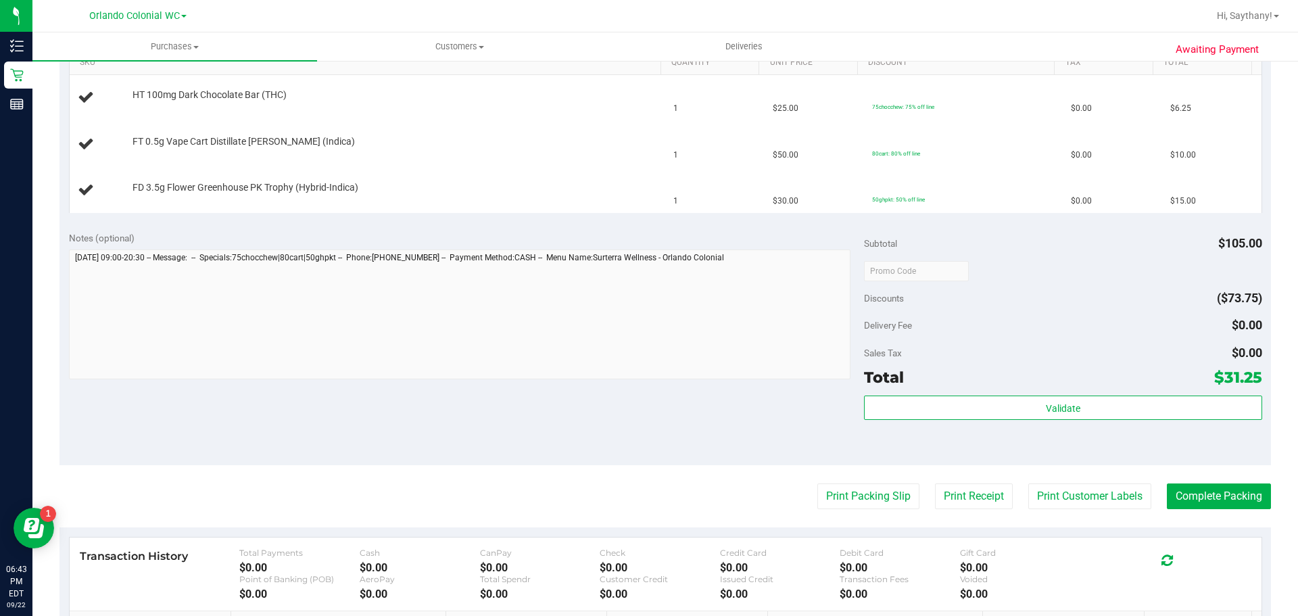
scroll to position [473, 0]
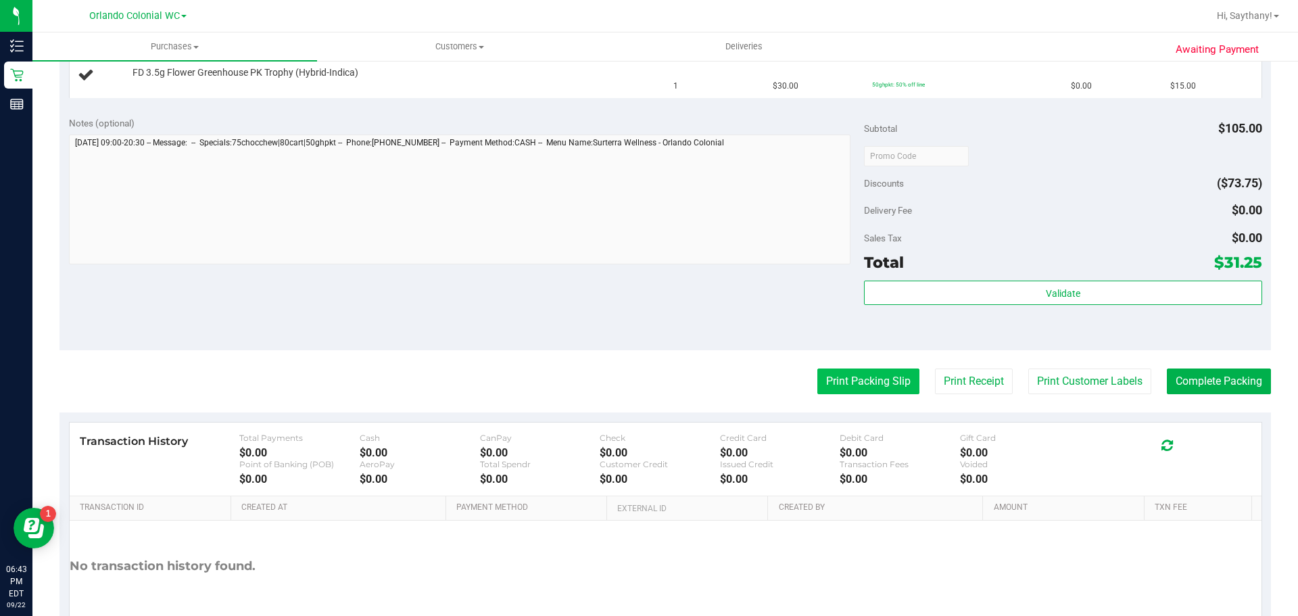
click at [840, 370] on button "Print Packing Slip" at bounding box center [868, 381] width 102 height 26
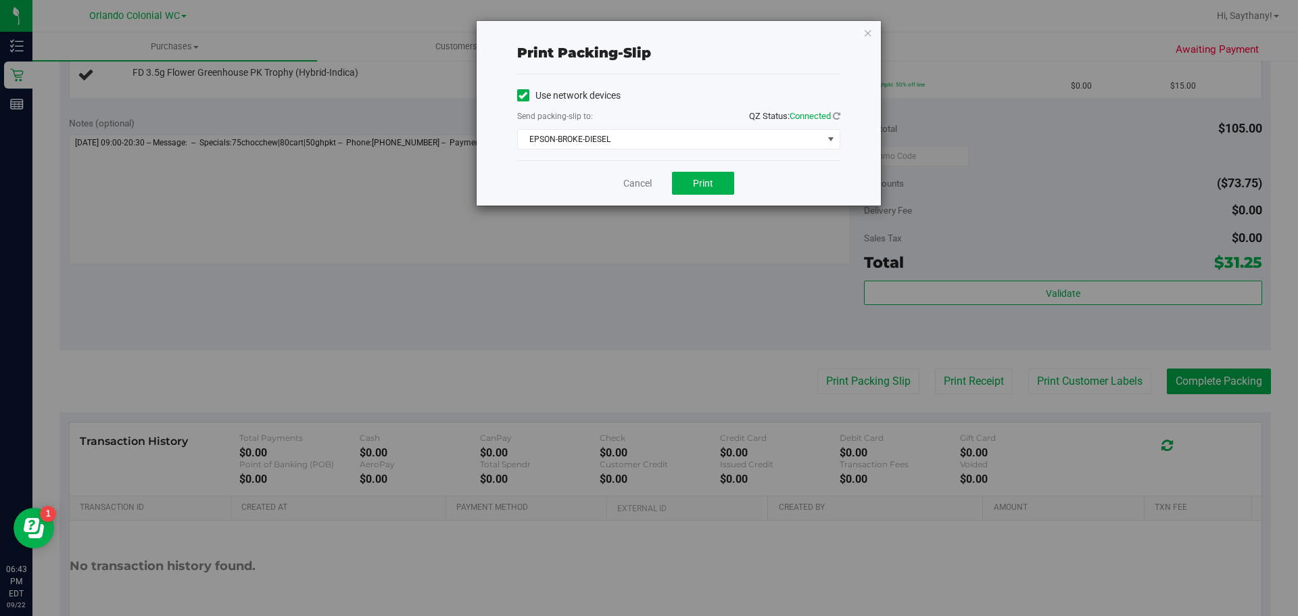
click at [686, 168] on div "Cancel Print" at bounding box center [678, 182] width 323 height 45
click at [696, 174] on button "Print" at bounding box center [703, 183] width 62 height 23
click at [867, 27] on icon "button" at bounding box center [867, 32] width 9 height 16
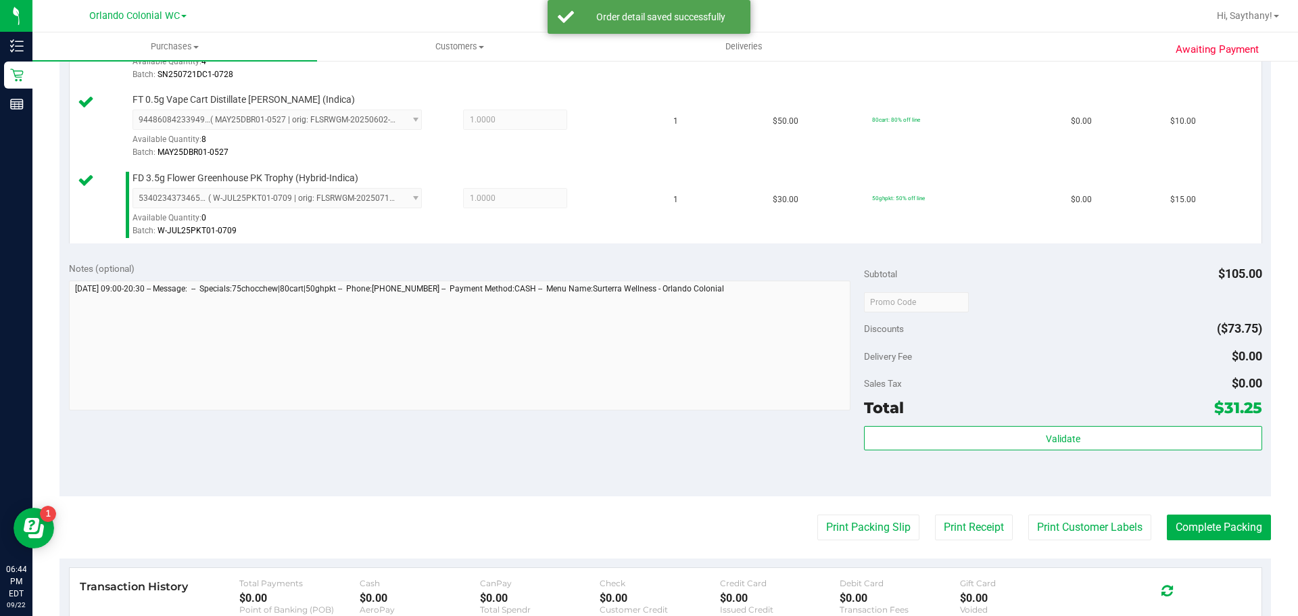
scroll to position [478, 0]
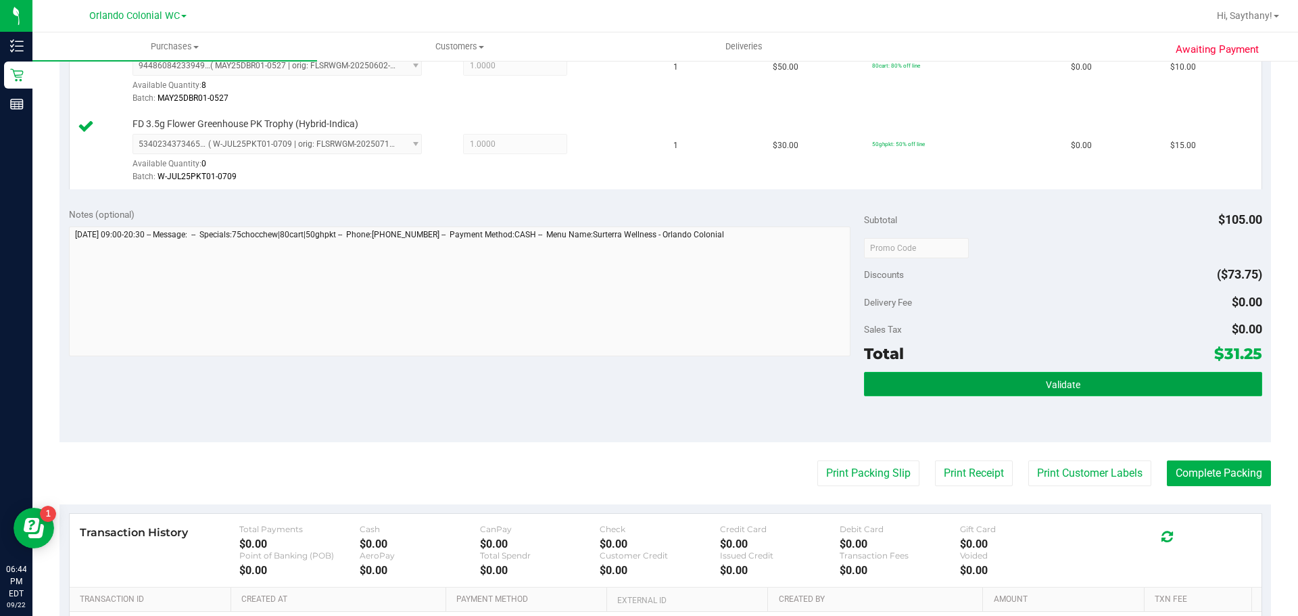
click at [1138, 395] on button "Validate" at bounding box center [1063, 384] width 398 height 24
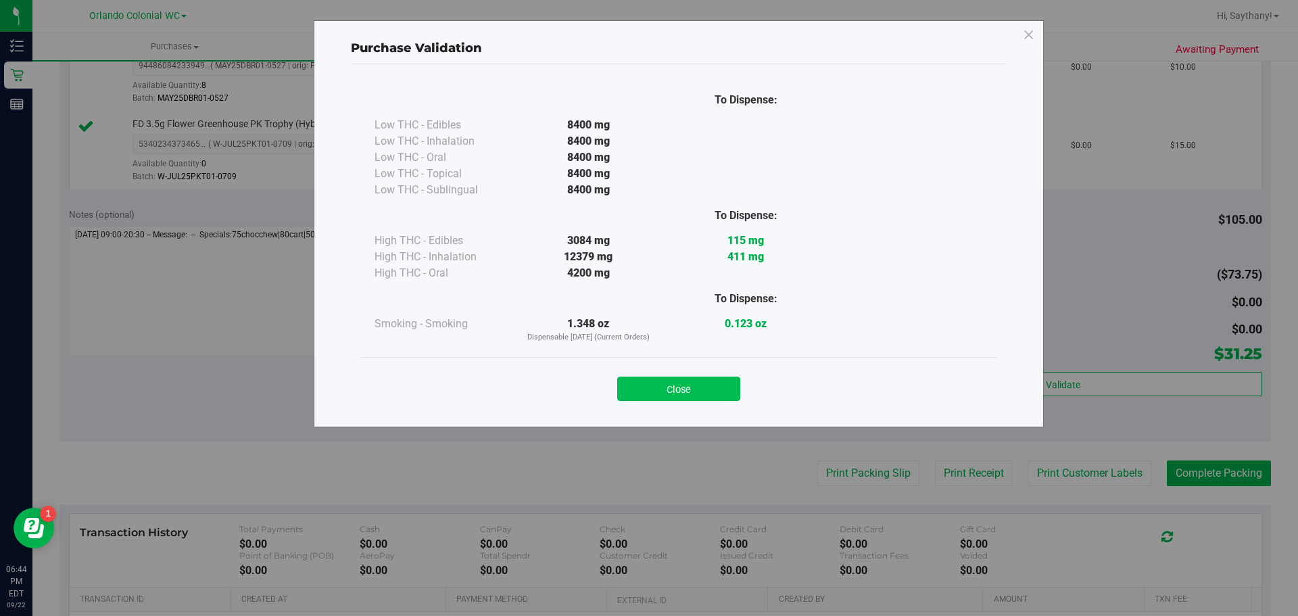
click at [704, 389] on button "Close" at bounding box center [678, 389] width 123 height 24
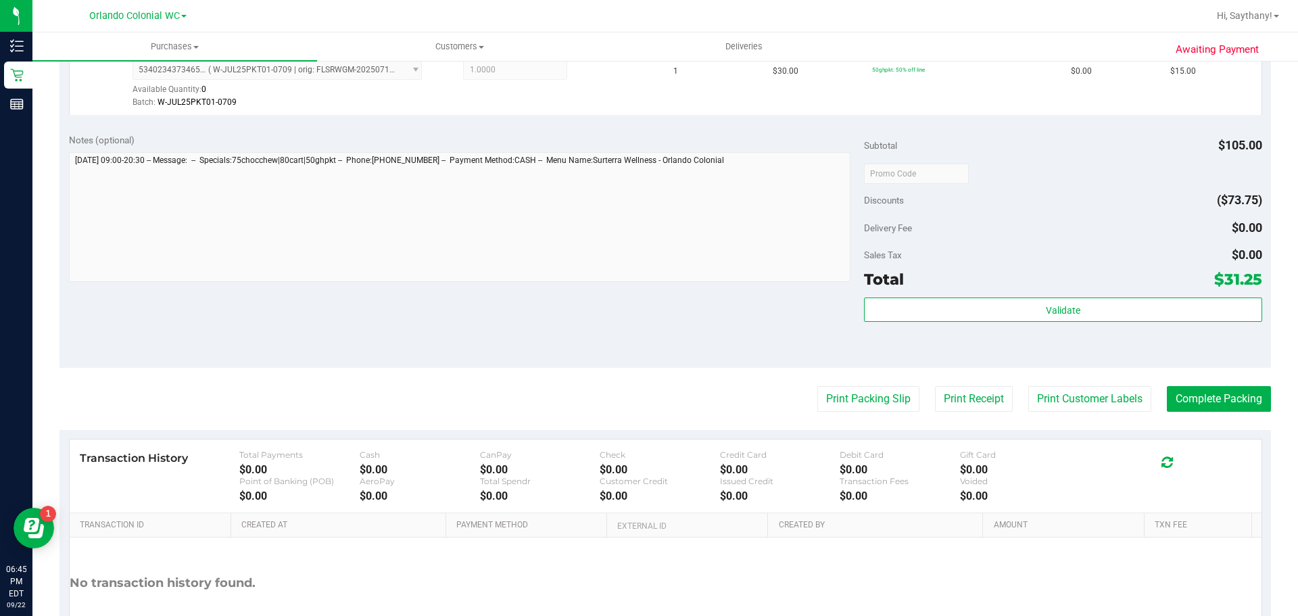
scroll to position [553, 0]
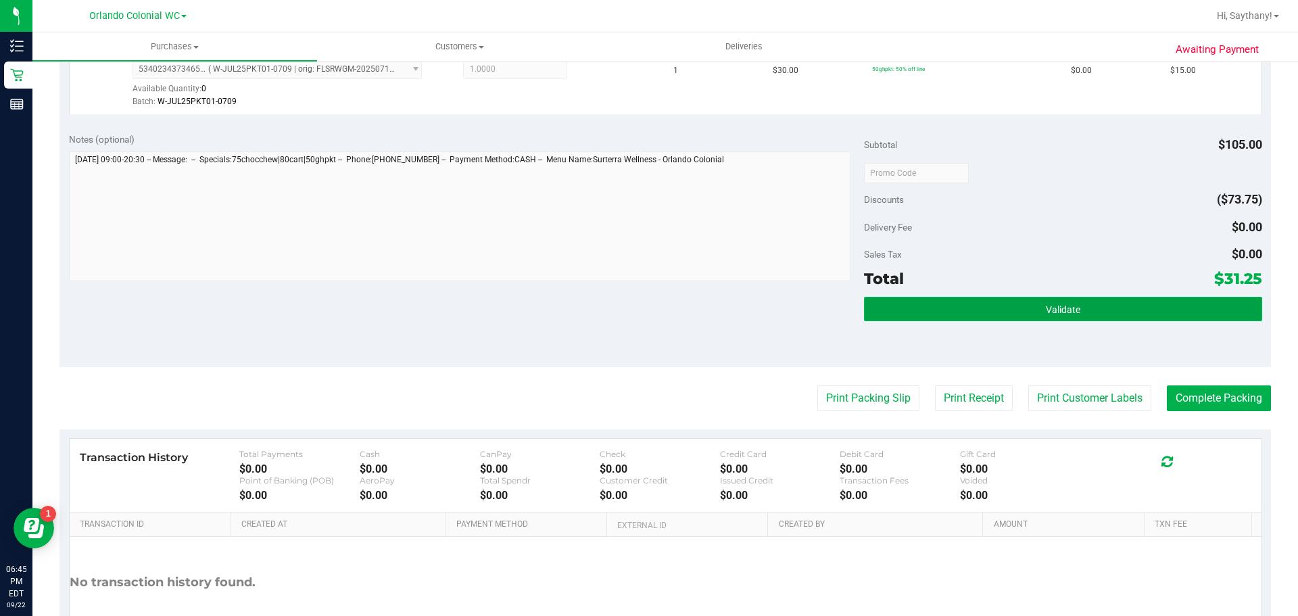
click at [1075, 302] on button "Validate" at bounding box center [1063, 309] width 398 height 24
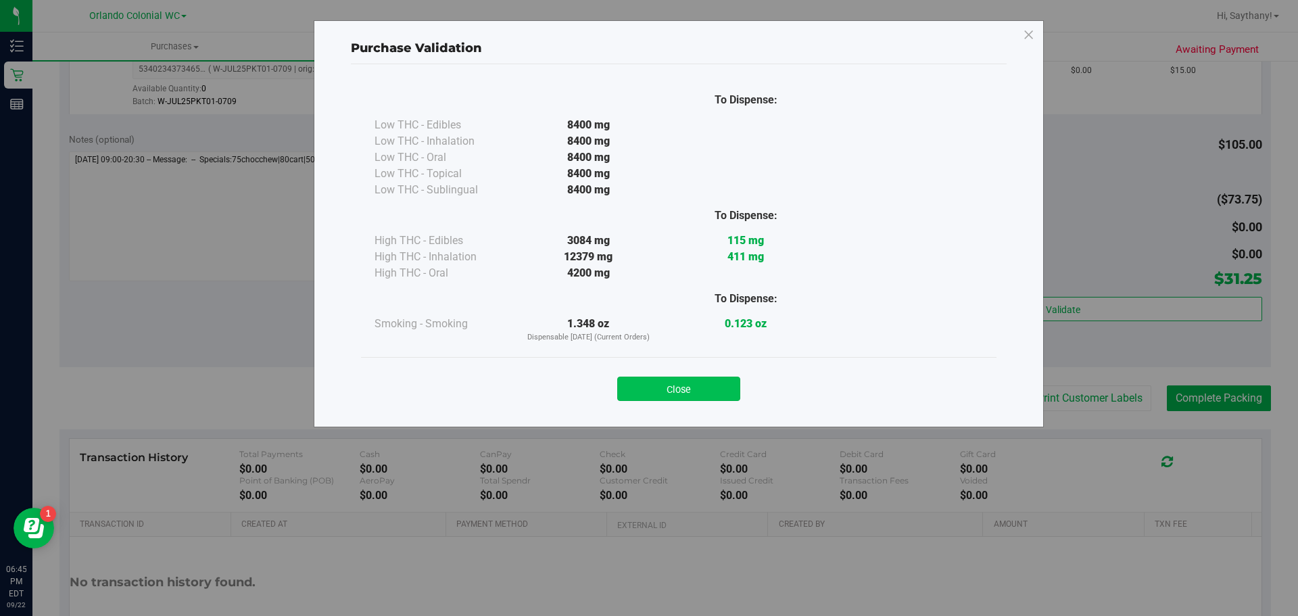
click at [686, 381] on button "Close" at bounding box center [678, 389] width 123 height 24
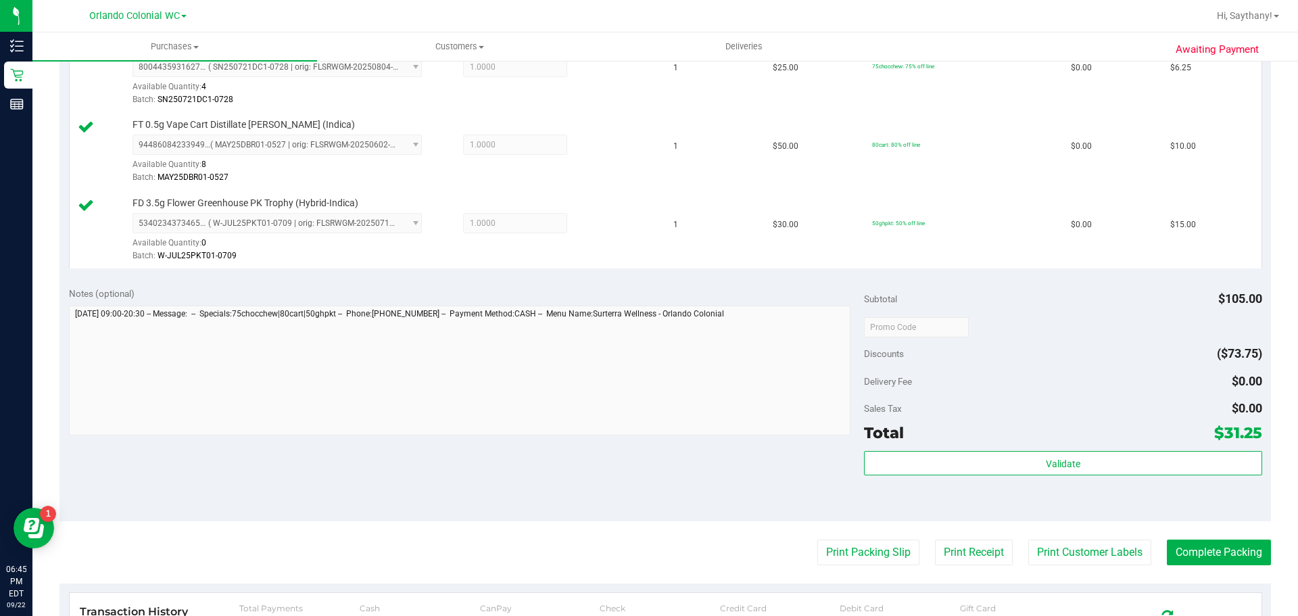
scroll to position [400, 0]
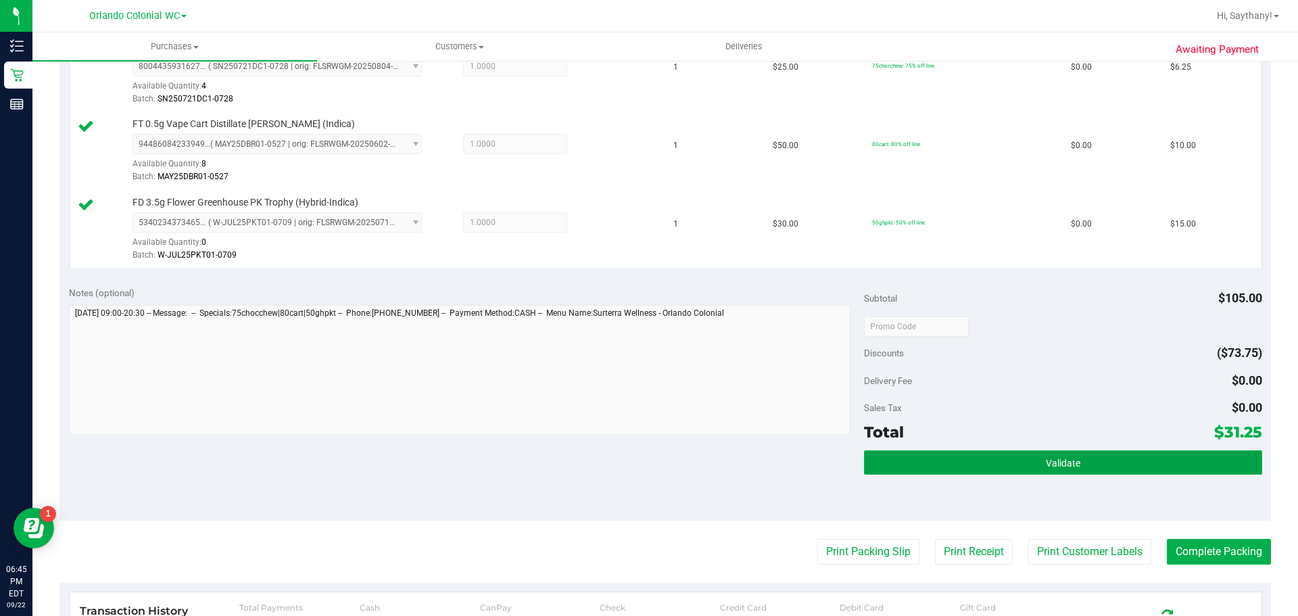
click at [1139, 454] on button "Validate" at bounding box center [1063, 462] width 398 height 24
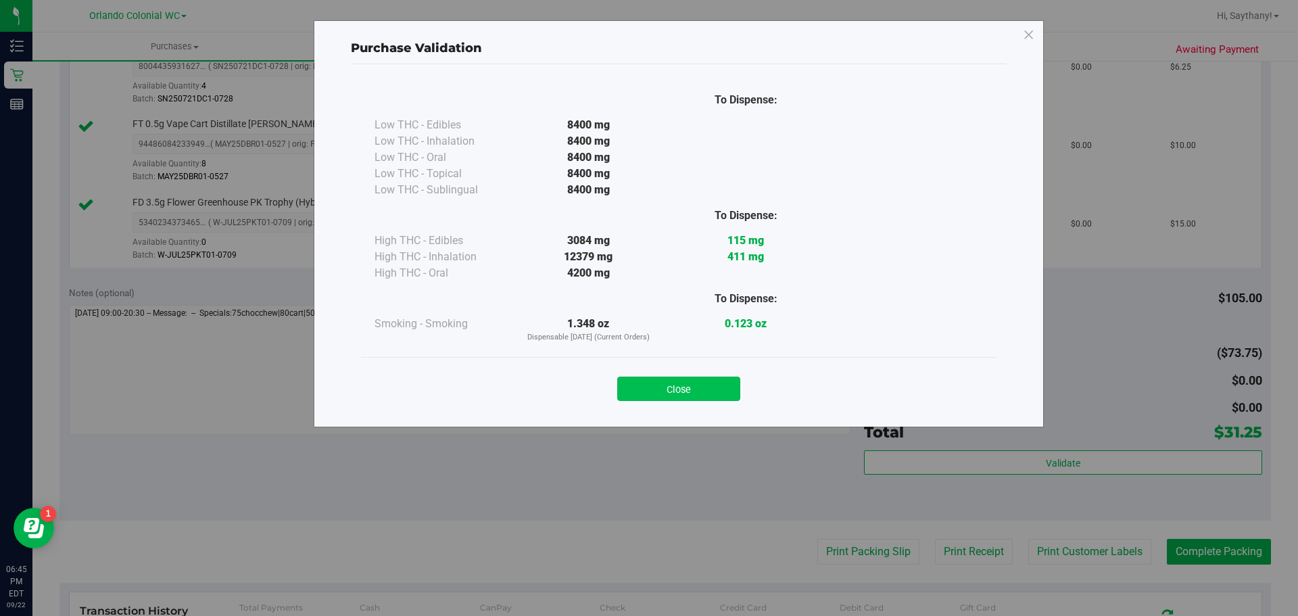
click at [714, 381] on button "Close" at bounding box center [678, 389] width 123 height 24
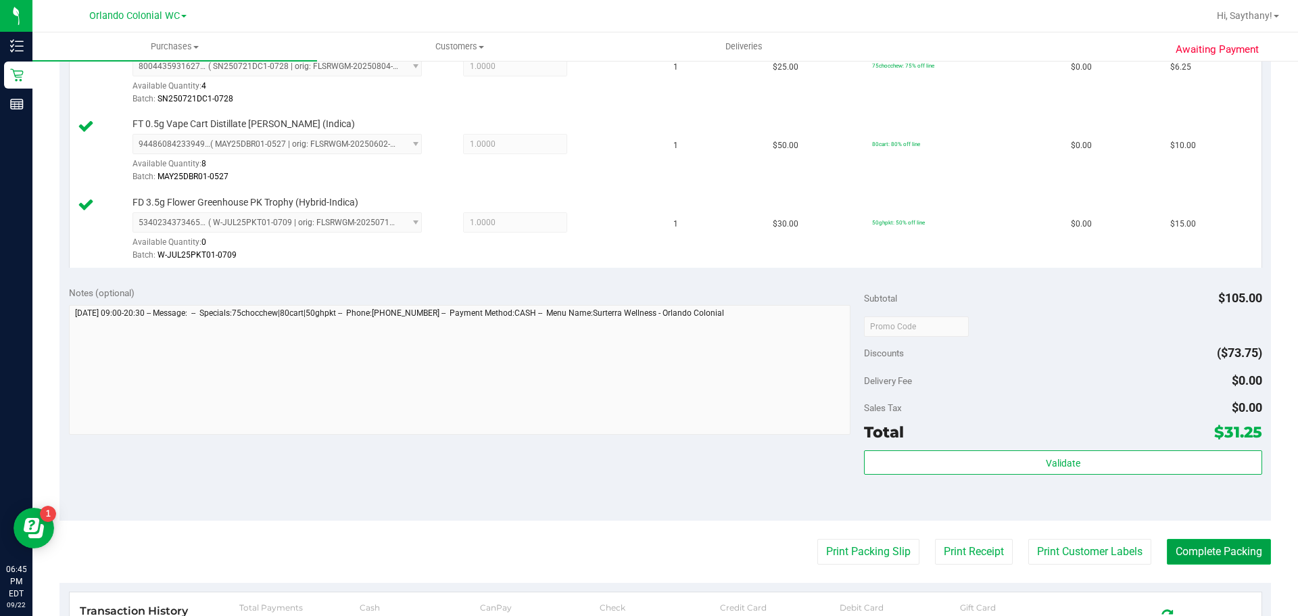
click at [1210, 551] on button "Complete Packing" at bounding box center [1219, 552] width 104 height 26
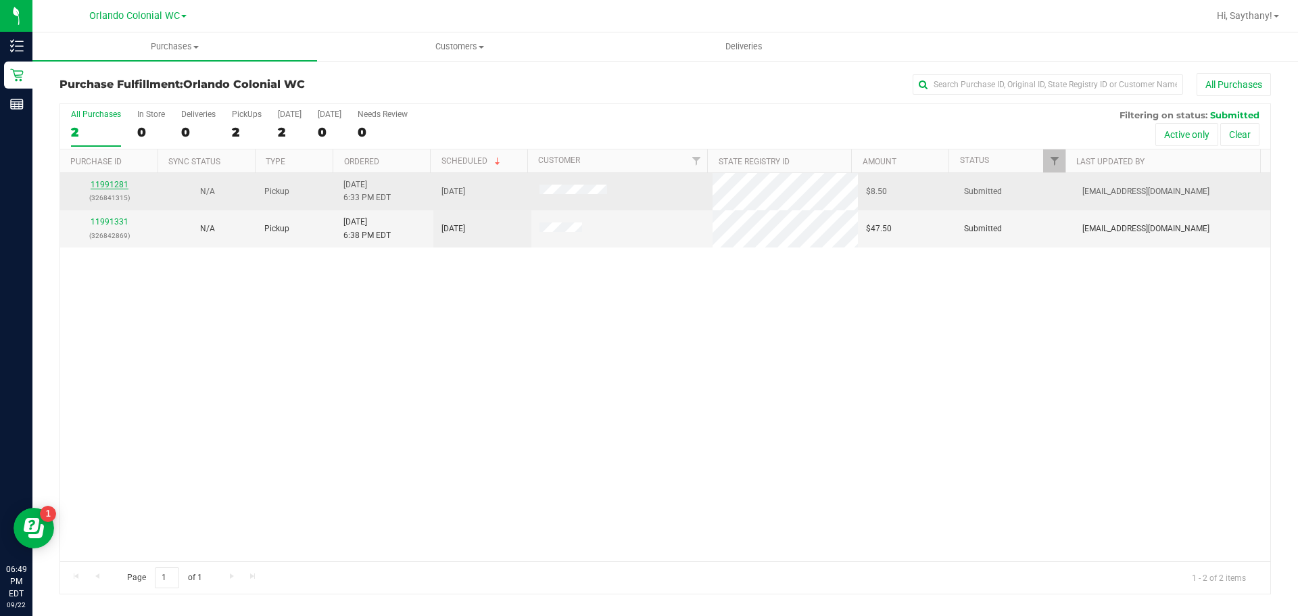
click at [101, 184] on link "11991281" at bounding box center [110, 184] width 38 height 9
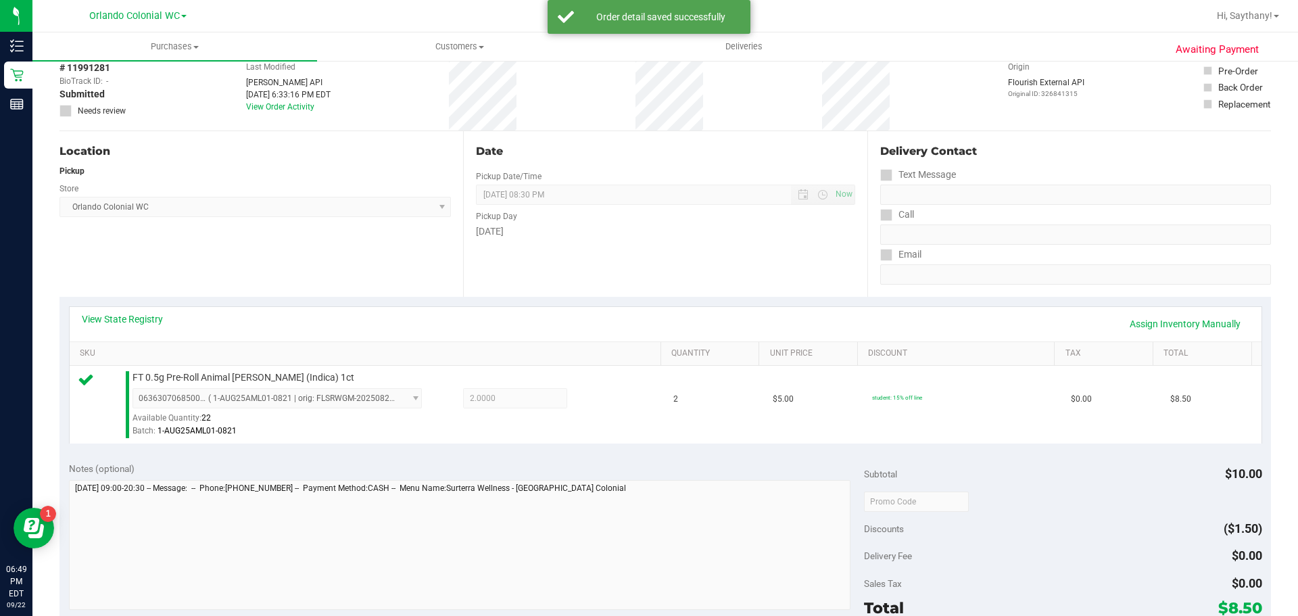
scroll to position [323, 0]
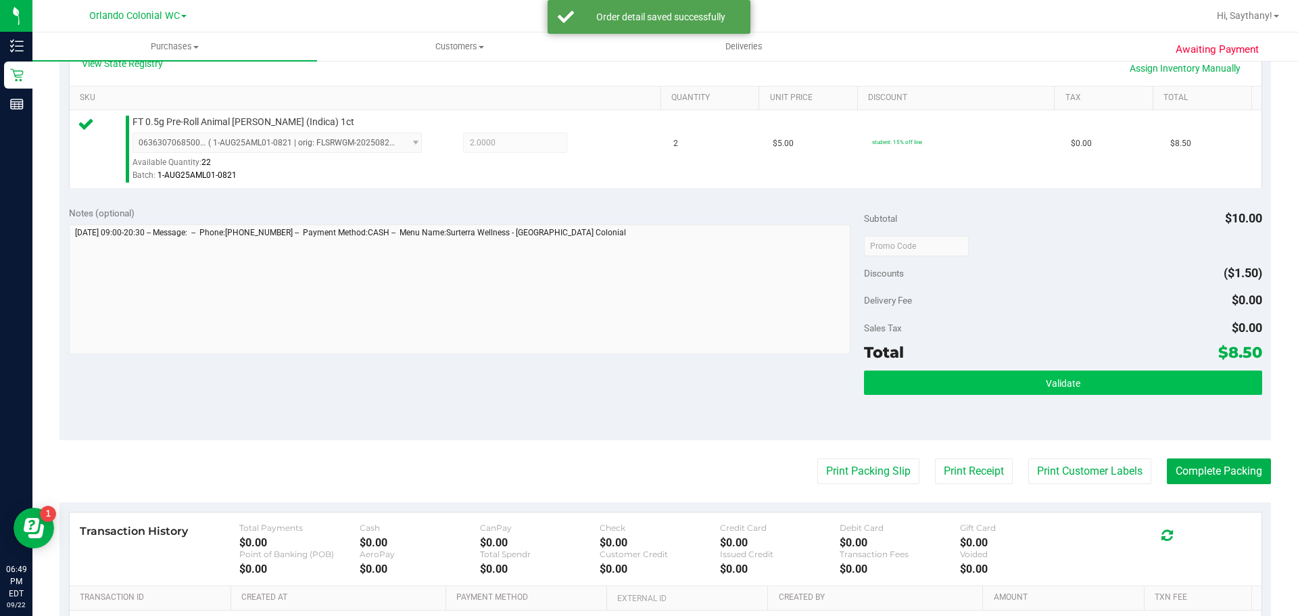
click at [1181, 392] on button "Validate" at bounding box center [1063, 382] width 398 height 24
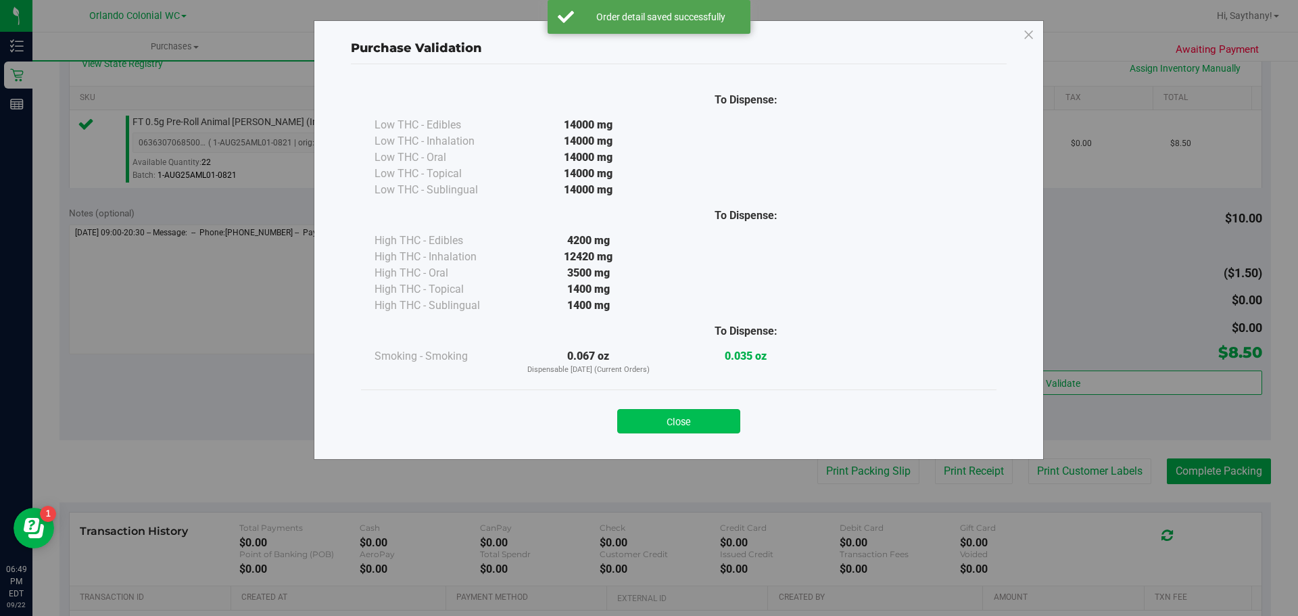
click at [665, 418] on button "Close" at bounding box center [678, 421] width 123 height 24
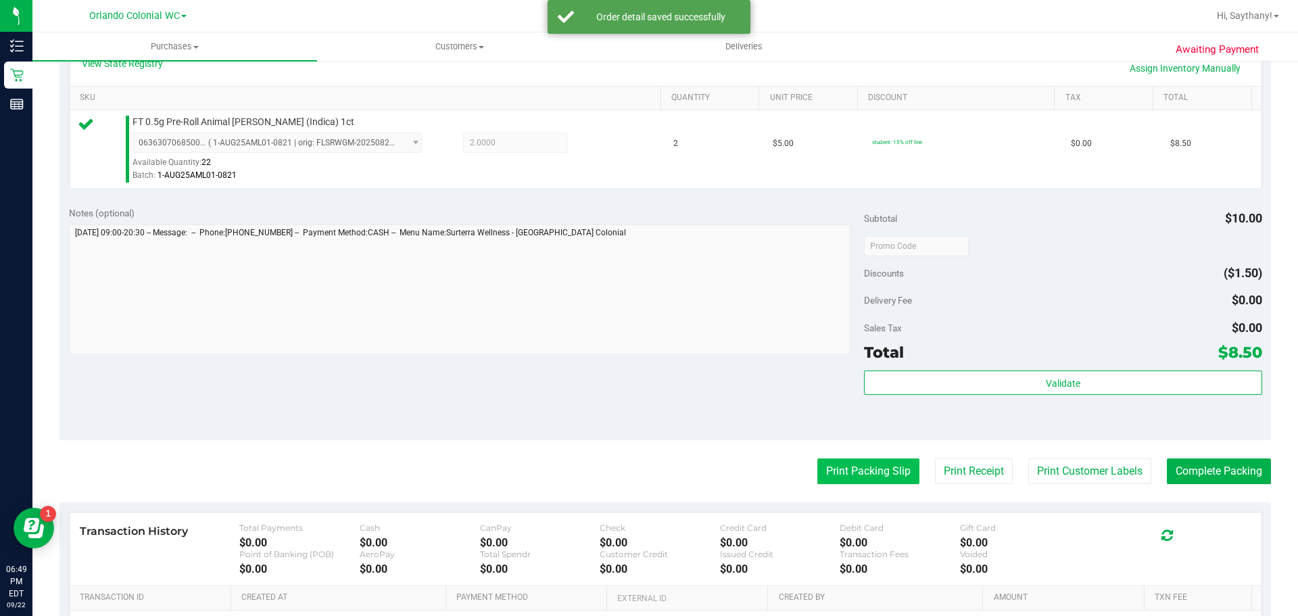
click at [846, 465] on button "Print Packing Slip" at bounding box center [868, 471] width 102 height 26
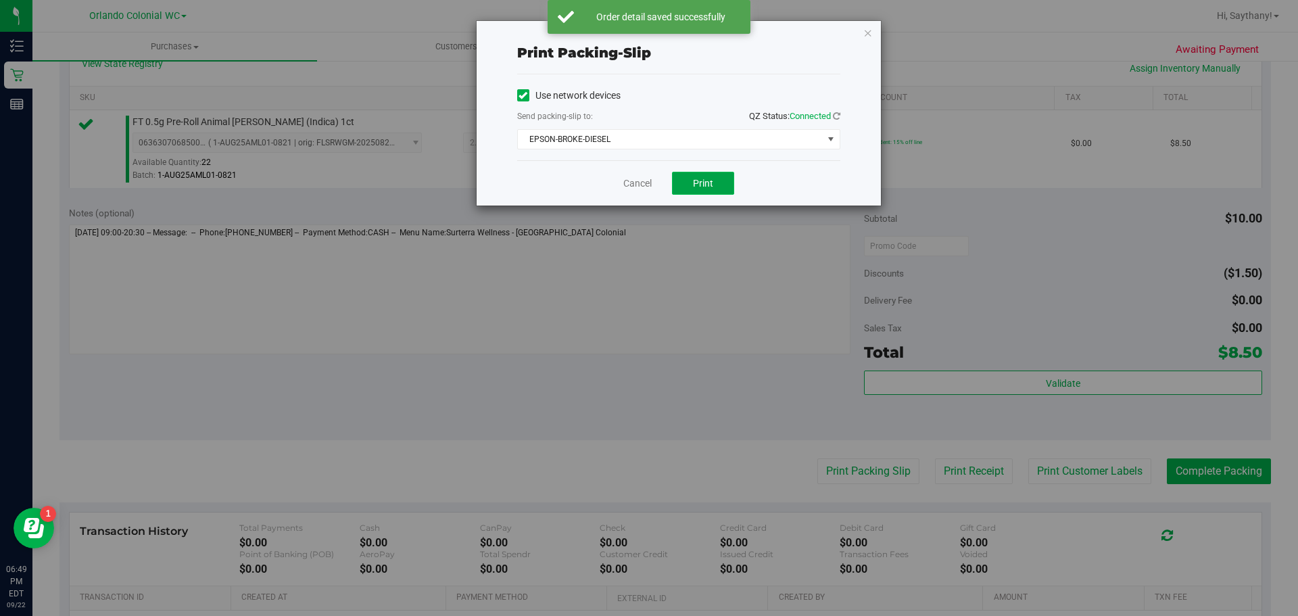
click at [713, 187] on span "Print" at bounding box center [703, 183] width 20 height 11
click at [865, 32] on icon "button" at bounding box center [867, 32] width 9 height 16
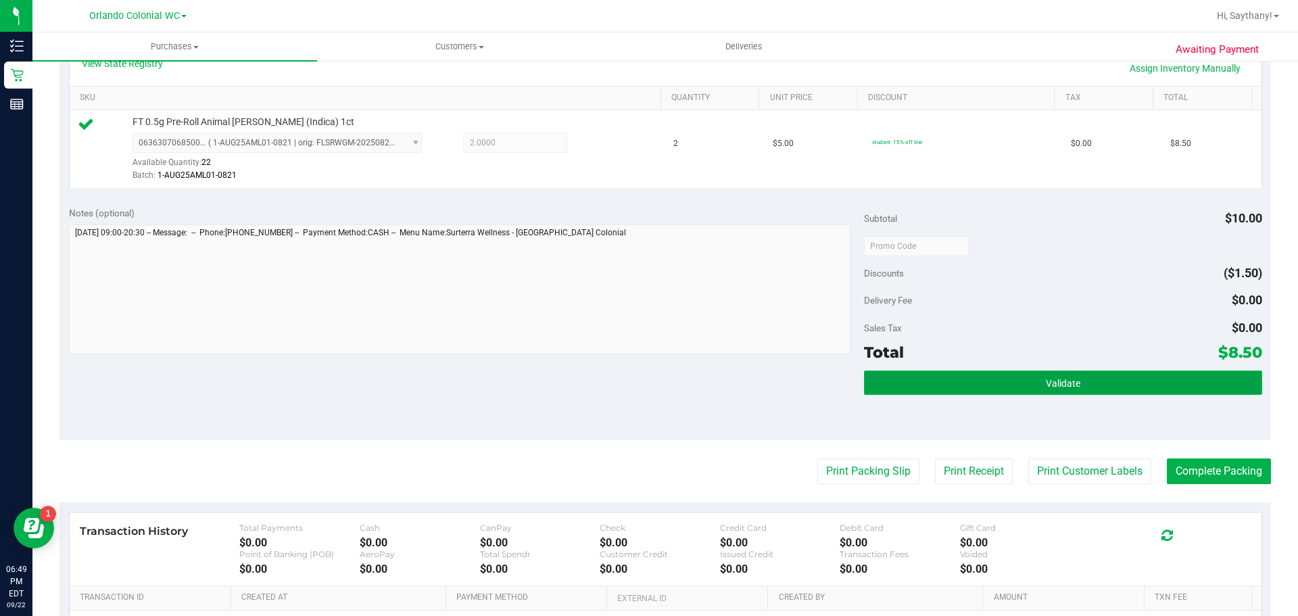
click at [1143, 370] on button "Validate" at bounding box center [1063, 382] width 398 height 24
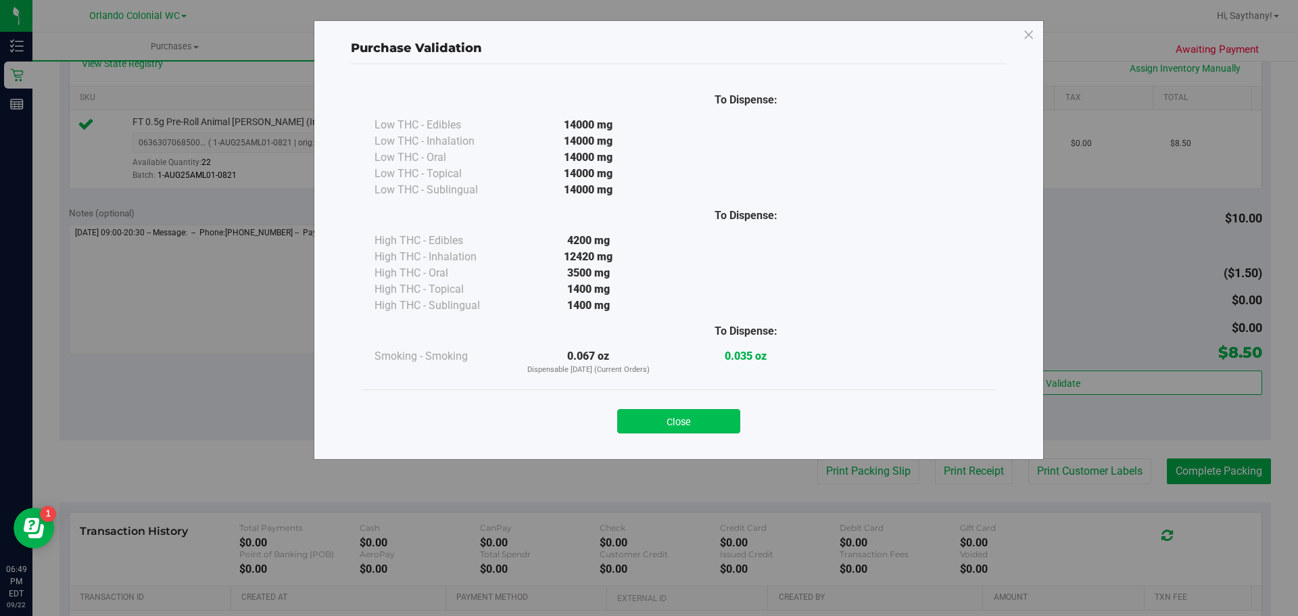
click at [674, 425] on button "Close" at bounding box center [678, 421] width 123 height 24
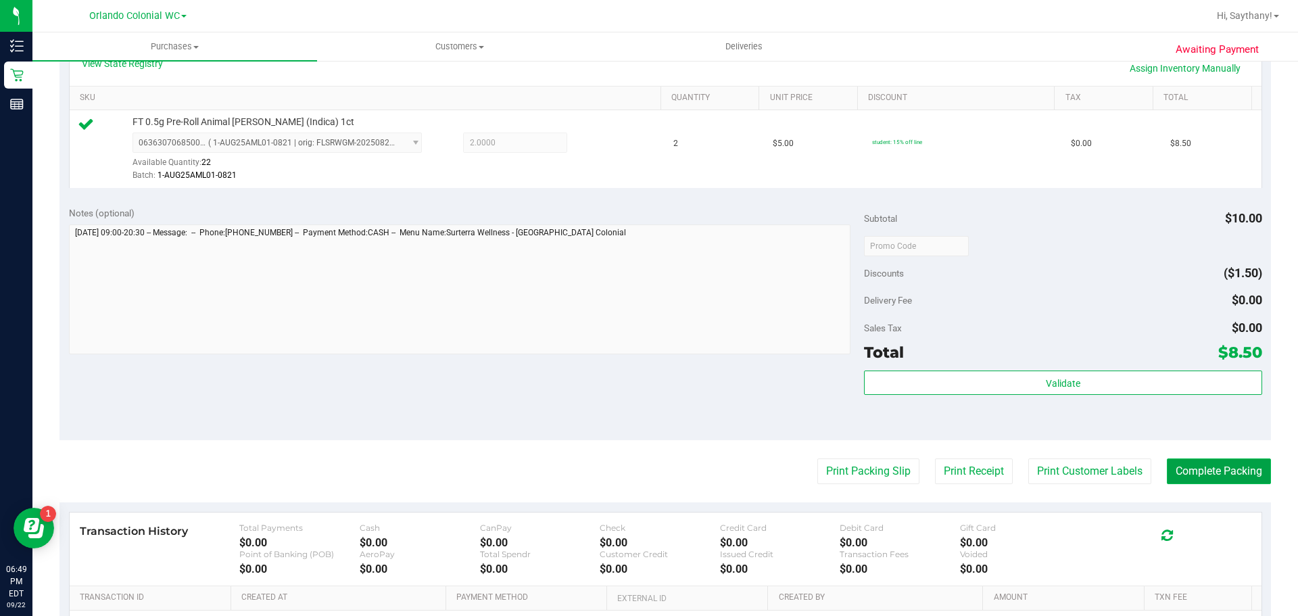
click at [1237, 473] on button "Complete Packing" at bounding box center [1219, 471] width 104 height 26
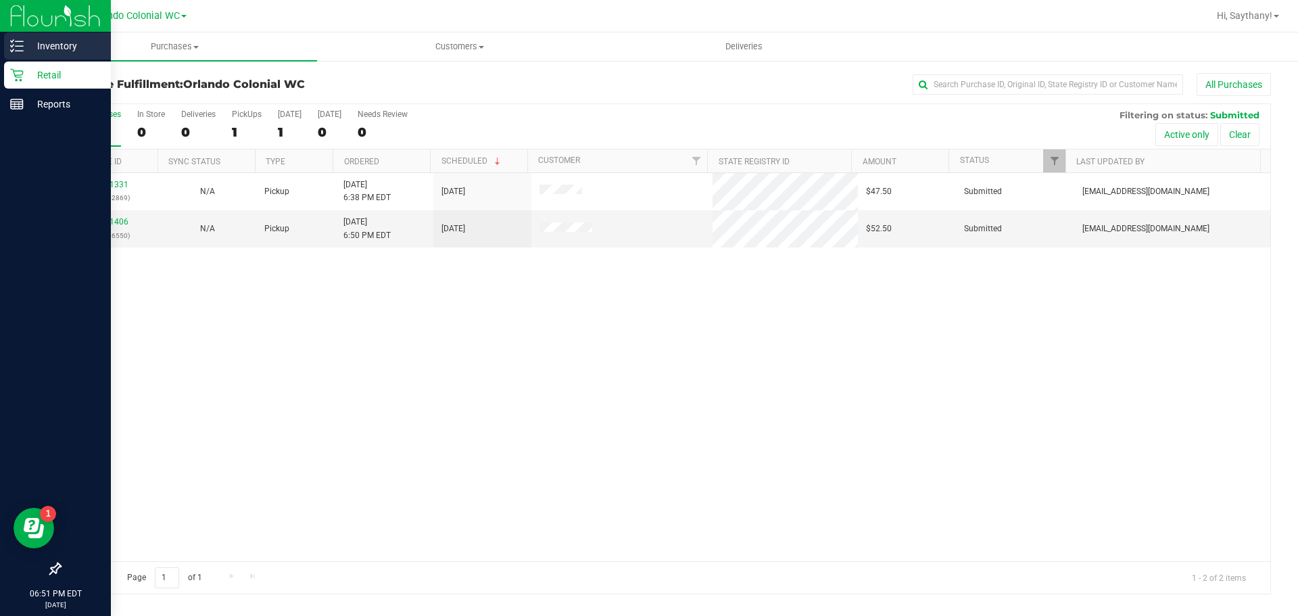
click at [29, 42] on p "Inventory" at bounding box center [64, 46] width 81 height 16
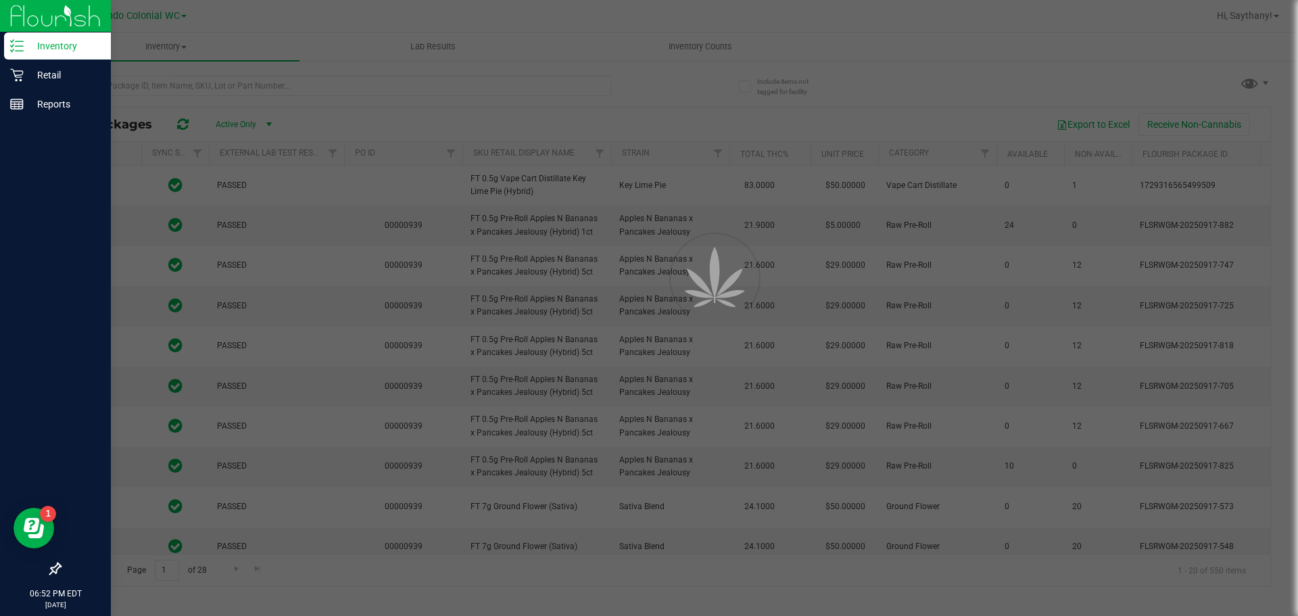
type input "2026-03-16"
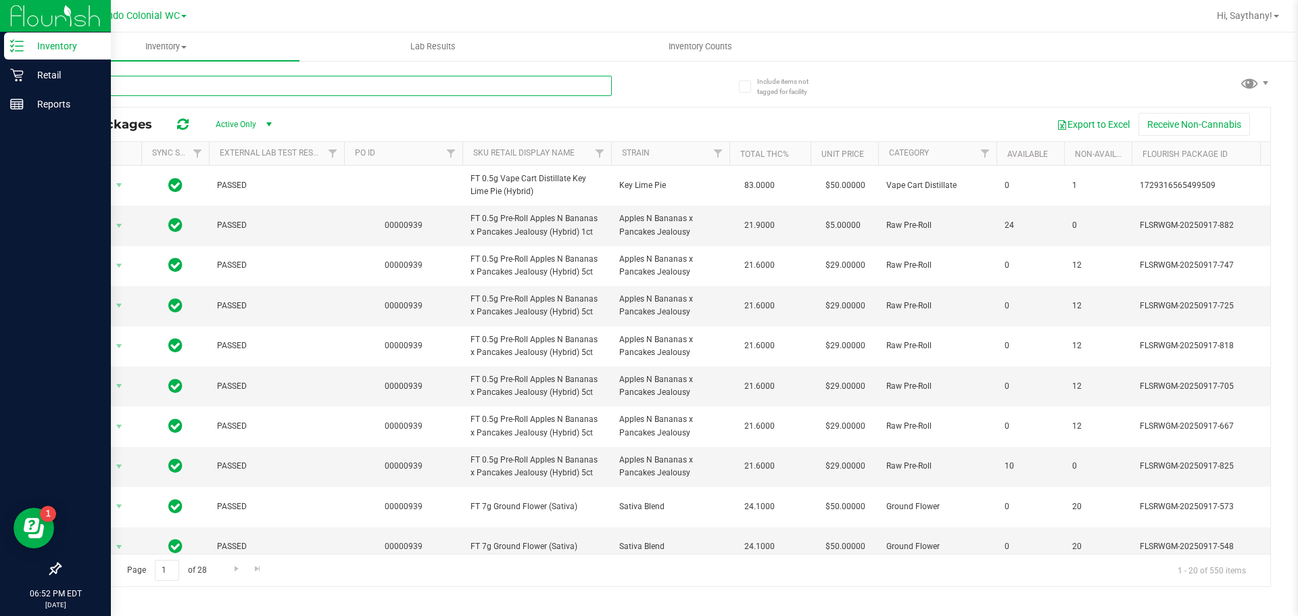
click at [439, 82] on input "text" at bounding box center [335, 86] width 552 height 20
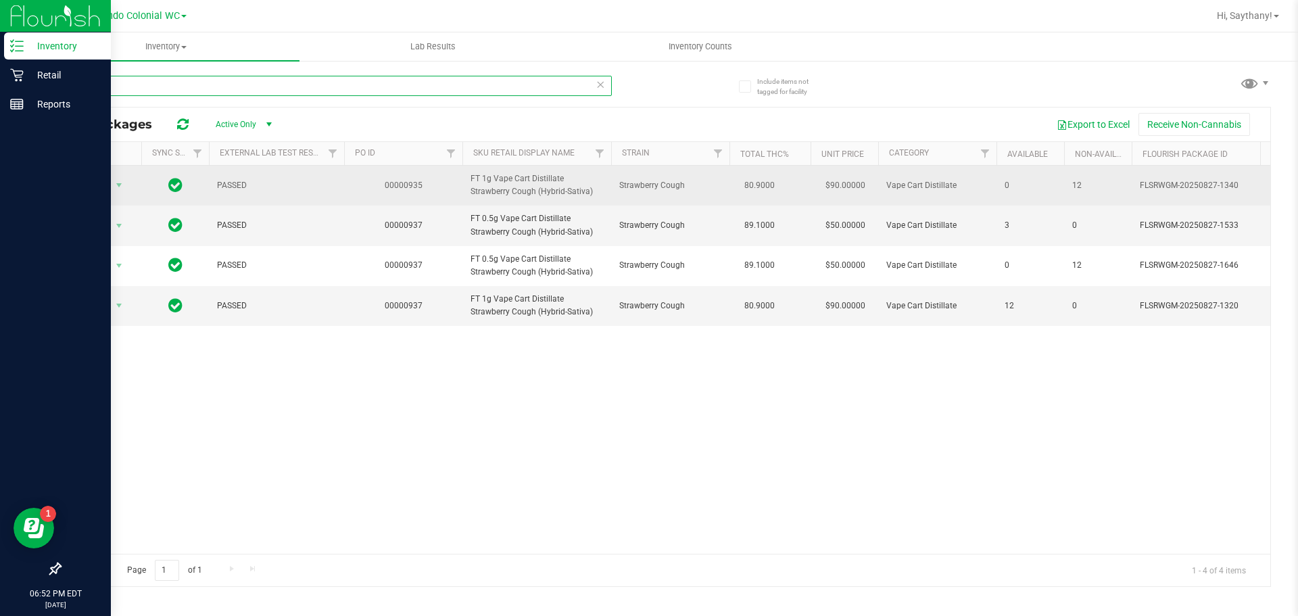
type input "SBC"
drag, startPoint x: 550, startPoint y: 193, endPoint x: 462, endPoint y: 176, distance: 90.3
click at [462, 176] on tr "Action Action Global inventory Package audit log Print package label Print prod…" at bounding box center [1250, 186] width 2380 height 40
copy tr "FT 1g Vape Cart Distillate Strawberry Cough (Hybrid-Sativa)"
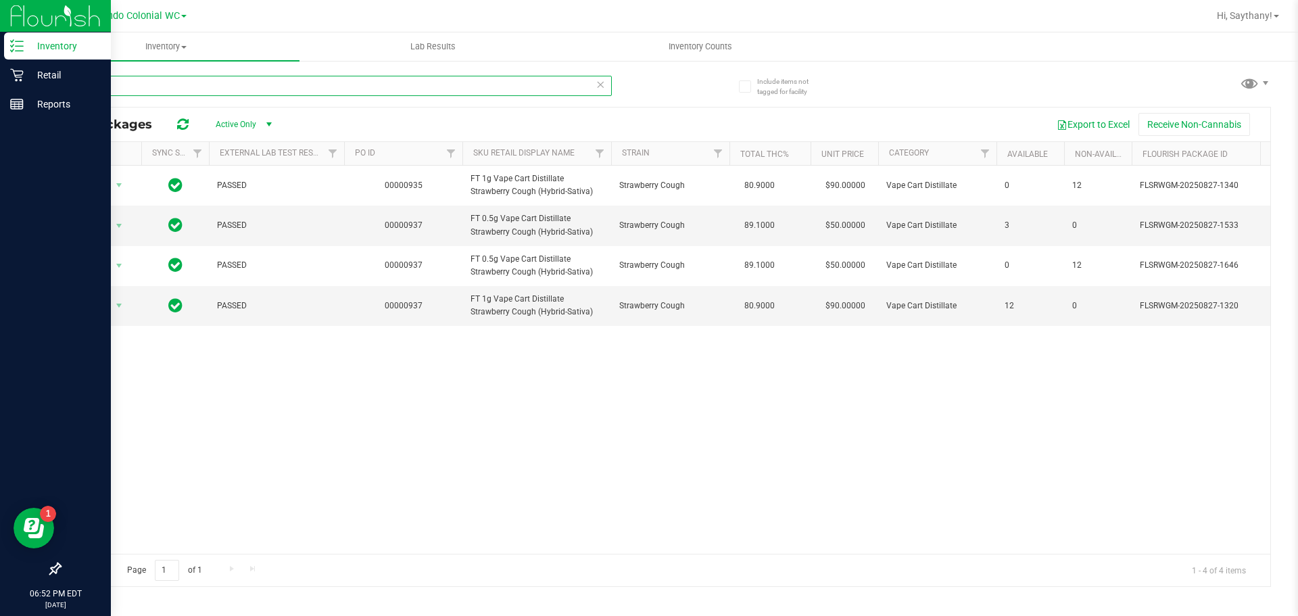
click at [252, 95] on input "SBC" at bounding box center [335, 86] width 552 height 20
paste input "FT 1g Vape Cart Distillate Strawberry Cough (Hybrid-Sativa)"
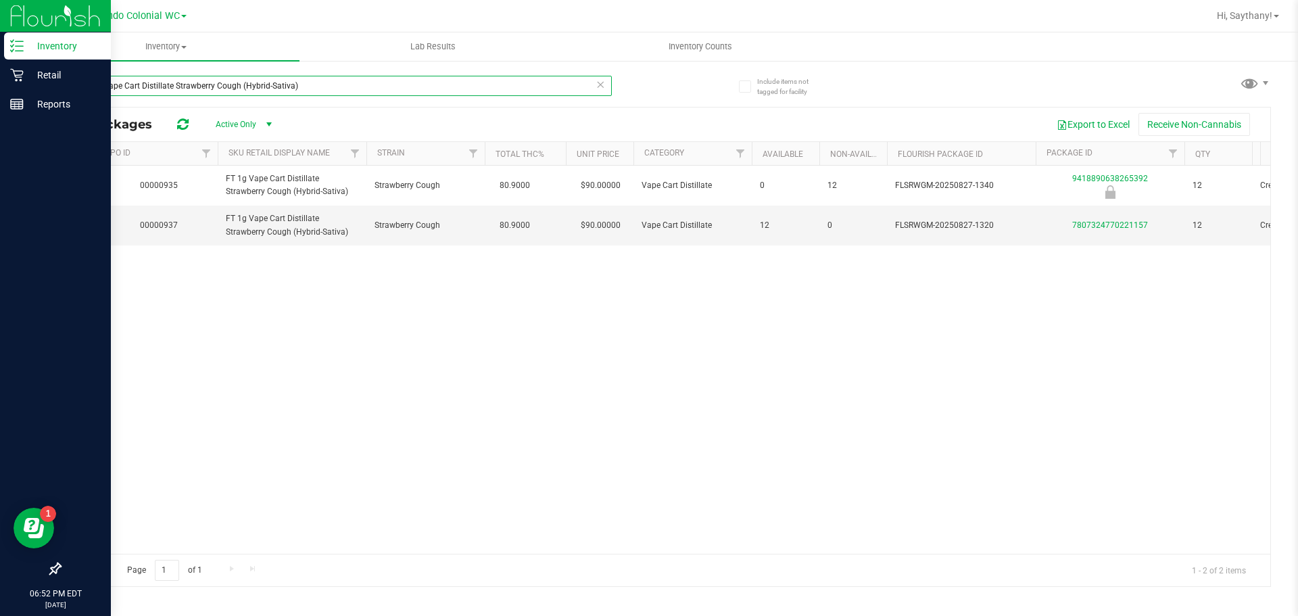
scroll to position [0, 389]
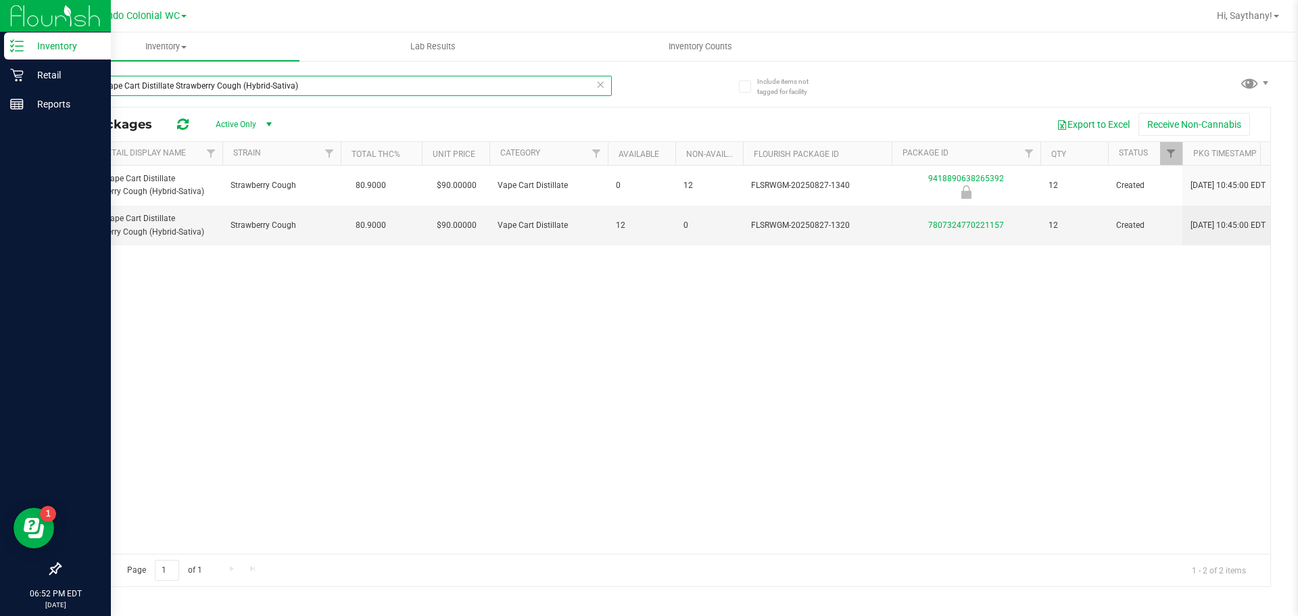
type input "FT 1g Vape Cart Distillate Strawberry Cough (Hybrid-Sativa)"
click at [597, 82] on icon at bounding box center [600, 84] width 9 height 16
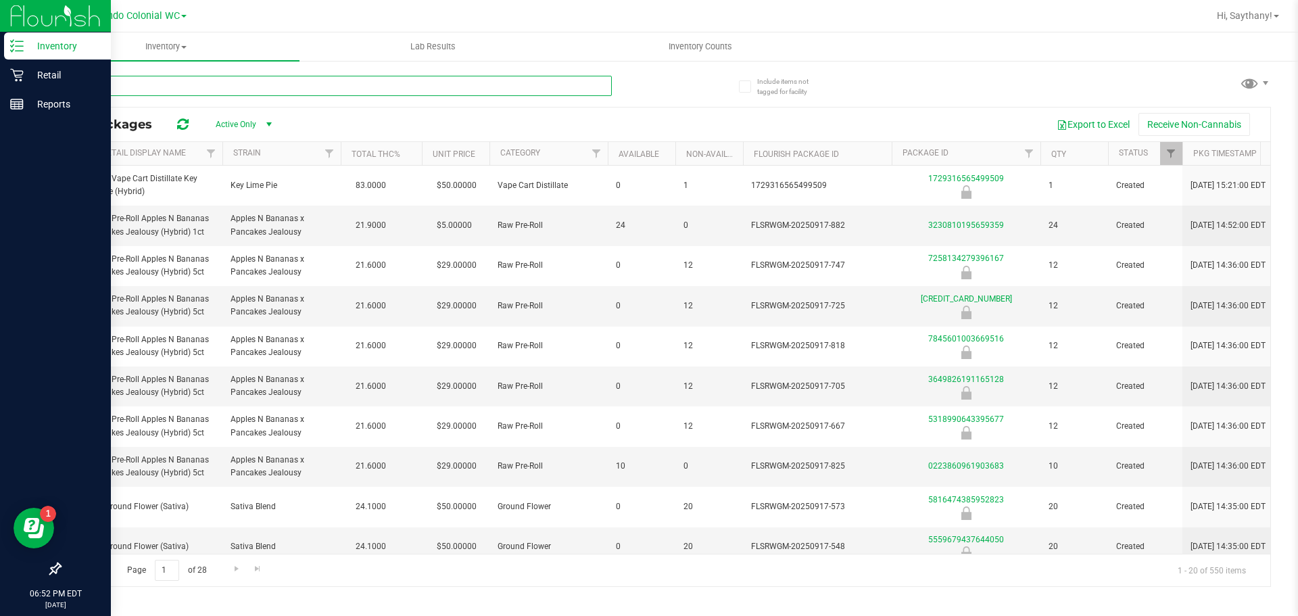
click at [535, 85] on input "text" at bounding box center [335, 86] width 552 height 20
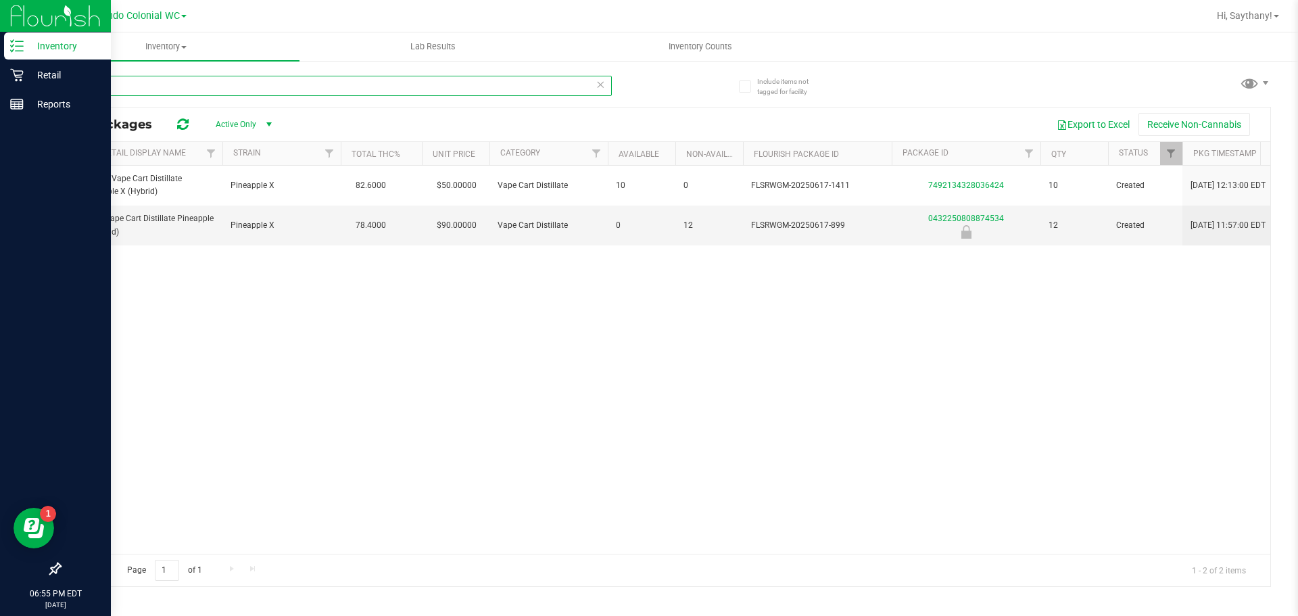
type input "PEX"
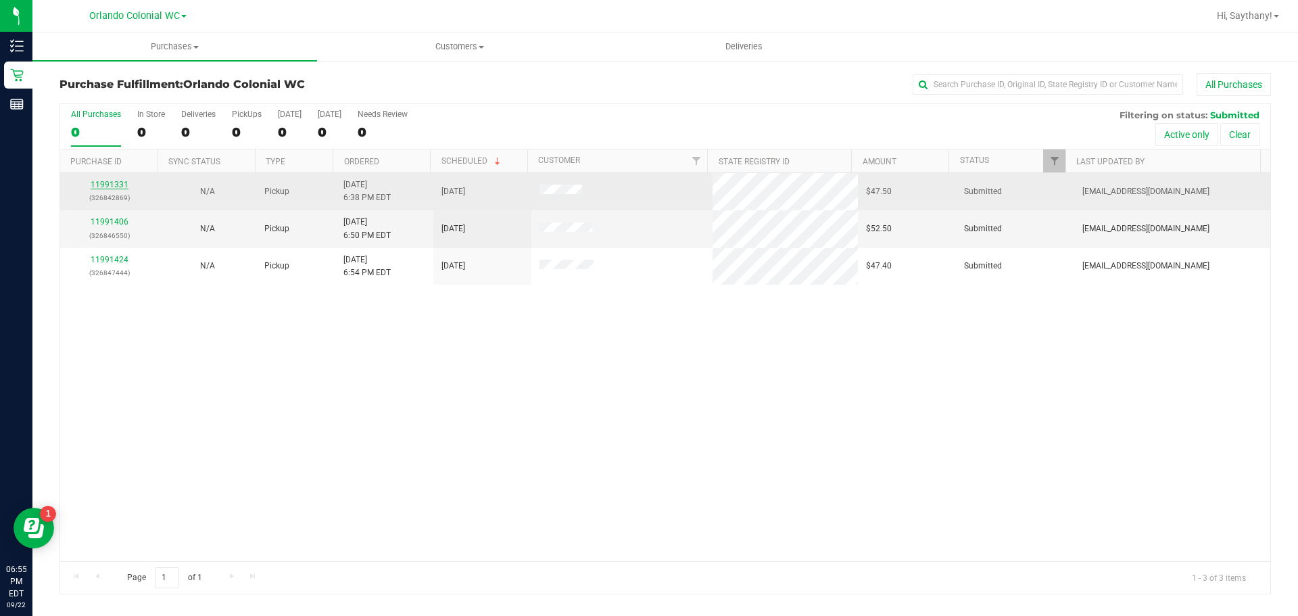
click at [99, 186] on link "11991331" at bounding box center [110, 184] width 38 height 9
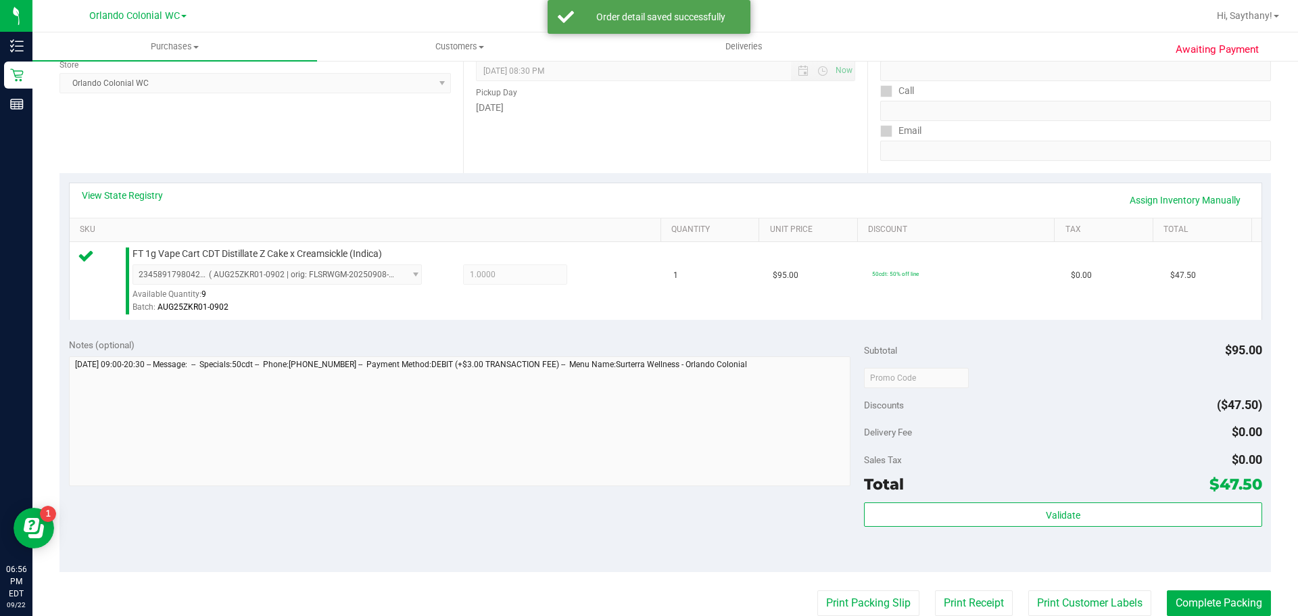
scroll to position [222, 0]
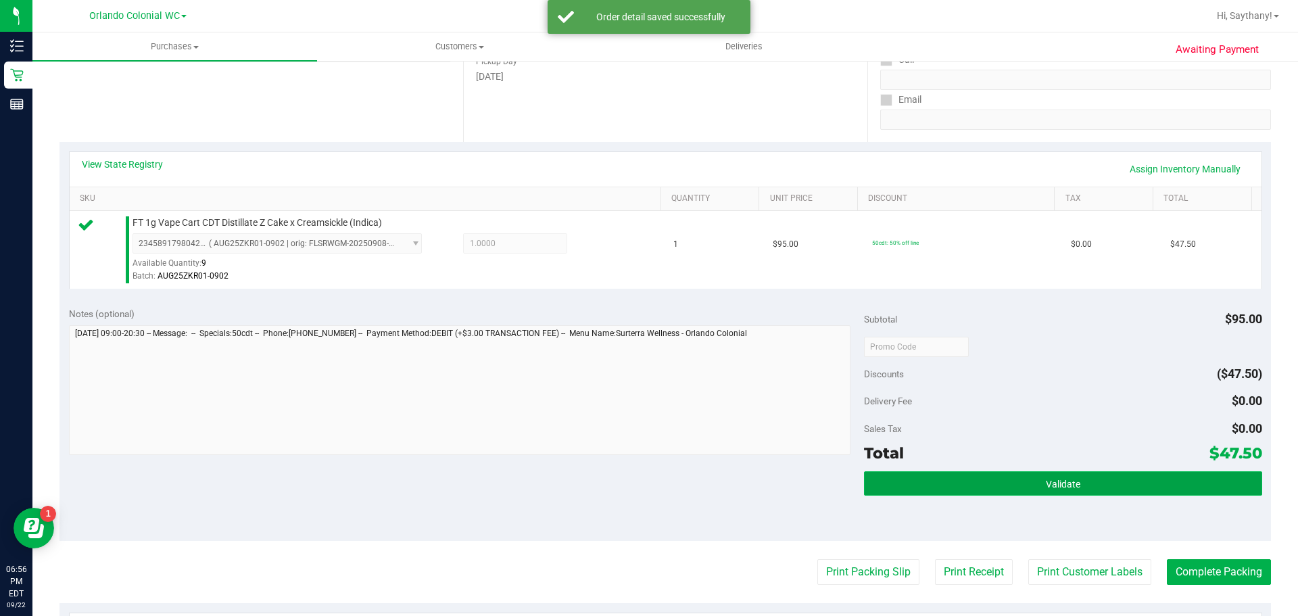
click at [1193, 485] on button "Validate" at bounding box center [1063, 483] width 398 height 24
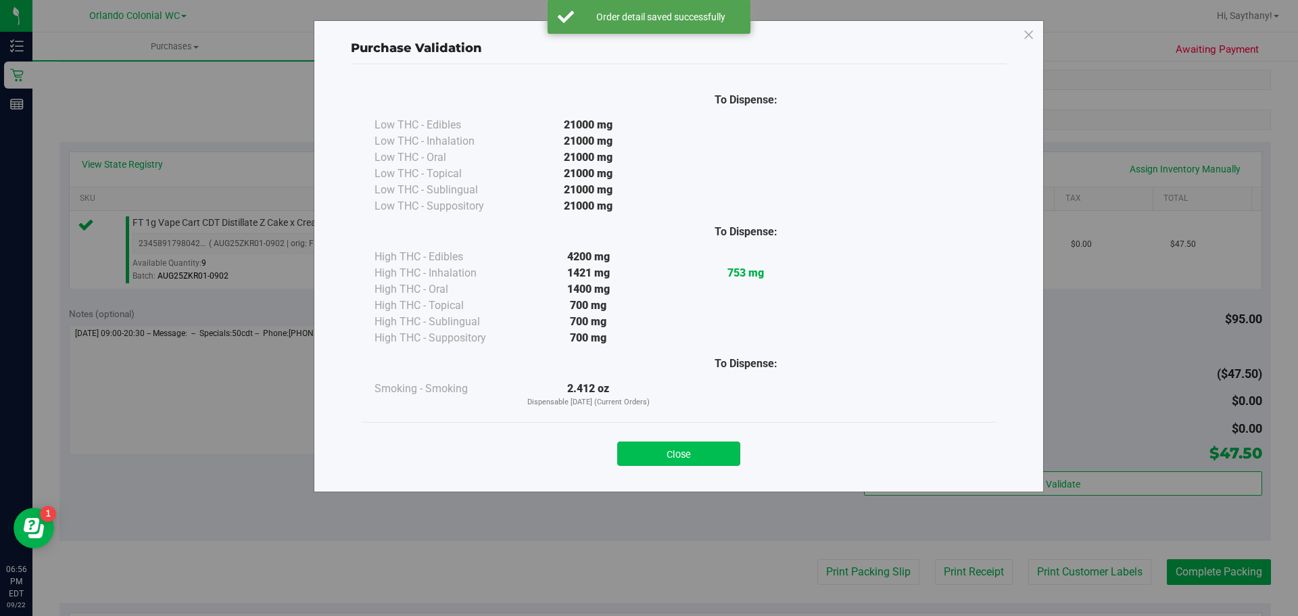
click at [664, 456] on button "Close" at bounding box center [678, 453] width 123 height 24
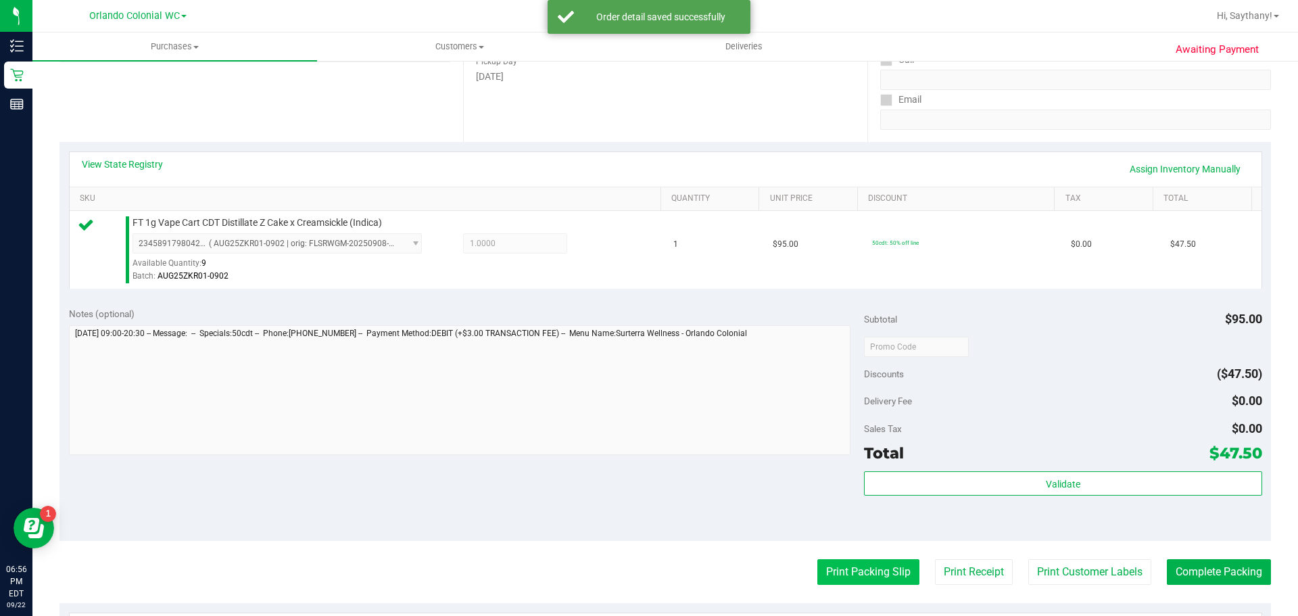
click at [868, 579] on button "Print Packing Slip" at bounding box center [868, 572] width 102 height 26
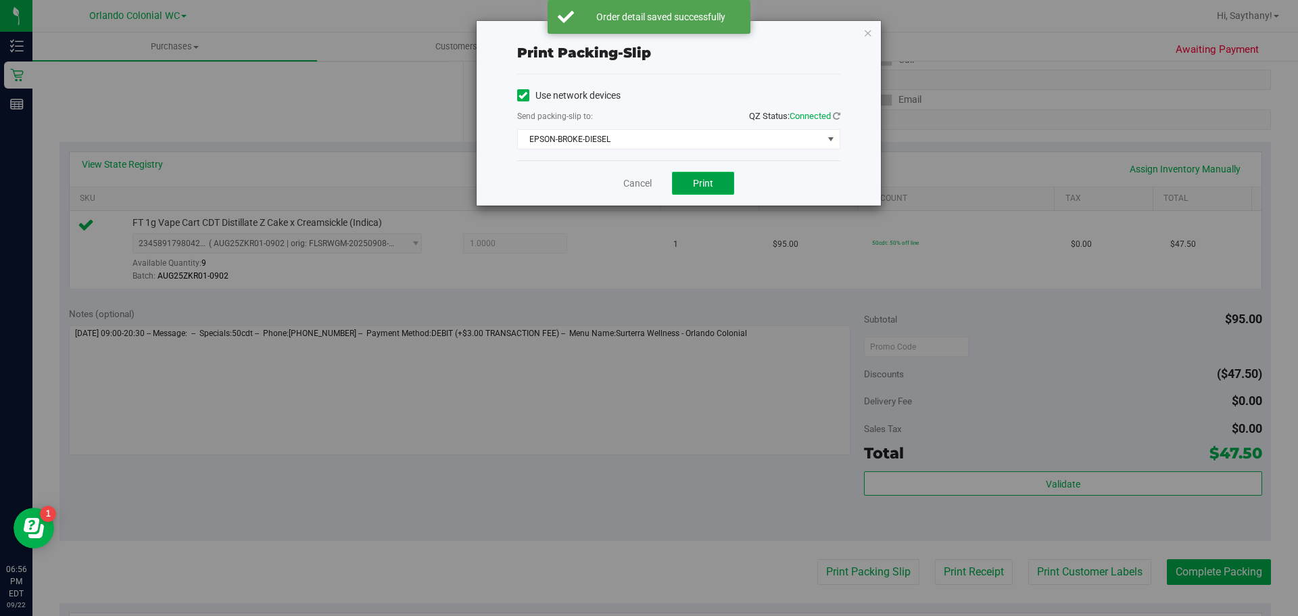
click at [713, 193] on button "Print" at bounding box center [703, 183] width 62 height 23
click at [869, 28] on icon "button" at bounding box center [867, 32] width 9 height 16
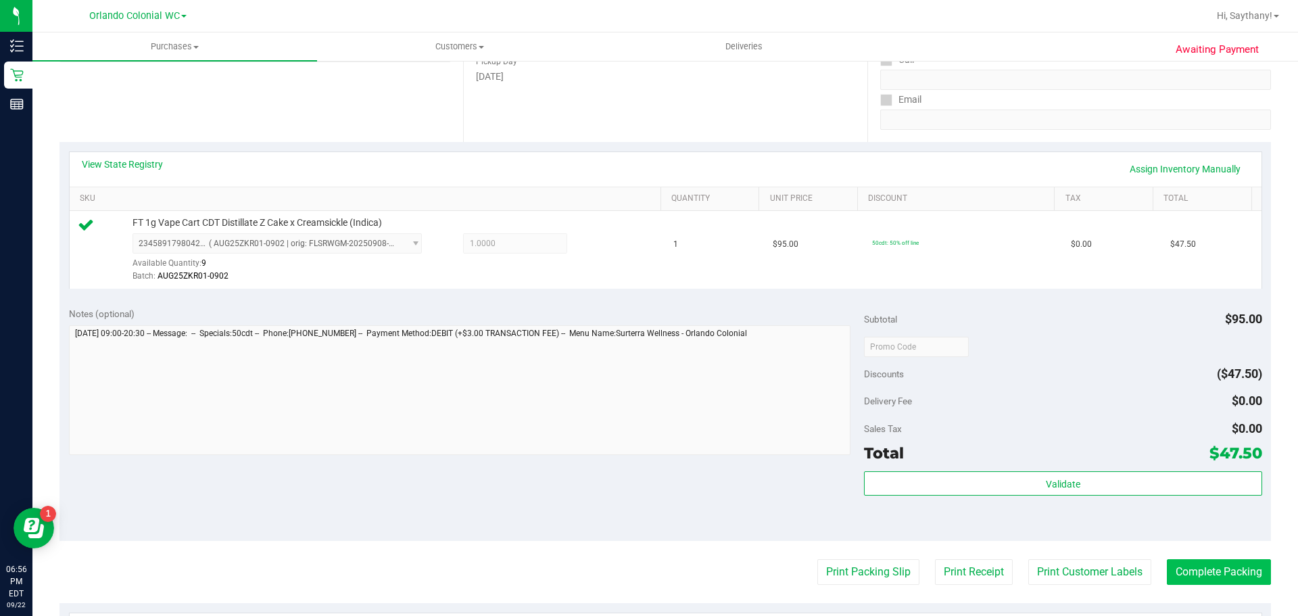
click at [1230, 569] on button "Complete Packing" at bounding box center [1219, 572] width 104 height 26
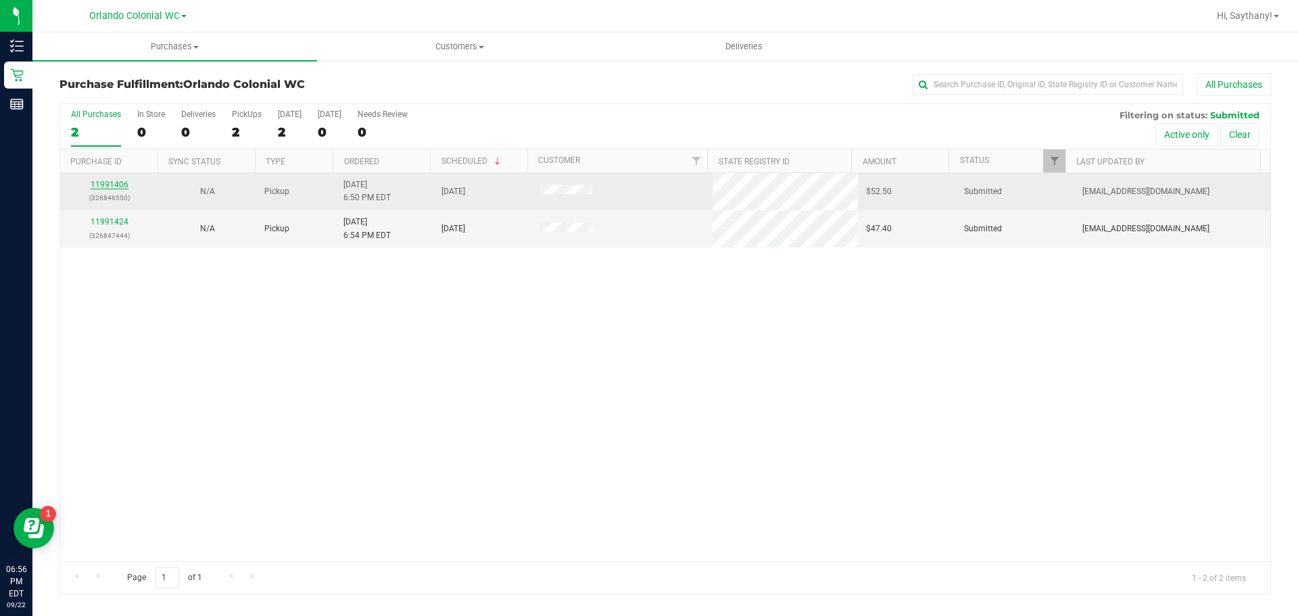
click at [116, 187] on link "11991406" at bounding box center [110, 184] width 38 height 9
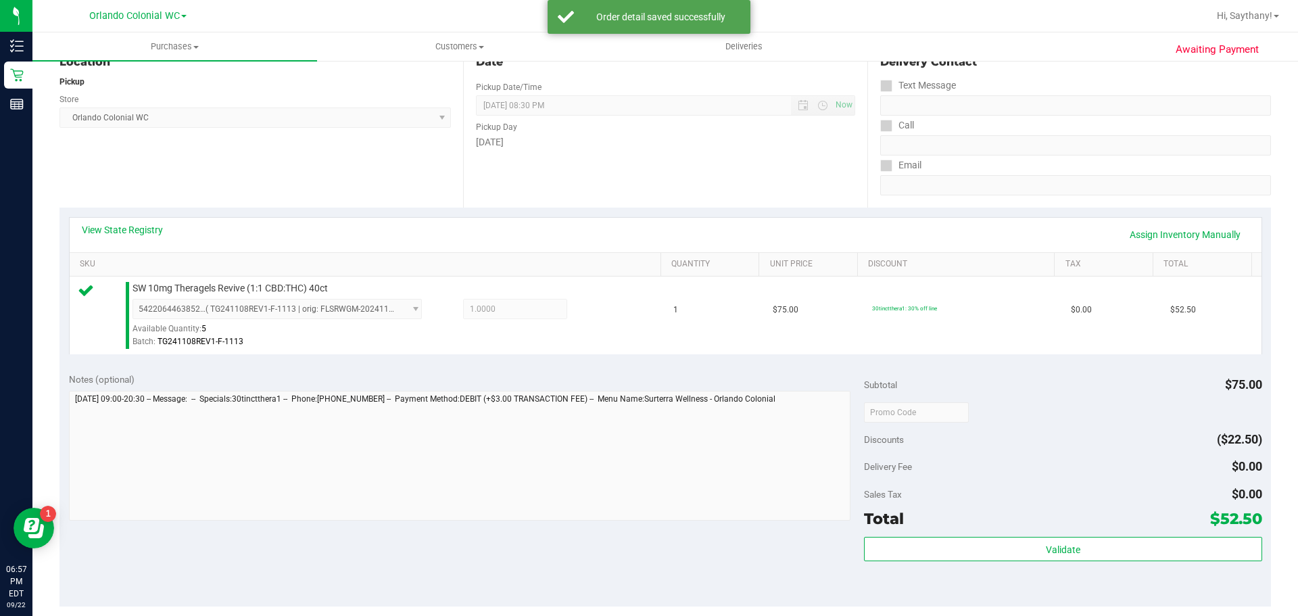
scroll to position [291, 0]
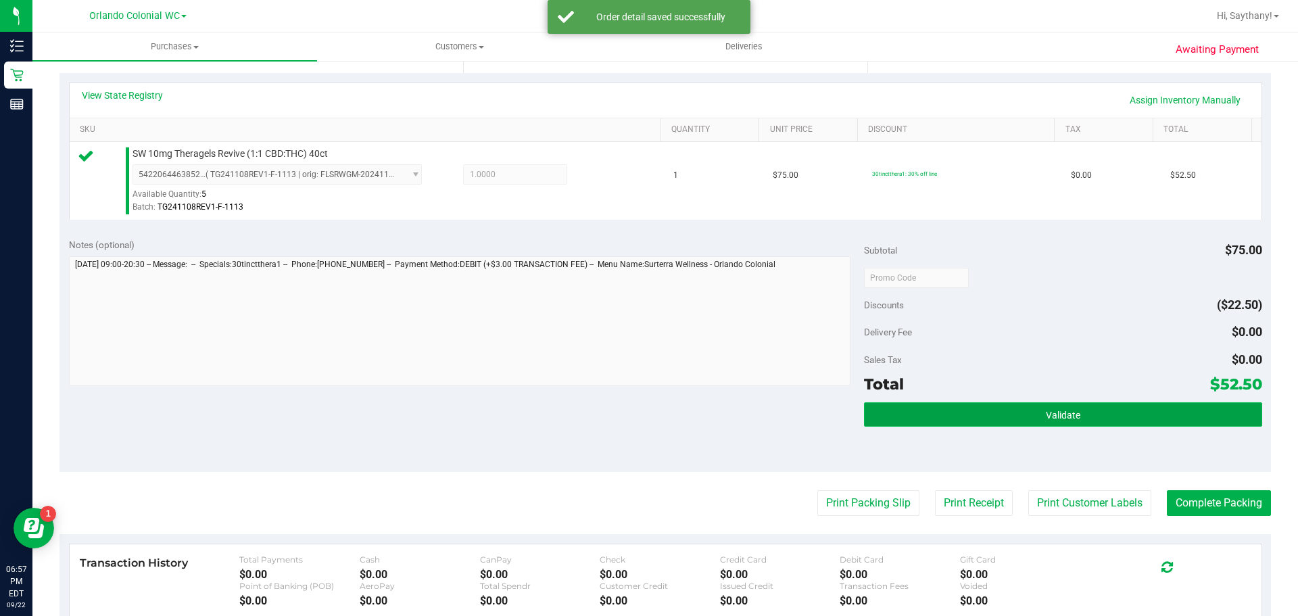
click at [1225, 404] on button "Validate" at bounding box center [1063, 414] width 398 height 24
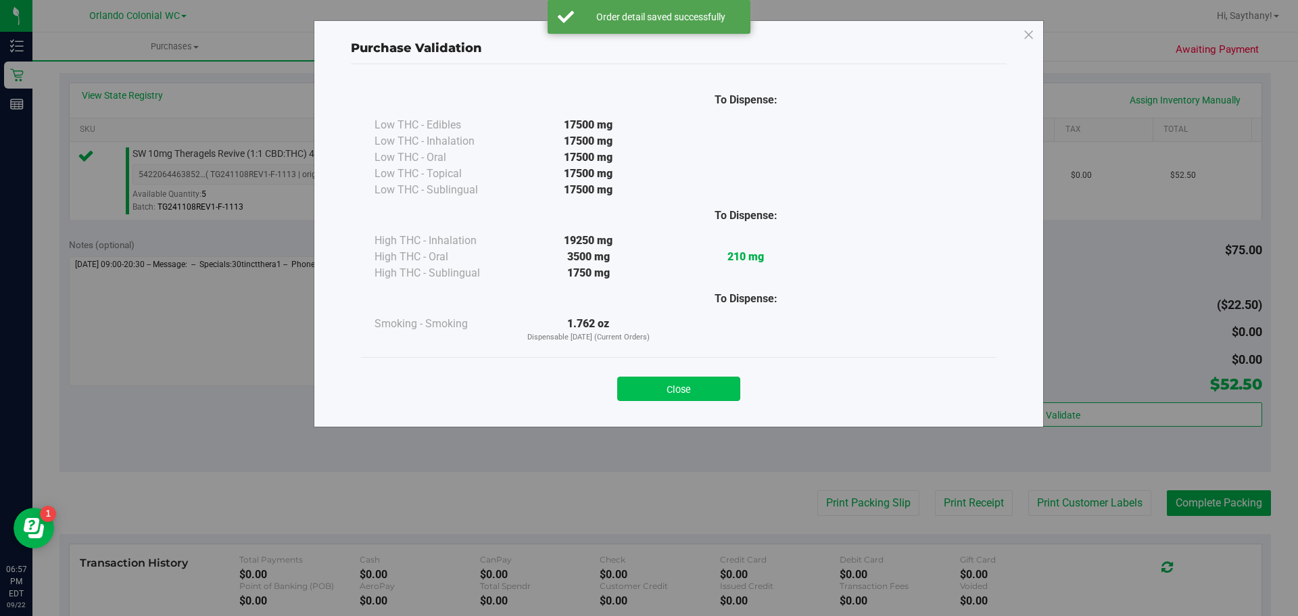
click at [672, 390] on button "Close" at bounding box center [678, 389] width 123 height 24
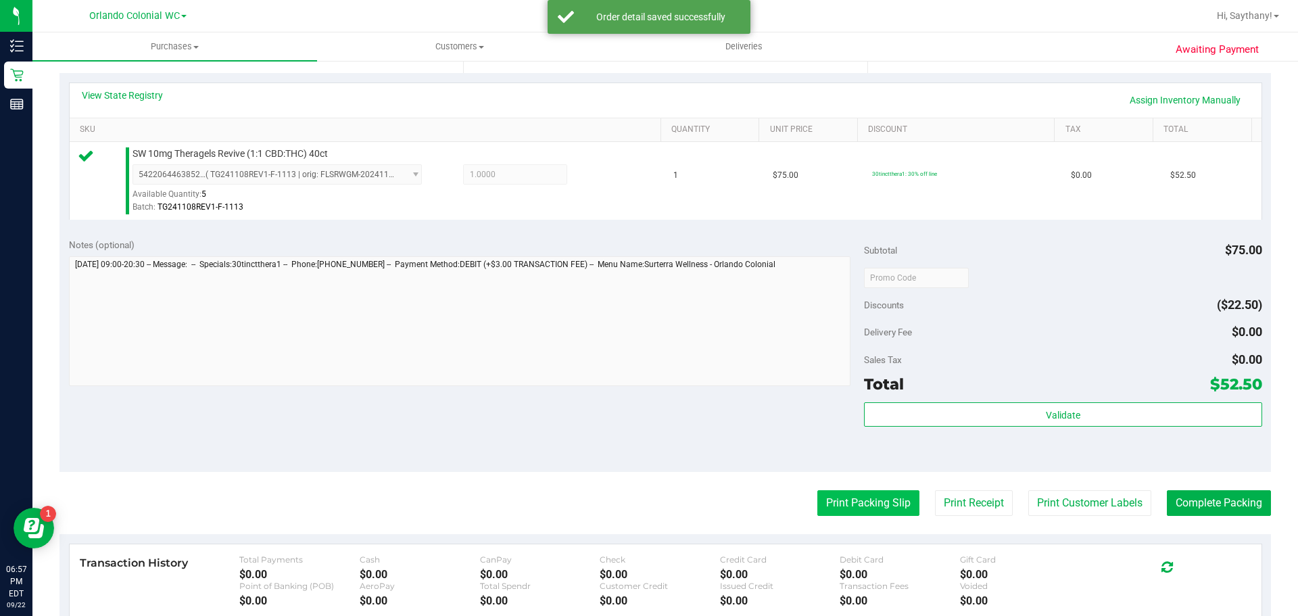
click at [854, 494] on button "Print Packing Slip" at bounding box center [868, 503] width 102 height 26
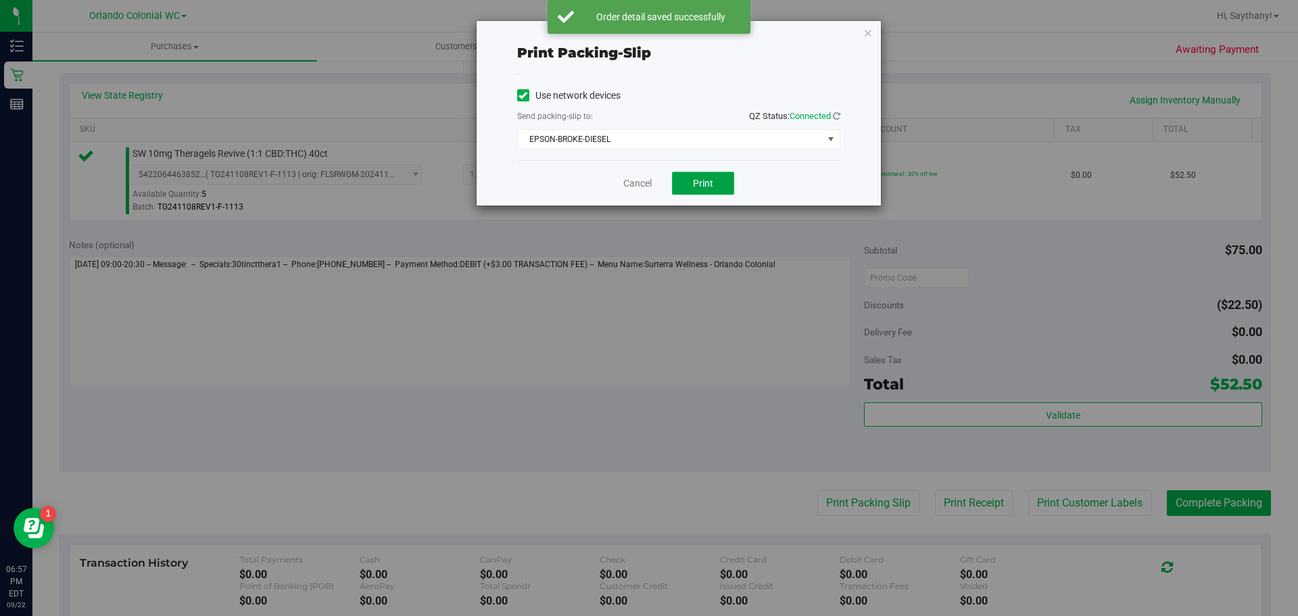
click at [690, 188] on button "Print" at bounding box center [703, 183] width 62 height 23
click at [868, 36] on icon "button" at bounding box center [867, 32] width 9 height 16
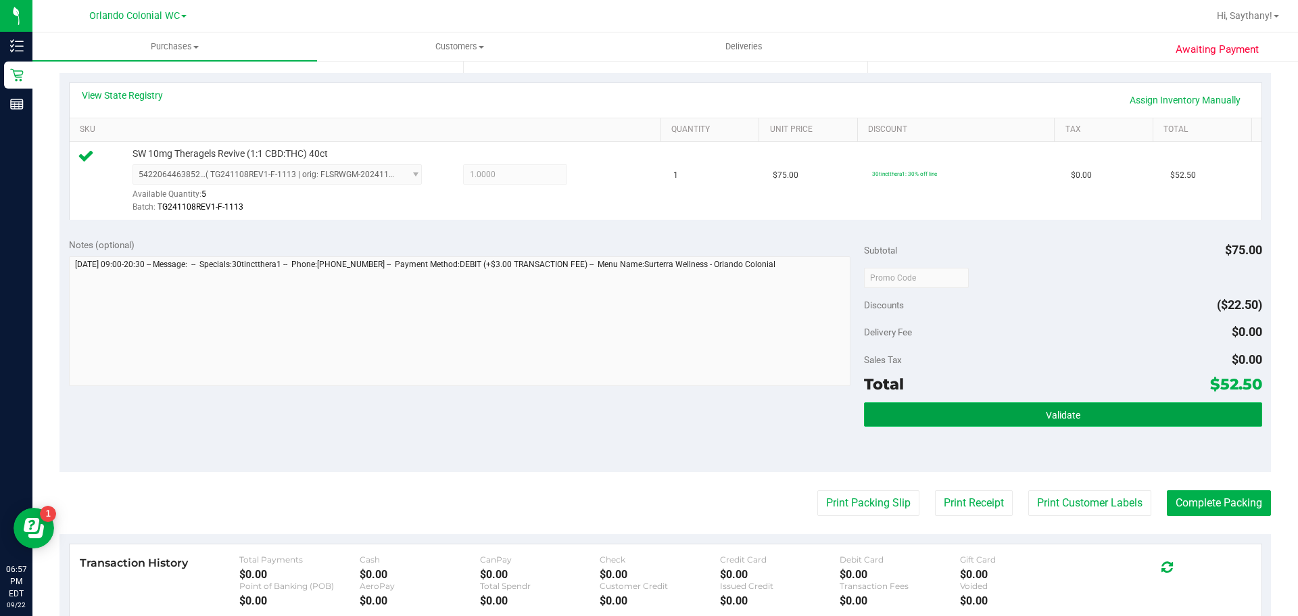
click at [1198, 412] on button "Validate" at bounding box center [1063, 414] width 398 height 24
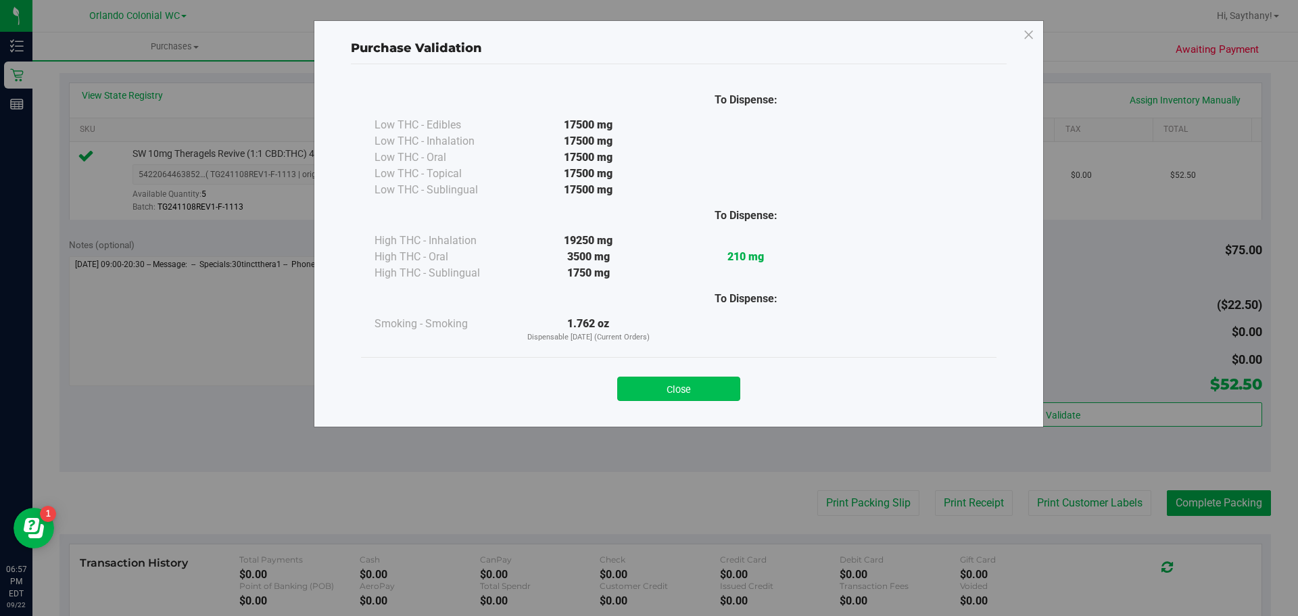
click at [697, 383] on button "Close" at bounding box center [678, 389] width 123 height 24
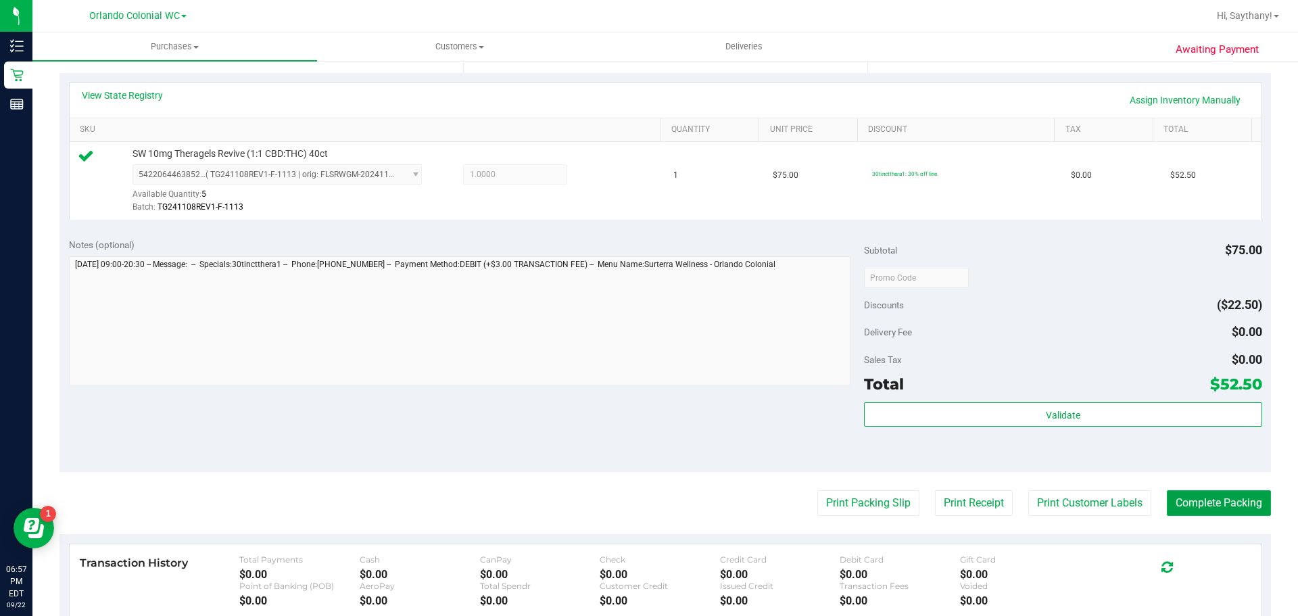
click at [1203, 504] on button "Complete Packing" at bounding box center [1219, 503] width 104 height 26
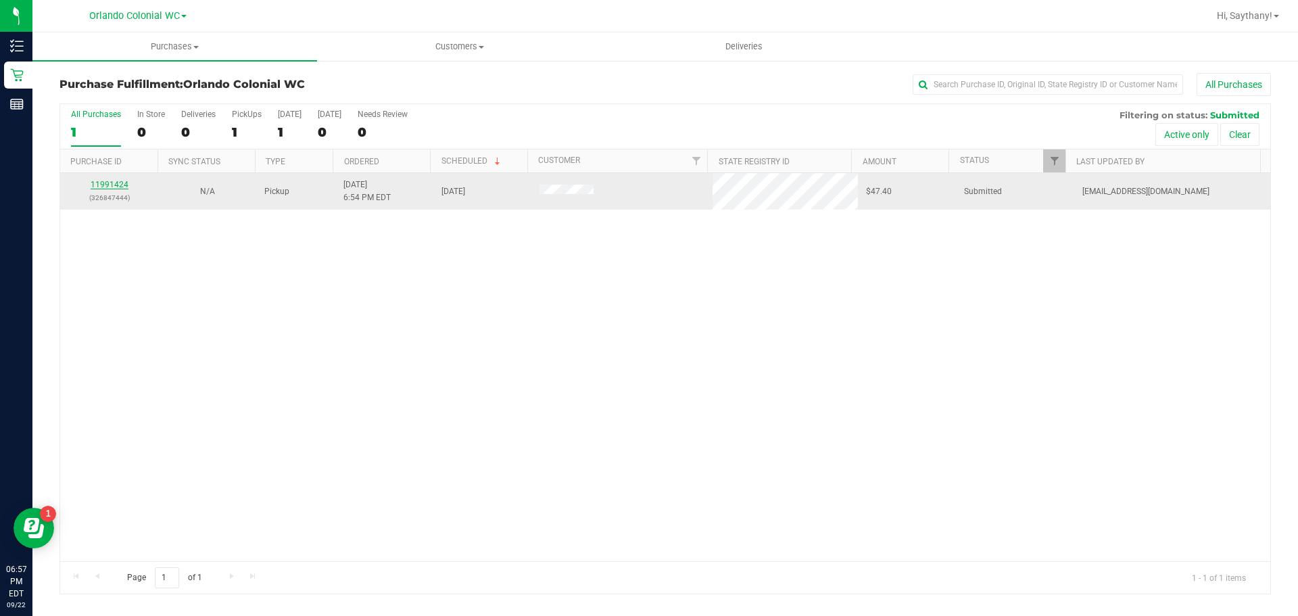
click at [124, 187] on link "11991424" at bounding box center [110, 184] width 38 height 9
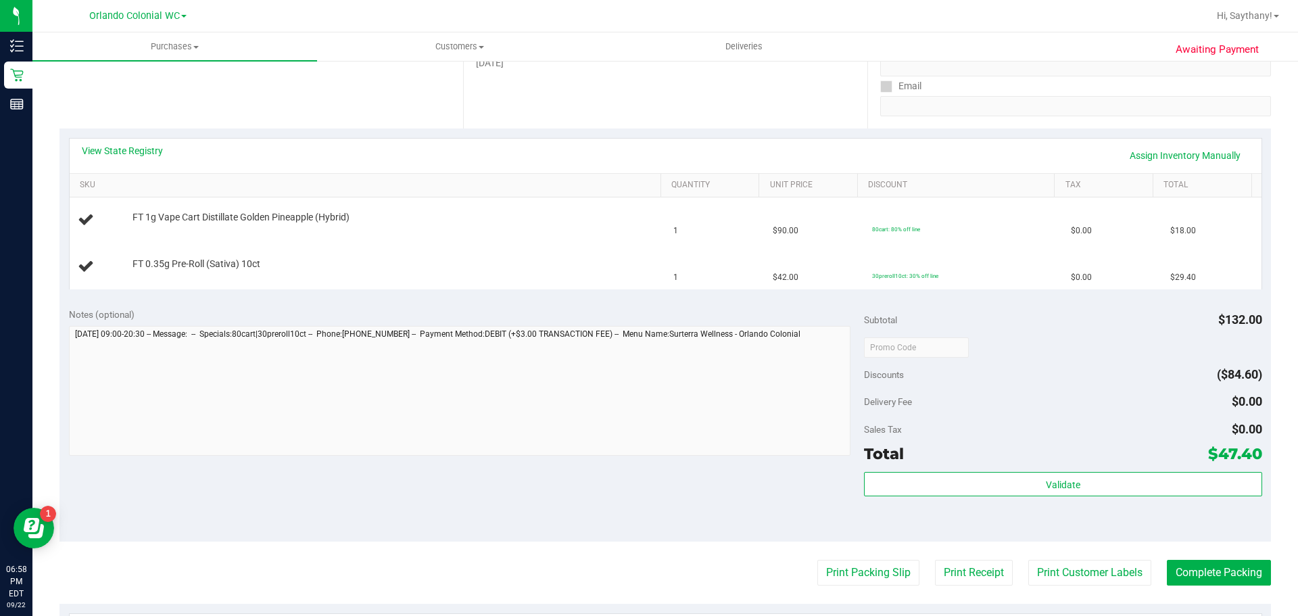
scroll to position [237, 0]
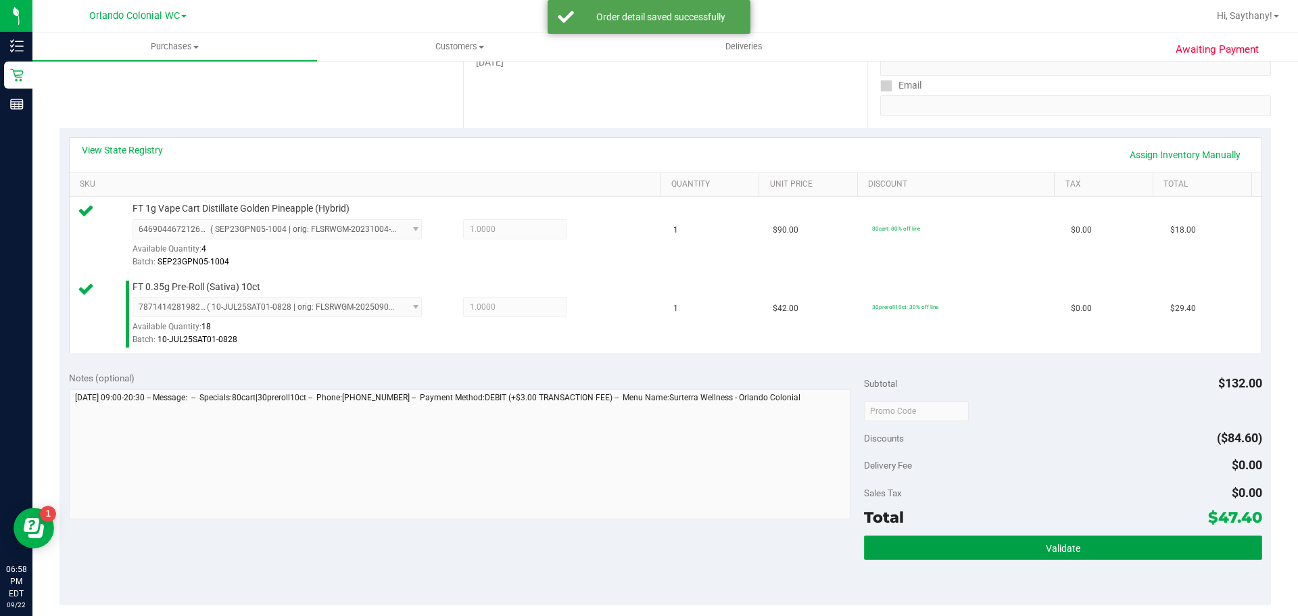
click at [1150, 550] on button "Validate" at bounding box center [1063, 547] width 398 height 24
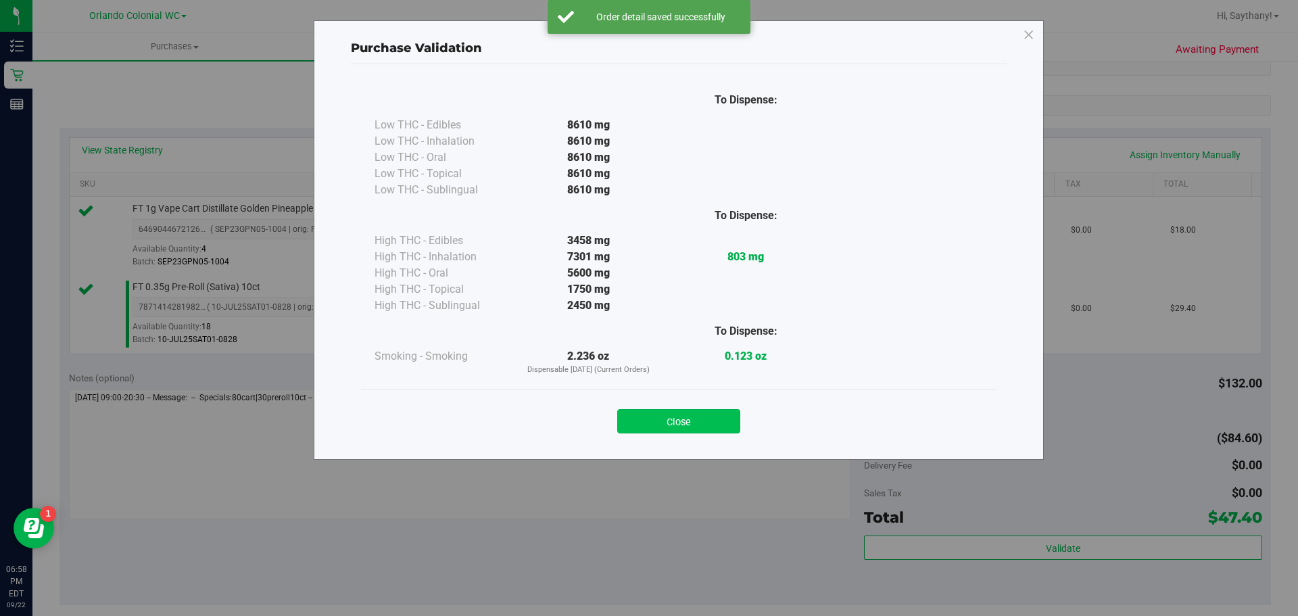
click at [667, 414] on button "Close" at bounding box center [678, 421] width 123 height 24
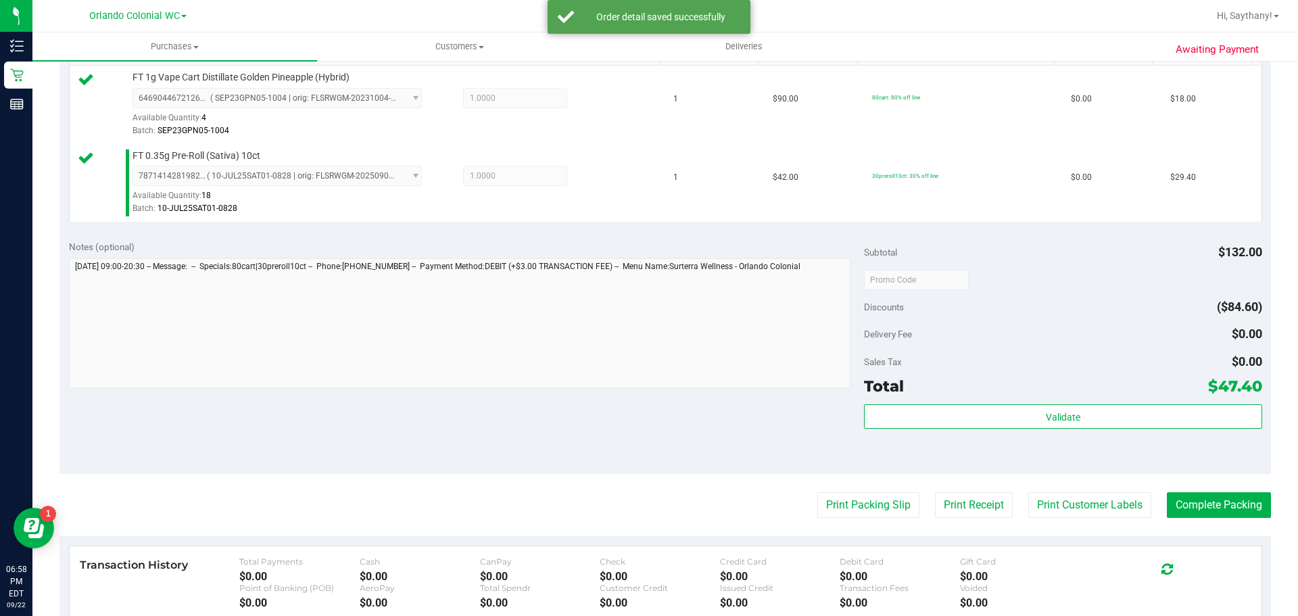
scroll to position [427, 0]
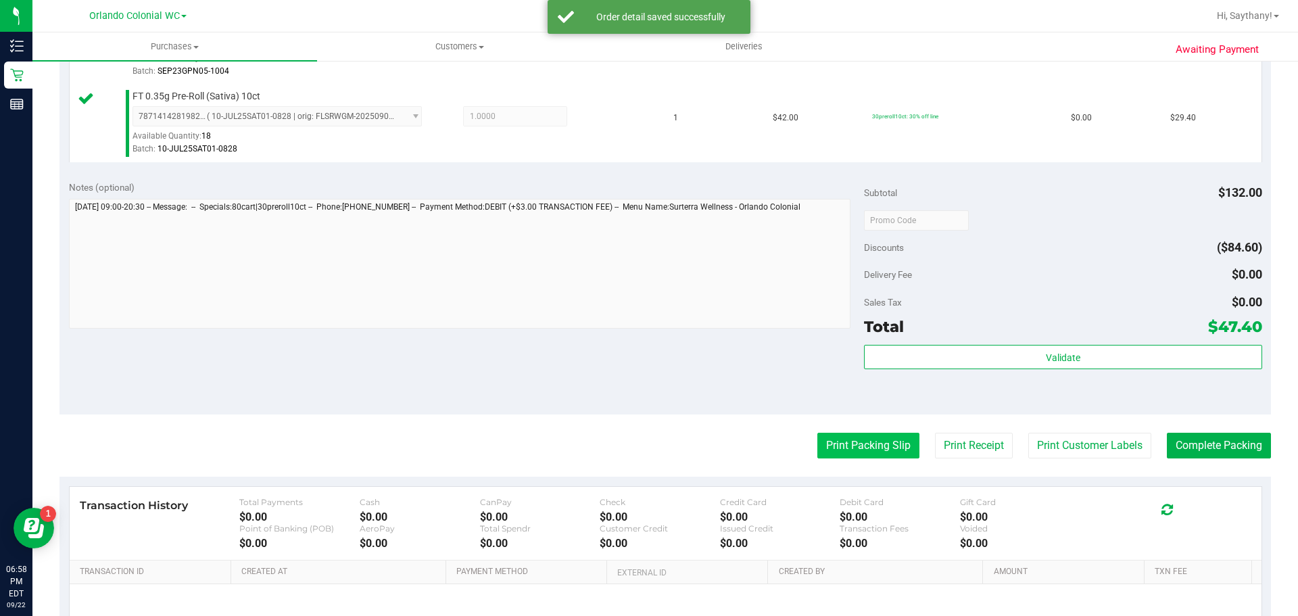
click at [896, 457] on button "Print Packing Slip" at bounding box center [868, 446] width 102 height 26
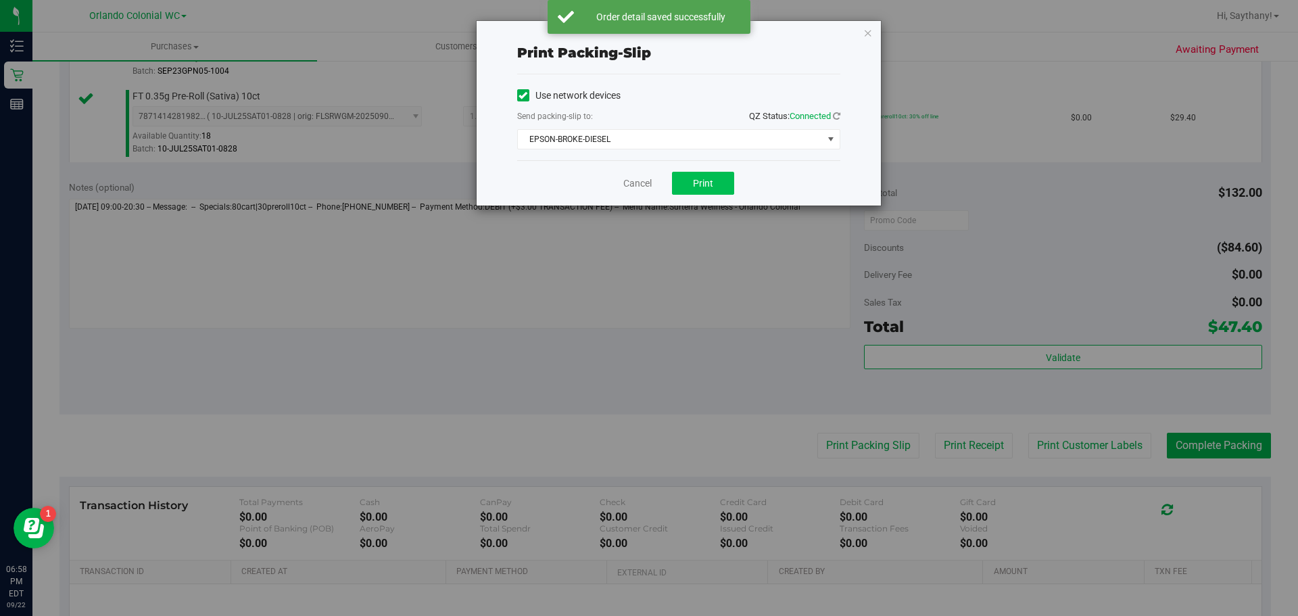
click at [712, 176] on button "Print" at bounding box center [703, 183] width 62 height 23
click at [865, 26] on icon "button" at bounding box center [867, 32] width 9 height 16
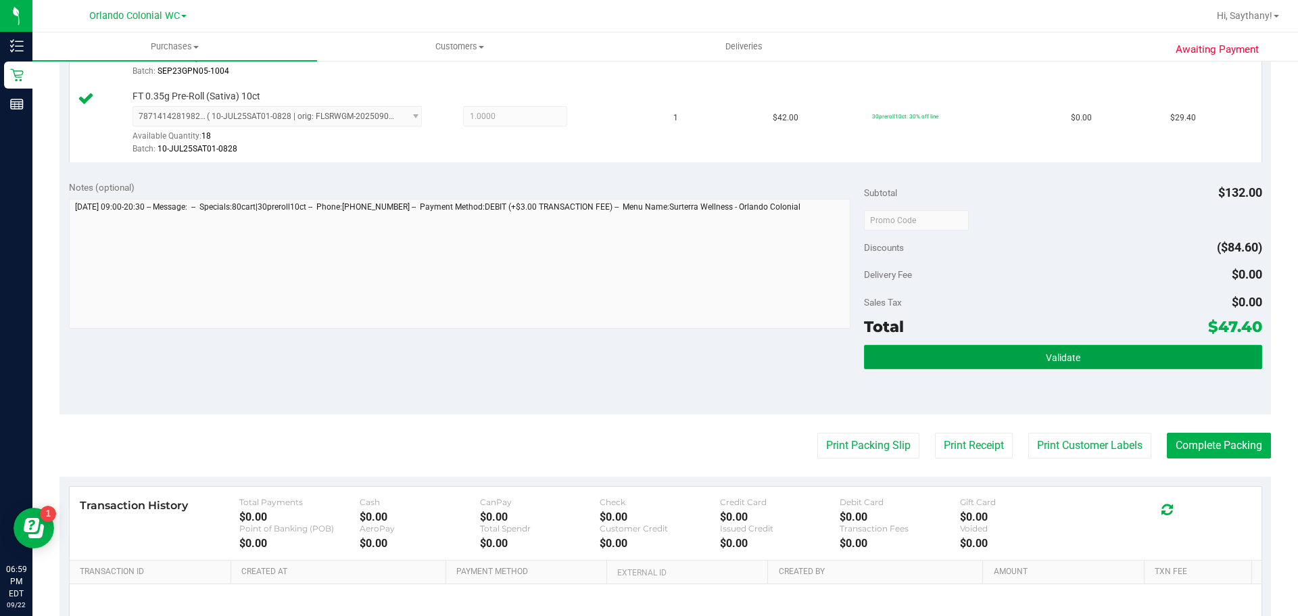
click at [1176, 365] on button "Validate" at bounding box center [1063, 357] width 398 height 24
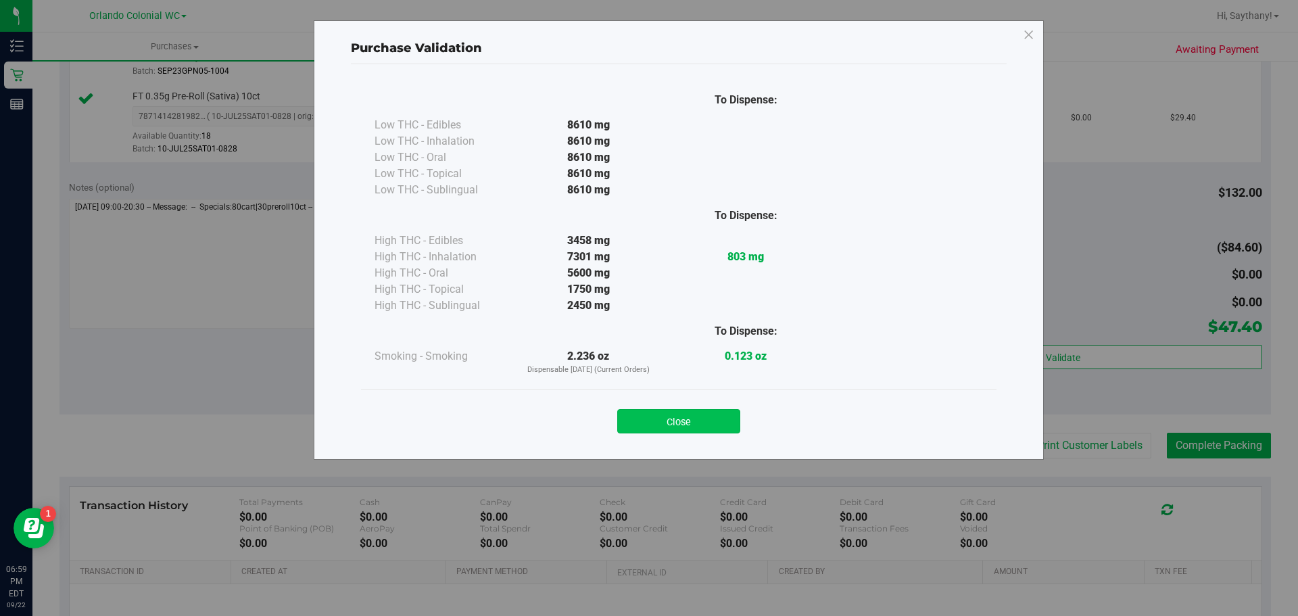
click at [659, 411] on button "Close" at bounding box center [678, 421] width 123 height 24
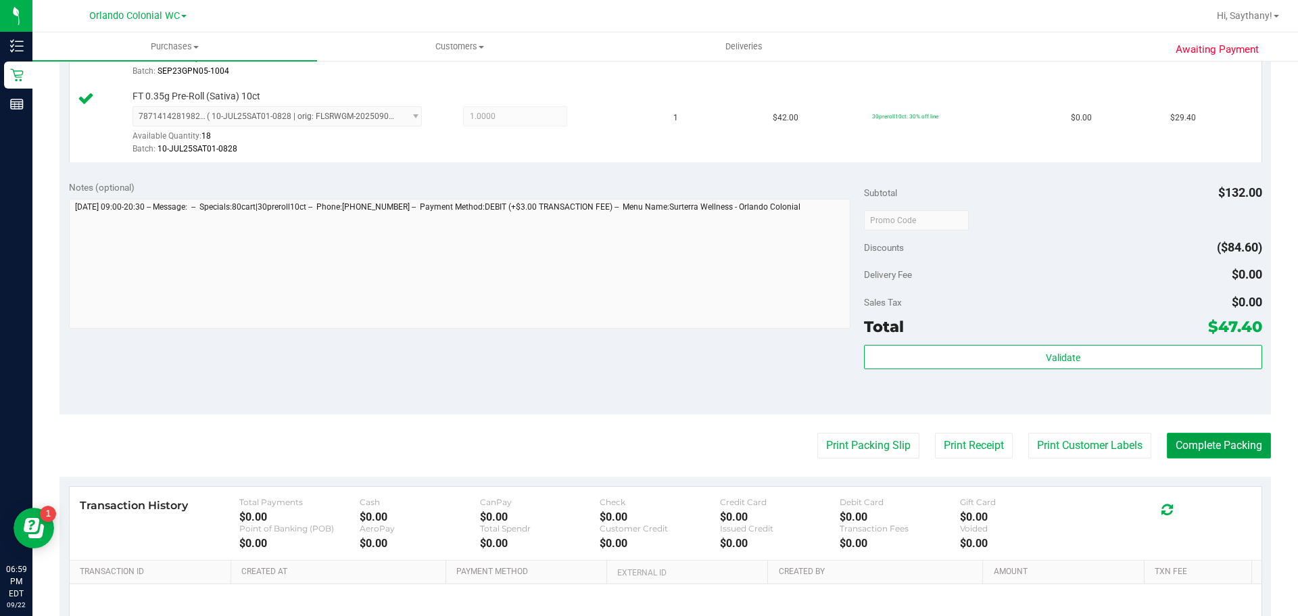
click at [1205, 453] on button "Complete Packing" at bounding box center [1219, 446] width 104 height 26
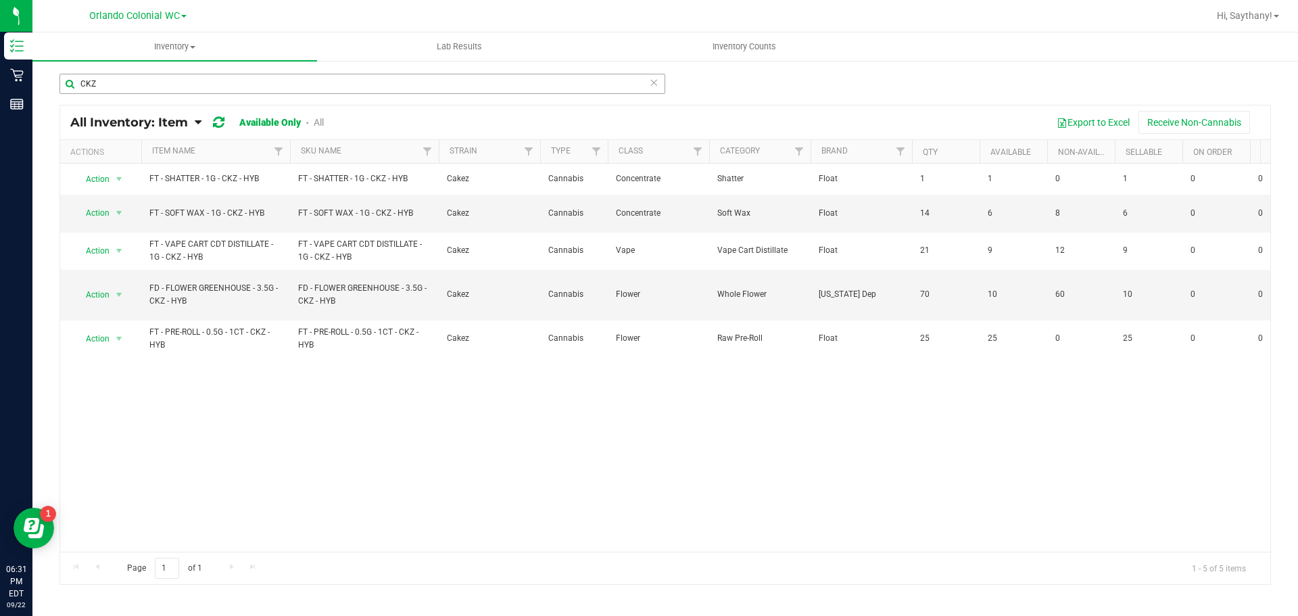
click at [237, 86] on input "CKZ" at bounding box center [362, 84] width 606 height 20
type input "SBC"
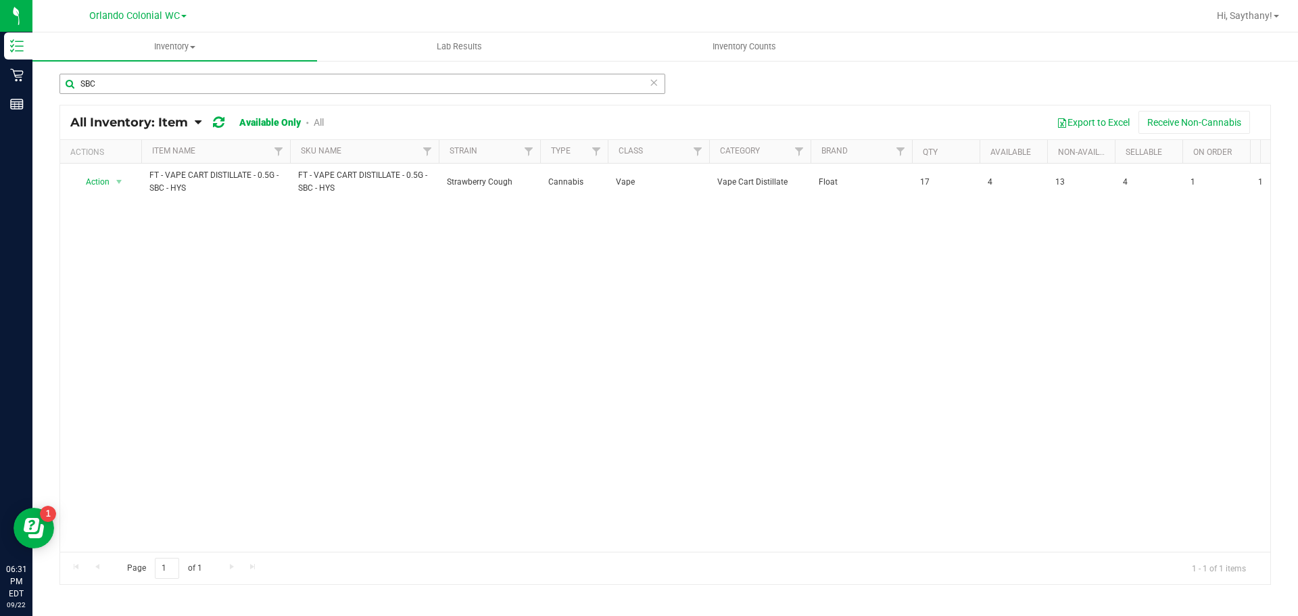
click at [162, 85] on input "SBC" at bounding box center [362, 84] width 606 height 20
